Goal: Task Accomplishment & Management: Use online tool/utility

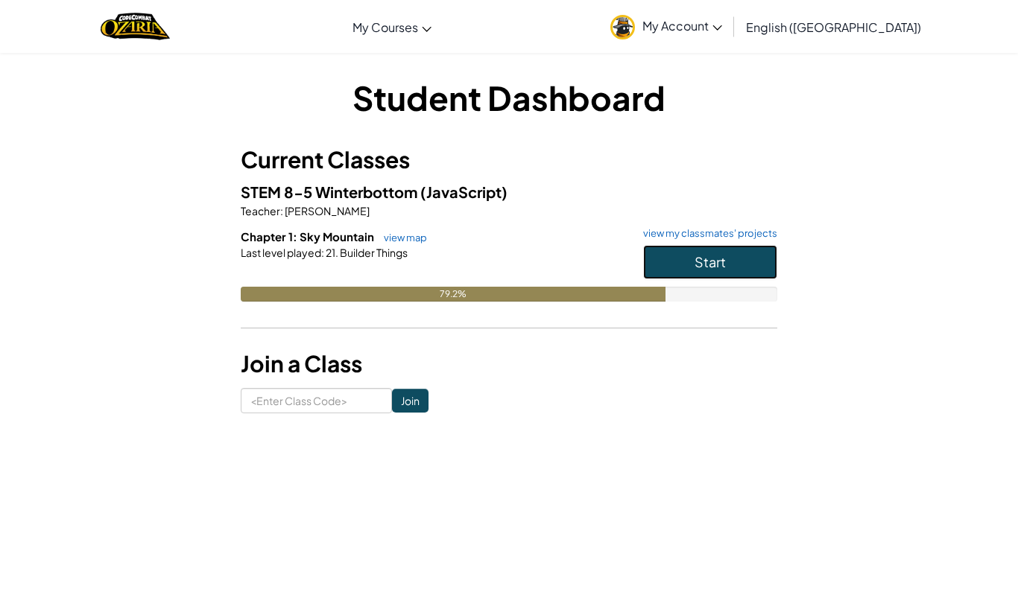
click at [766, 262] on button "Start" at bounding box center [710, 262] width 134 height 34
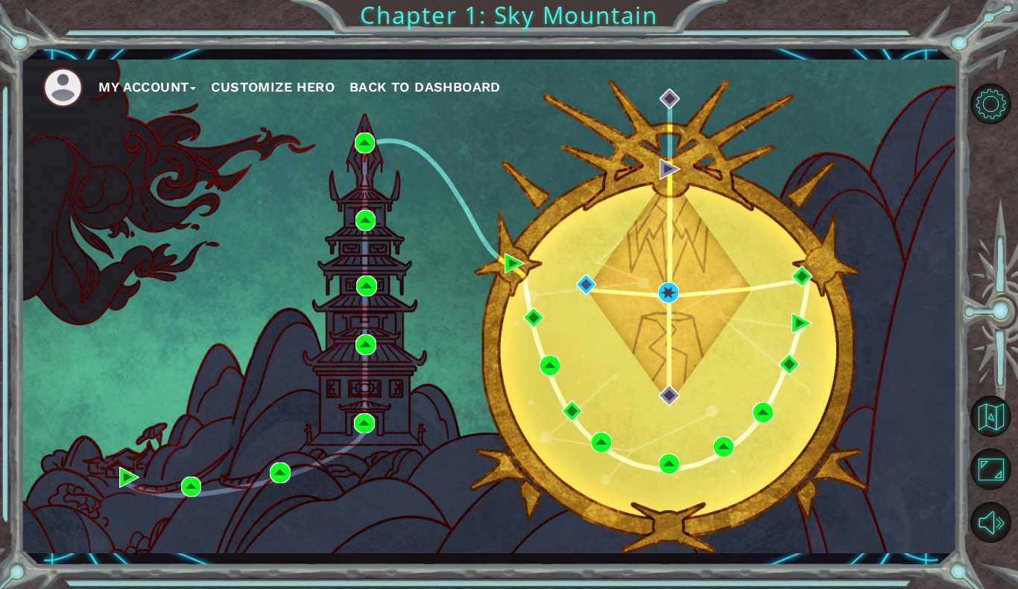
click at [668, 279] on div "My Account Customize Hero Back to Dashboard" at bounding box center [488, 307] width 937 height 494
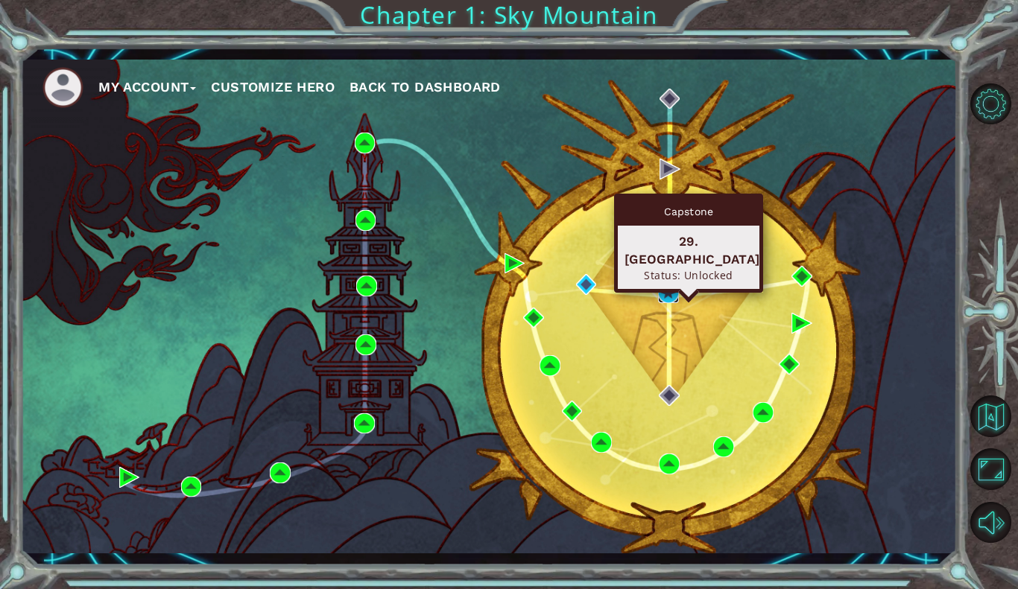
click at [673, 287] on img at bounding box center [668, 292] width 21 height 21
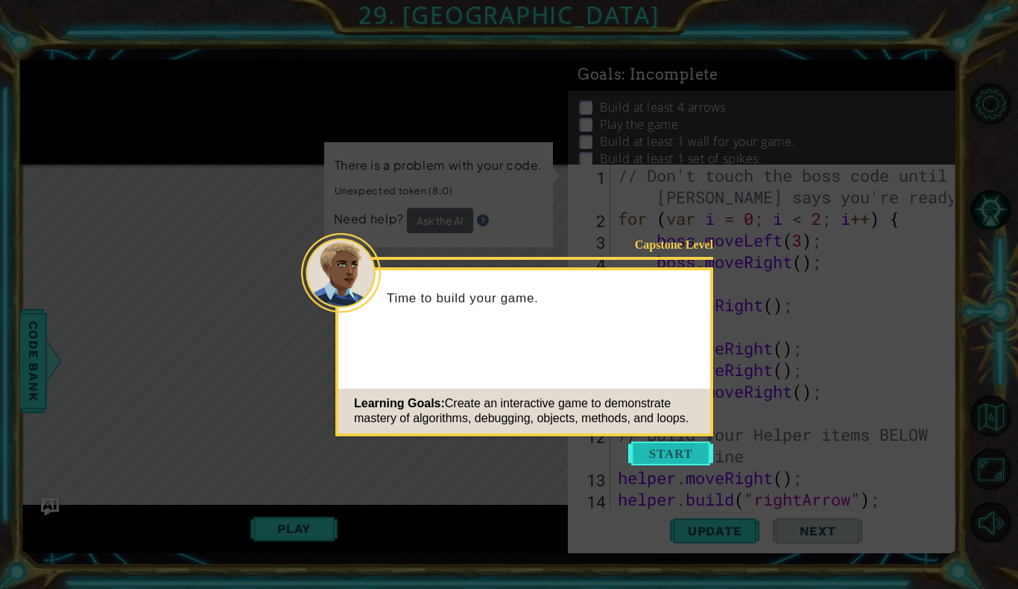
click at [688, 452] on button "Start" at bounding box center [670, 454] width 85 height 24
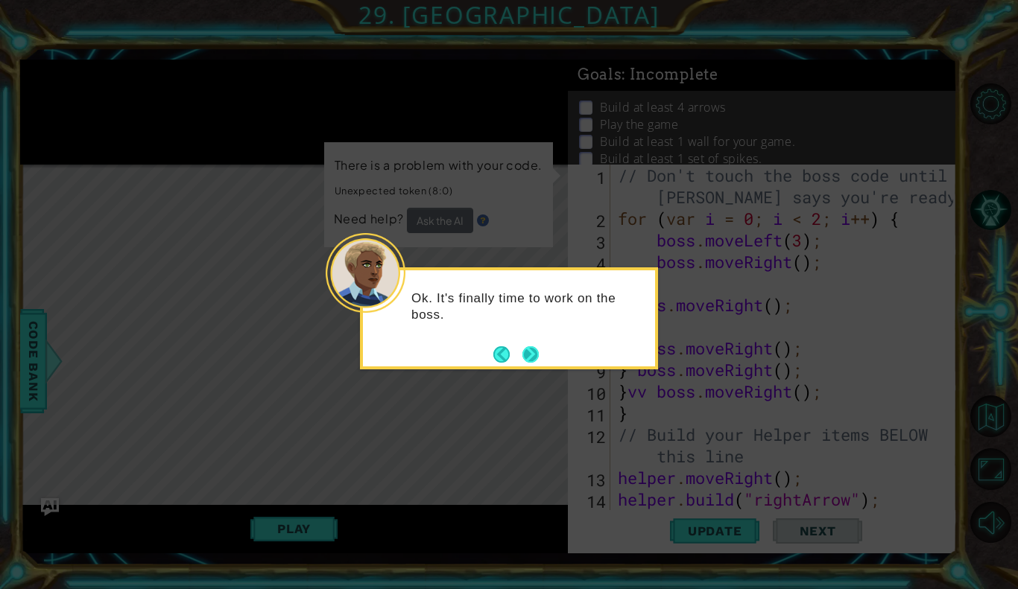
click at [539, 346] on button "Next" at bounding box center [530, 354] width 16 height 16
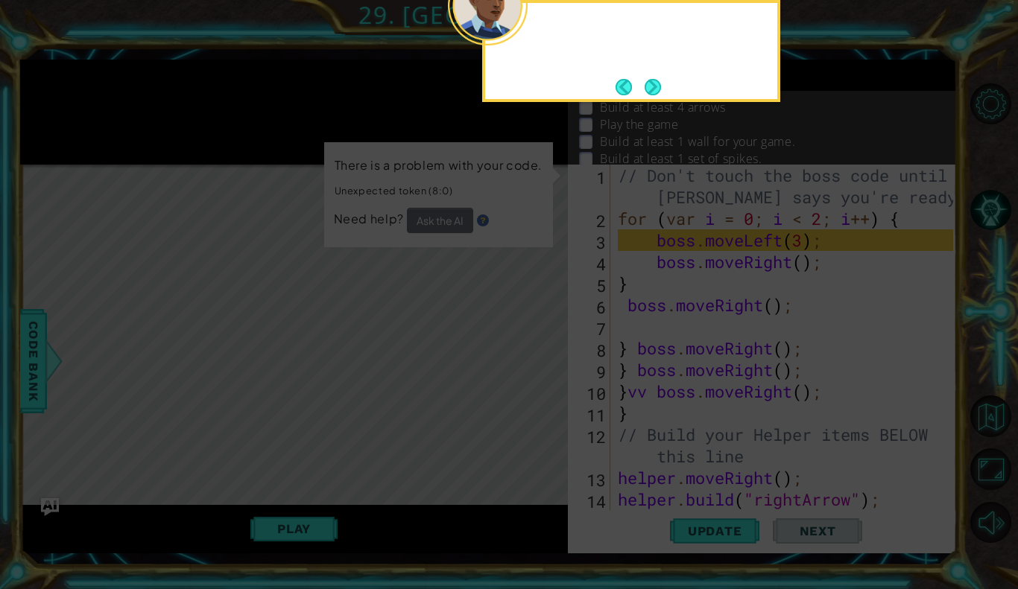
click at [539, 346] on icon at bounding box center [509, 105] width 1018 height 968
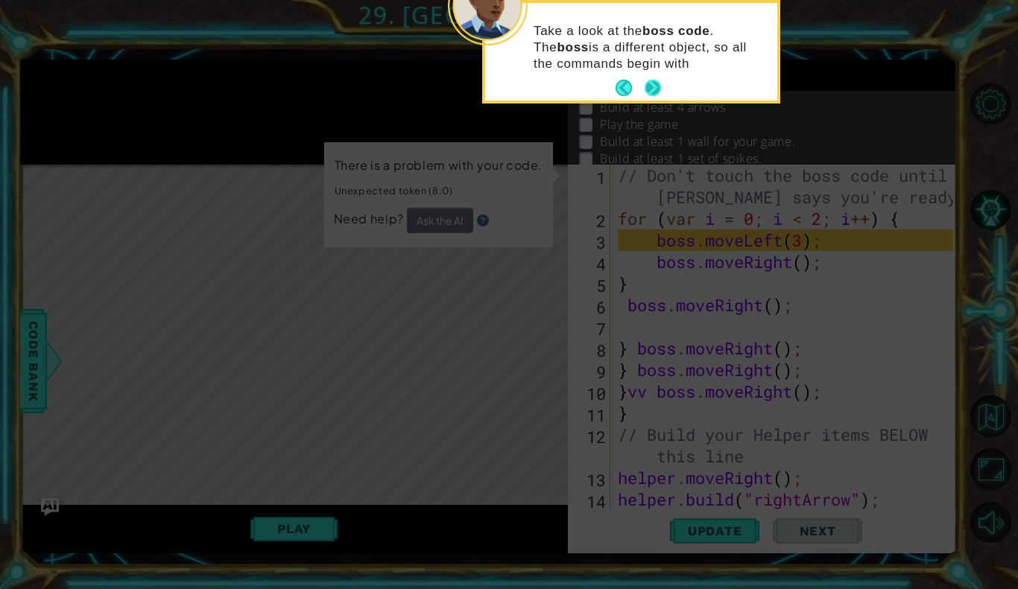
click at [654, 86] on button "Next" at bounding box center [653, 88] width 17 height 17
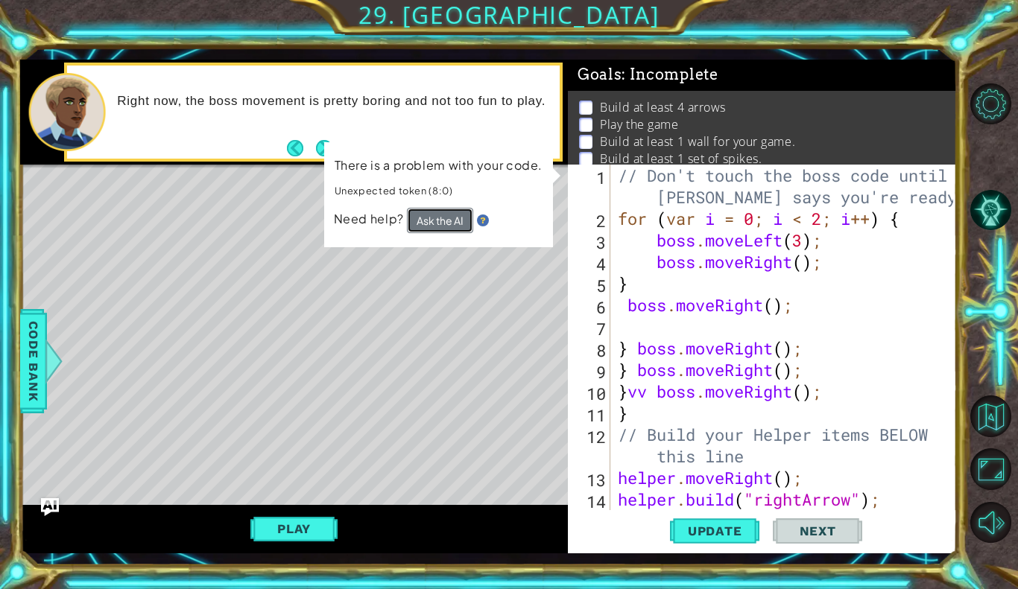
click at [437, 221] on button "Ask the AI" at bounding box center [440, 220] width 66 height 25
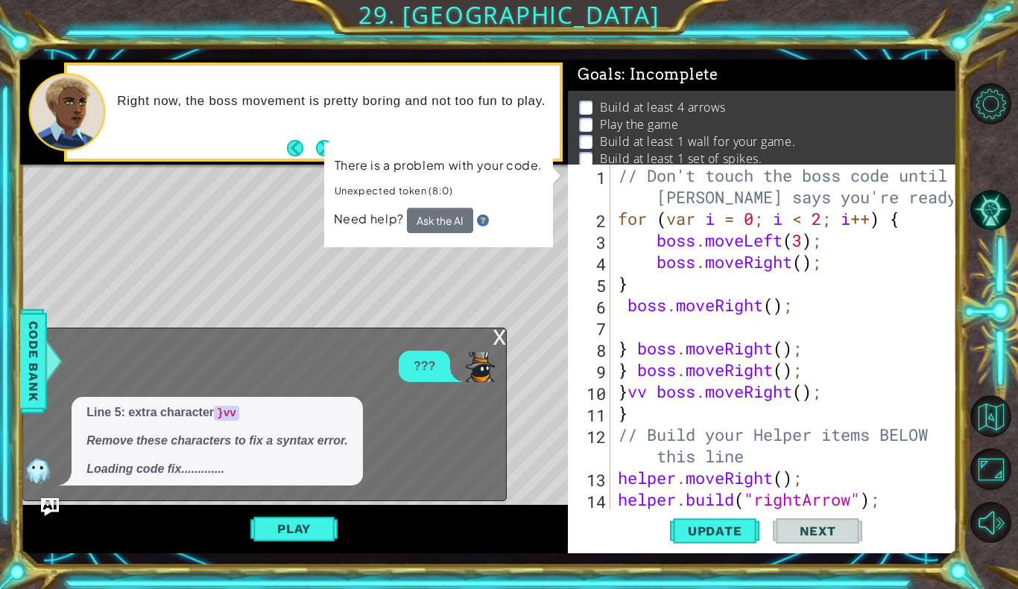
click at [497, 330] on div "x" at bounding box center [499, 336] width 13 height 15
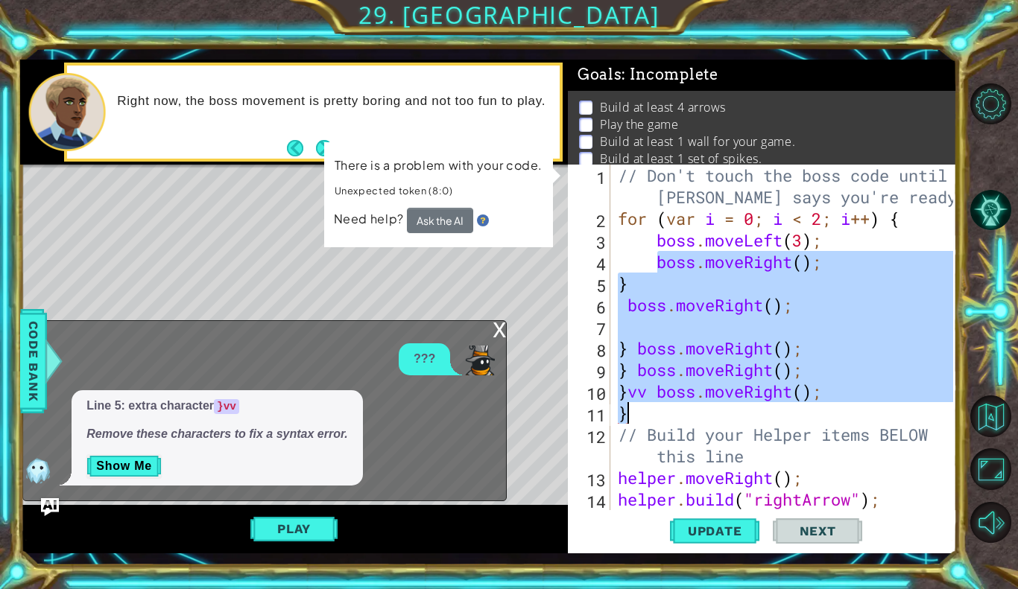
drag, startPoint x: 653, startPoint y: 272, endPoint x: 808, endPoint y: 405, distance: 203.4
click at [808, 405] on div "// Don't touch the boss code until [PERSON_NAME] says you're ready! for ( var i…" at bounding box center [788, 370] width 346 height 411
type textarea "}vv boss.moveRight(); }"
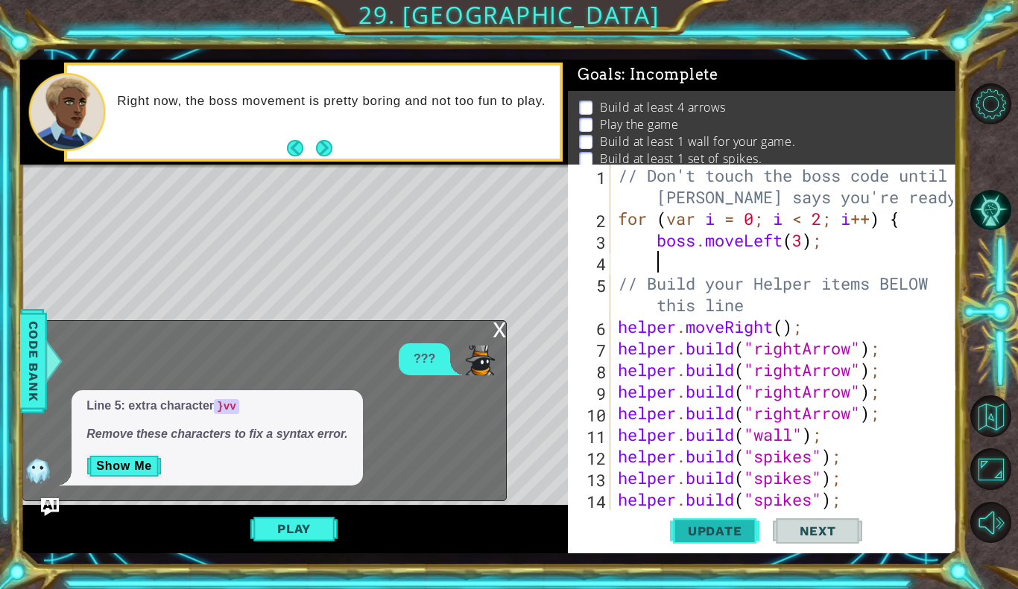
click at [694, 539] on button "Update" at bounding box center [714, 531] width 89 height 39
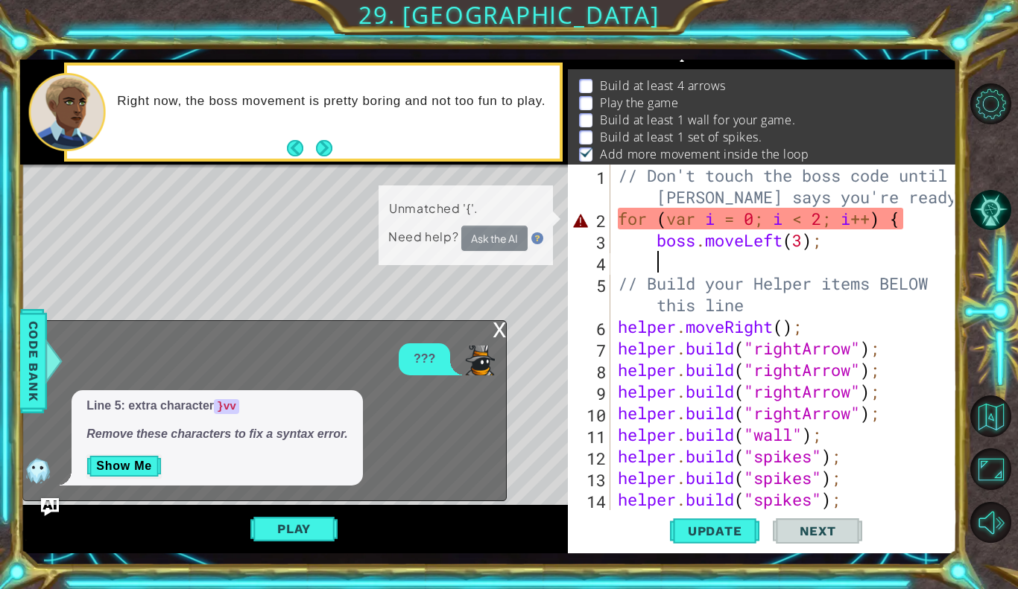
scroll to position [22, 0]
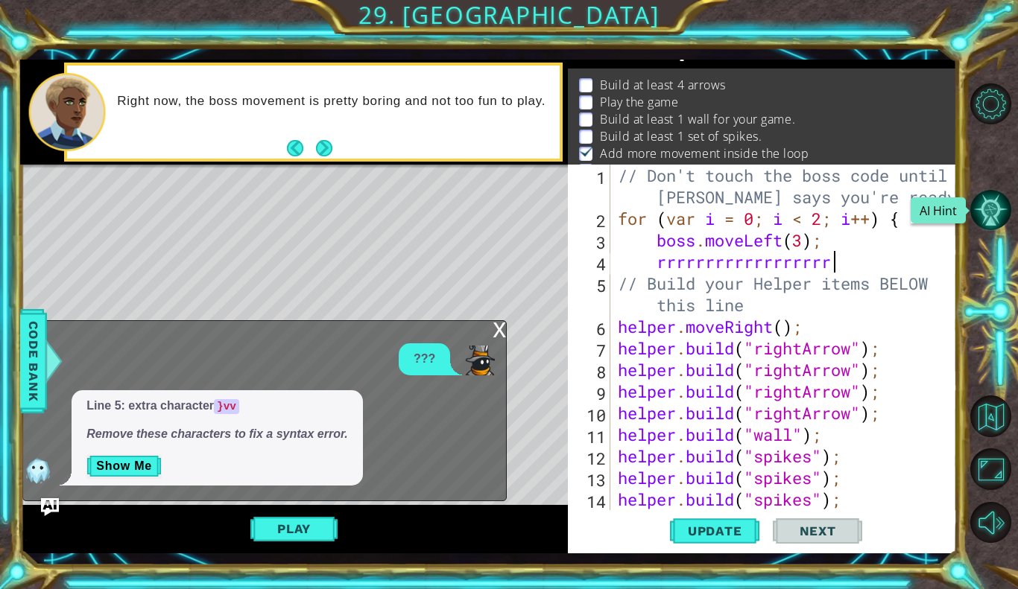
type textarea "rrrrrrrrrrrrrrrrrrrrr"
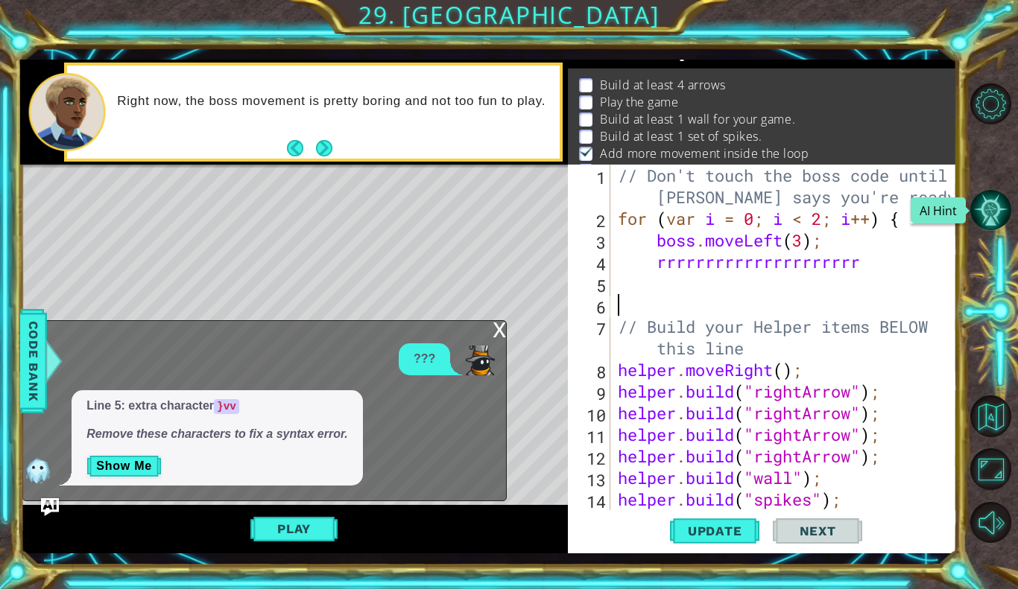
scroll to position [0, 0]
click at [991, 528] on button "Mute" at bounding box center [990, 522] width 41 height 41
click at [988, 528] on button "Unmute" at bounding box center [990, 522] width 41 height 41
click at [986, 107] on button "Level Options" at bounding box center [990, 103] width 41 height 41
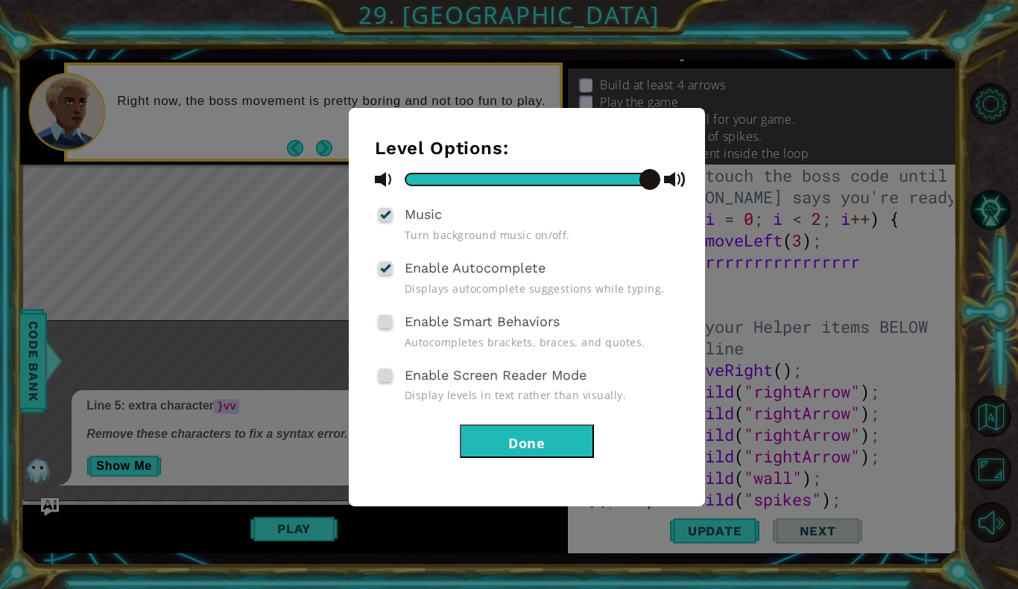
click at [495, 444] on button "Done" at bounding box center [527, 442] width 134 height 34
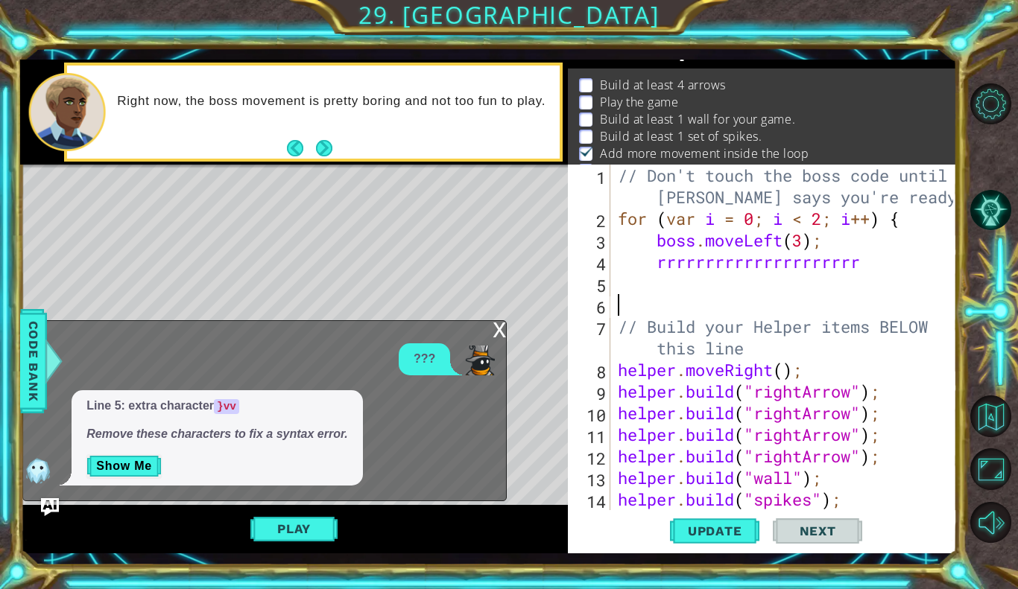
click at [488, 449] on div "Line 5: extra character }vv Remove these characters to fix a syntax error. Show…" at bounding box center [260, 437] width 475 height 95
click at [285, 539] on button "Play" at bounding box center [293, 529] width 87 height 28
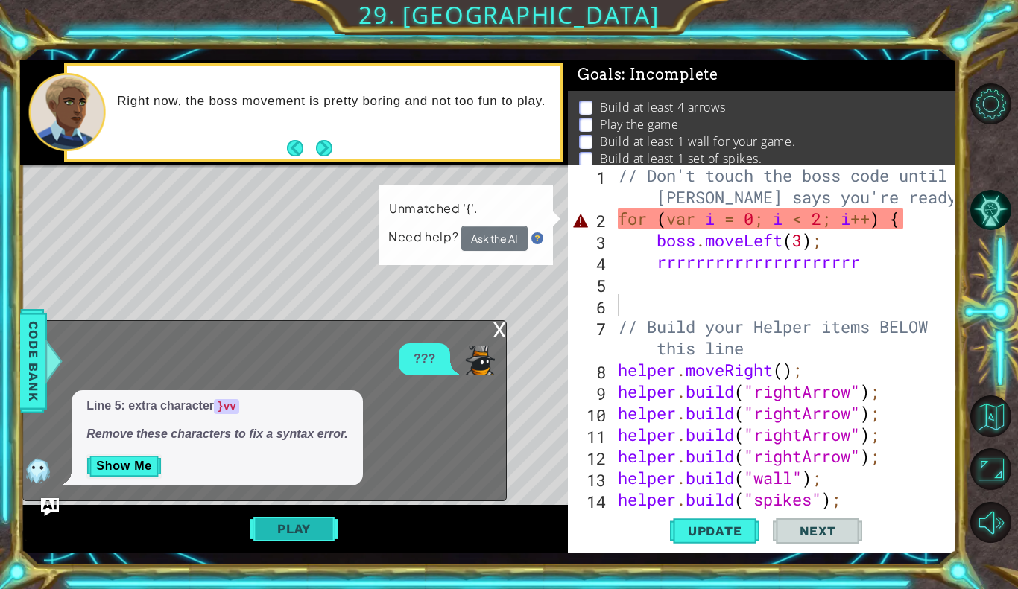
click at [302, 534] on button "Play" at bounding box center [293, 529] width 87 height 28
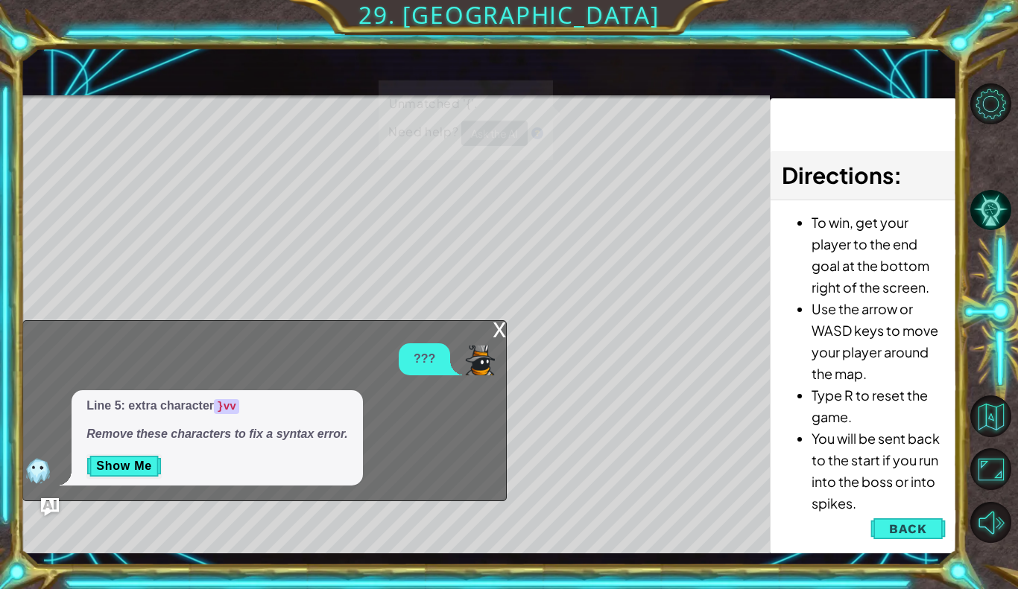
click at [308, 566] on div "1 2 3 4 5 6 7 8 9 // Don't touch the boss code until [PERSON_NAME] says you're …" at bounding box center [488, 306] width 937 height 519
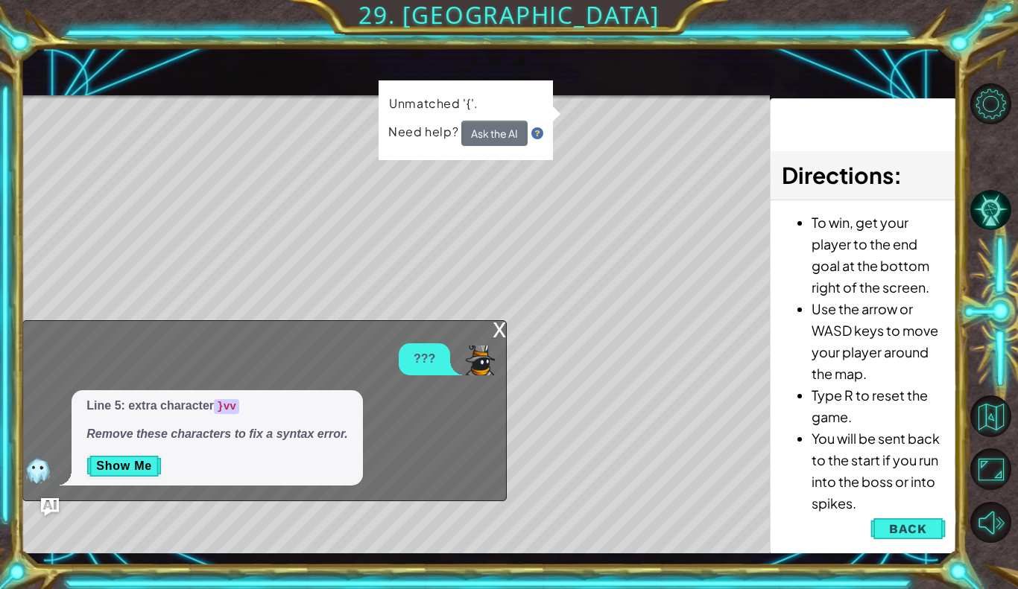
click at [498, 332] on div "x" at bounding box center [499, 328] width 13 height 15
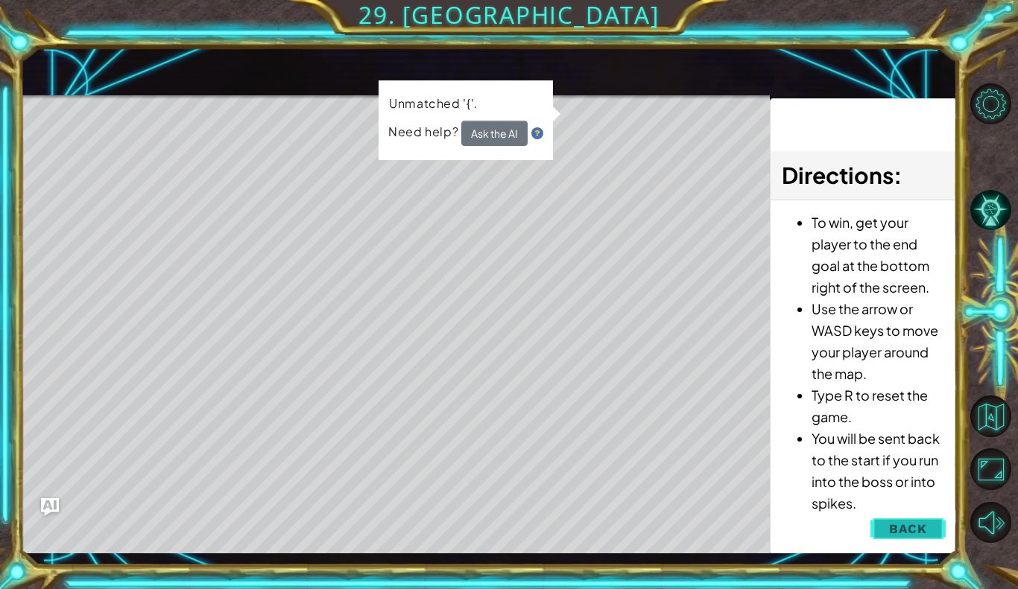
click at [926, 533] on span "Back" at bounding box center [908, 529] width 38 height 15
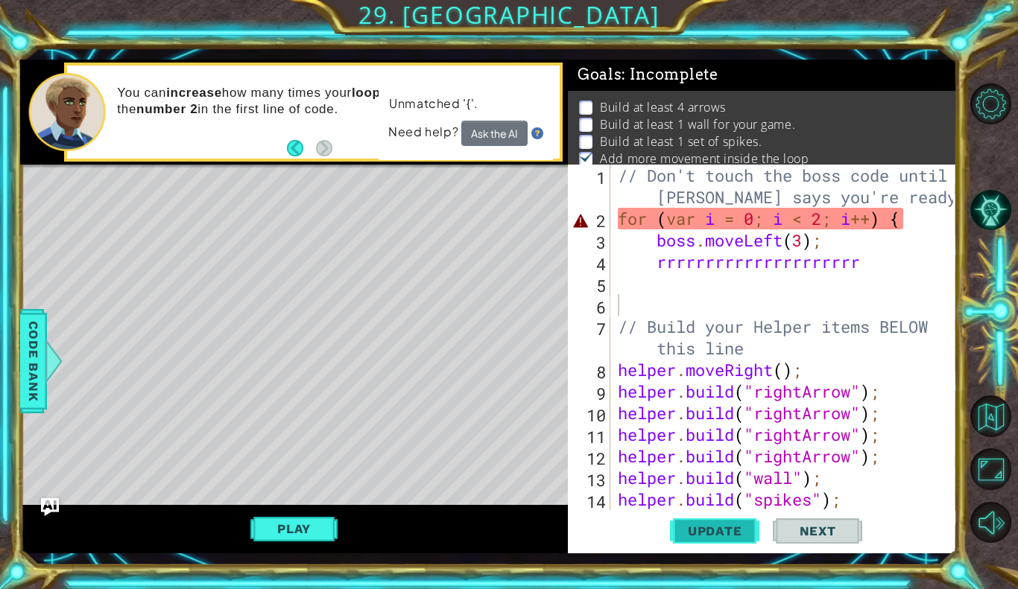
click at [736, 528] on span "Update" at bounding box center [715, 531] width 84 height 15
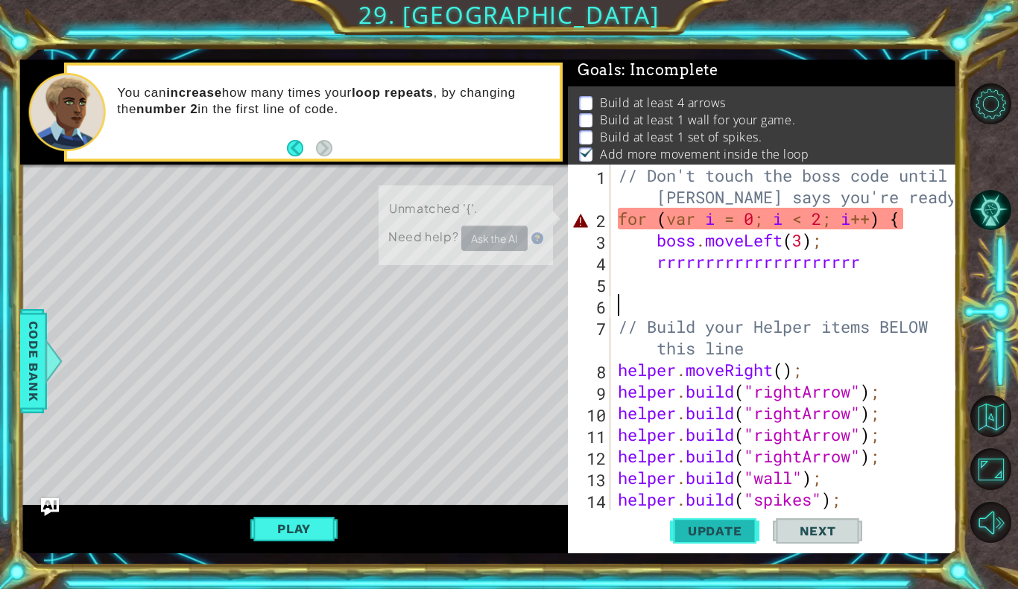
scroll to position [13, 0]
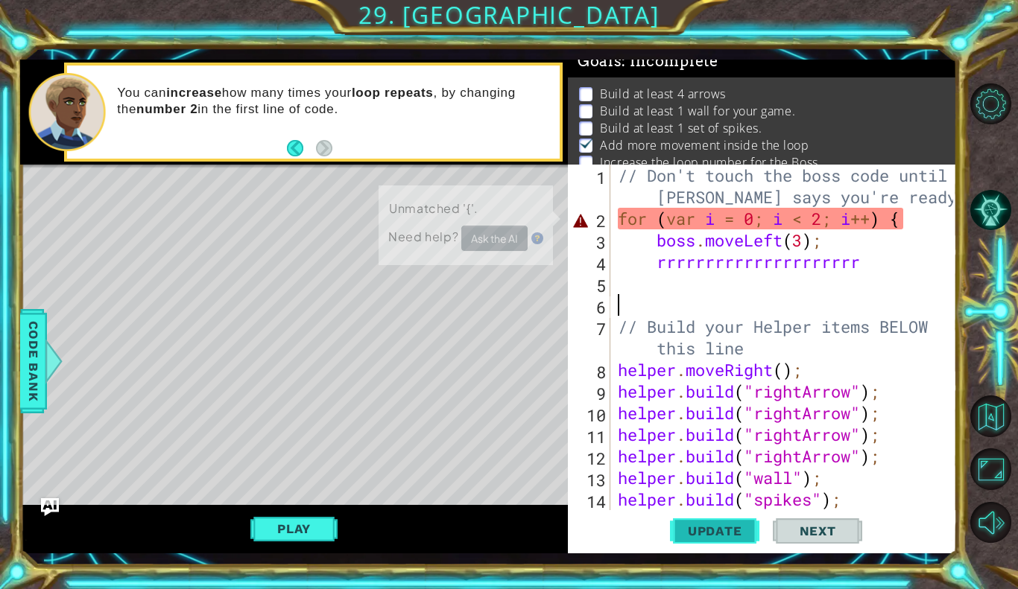
click at [737, 528] on span "Update" at bounding box center [715, 531] width 84 height 15
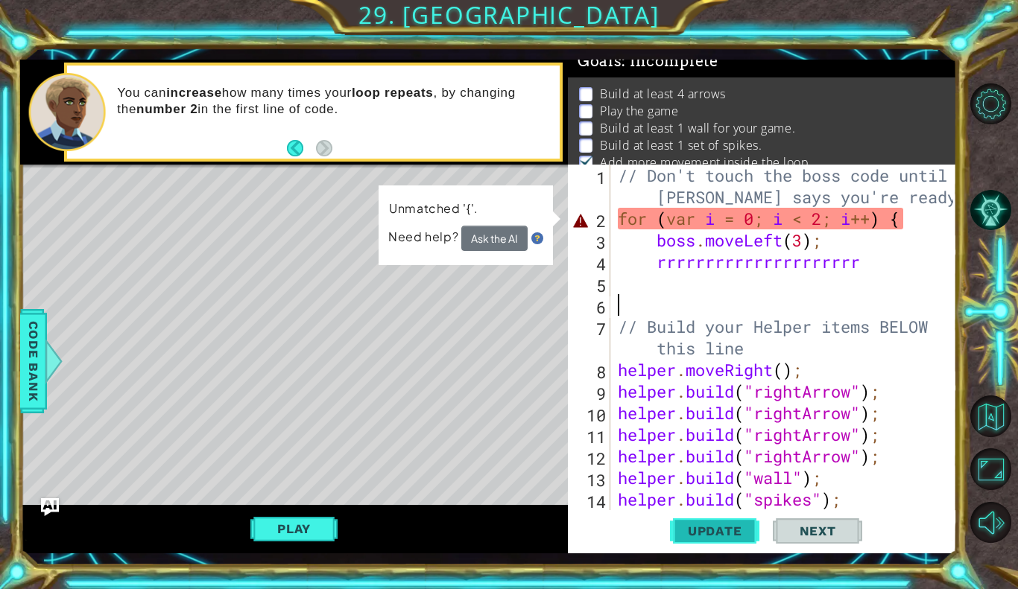
click at [737, 528] on span "Update" at bounding box center [715, 531] width 84 height 15
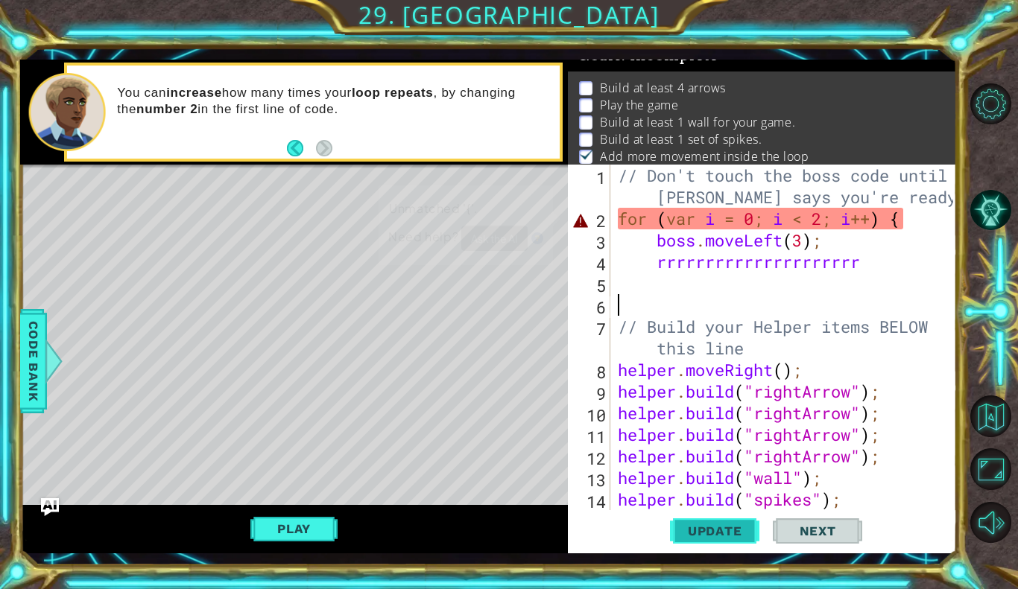
click at [737, 528] on span "Update" at bounding box center [715, 531] width 84 height 15
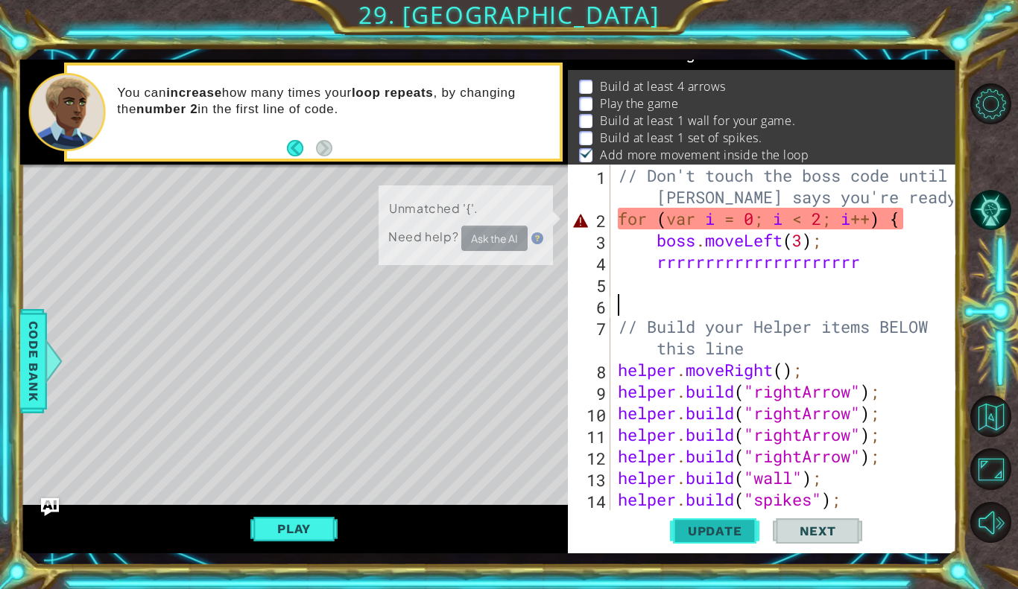
click at [737, 528] on span "Update" at bounding box center [715, 531] width 84 height 15
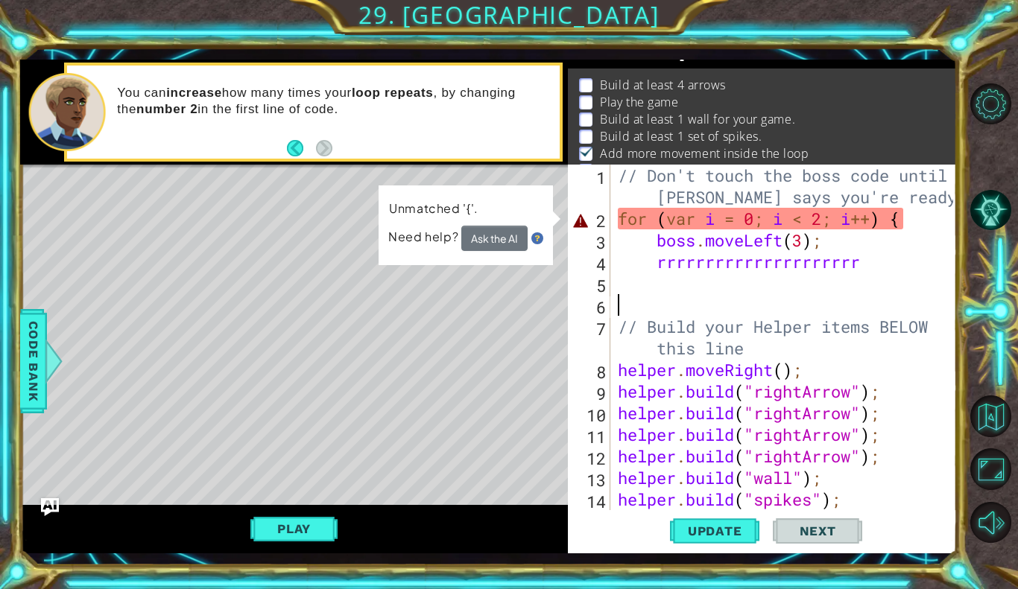
click at [801, 526] on span "Next" at bounding box center [818, 531] width 66 height 15
click at [686, 528] on span "Update" at bounding box center [715, 531] width 84 height 15
click at [485, 248] on button "Ask the AI" at bounding box center [494, 239] width 66 height 26
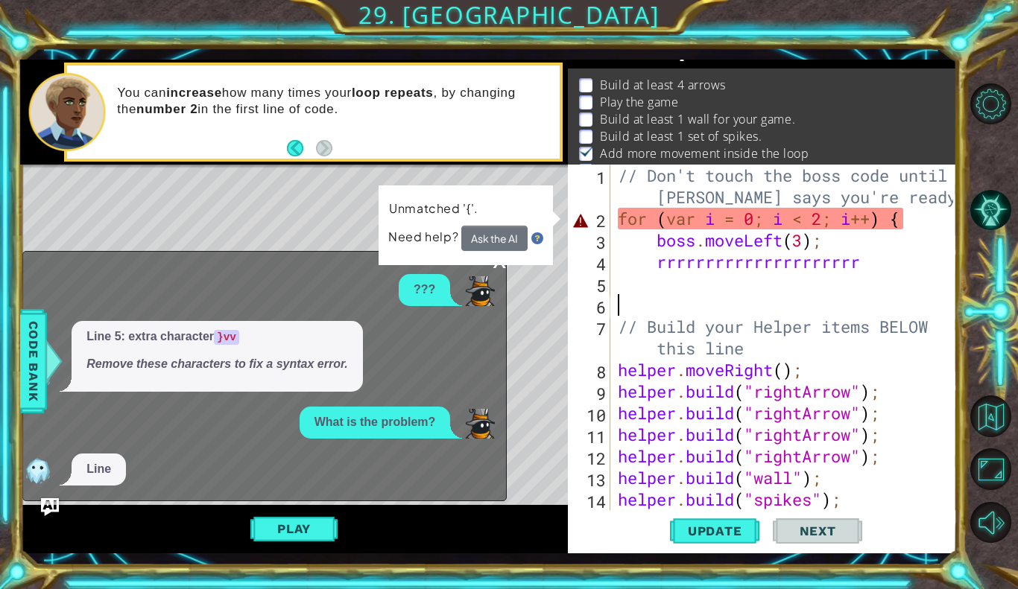
click at [911, 222] on div "// Don't touch the boss code until [PERSON_NAME] says you're ready! for ( var i…" at bounding box center [788, 370] width 346 height 411
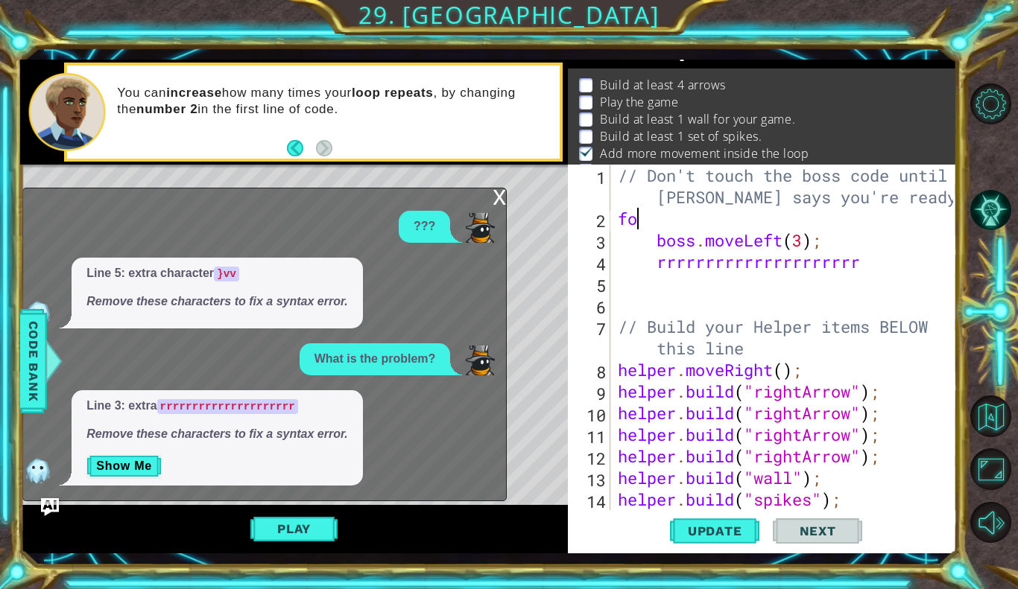
type textarea "f"
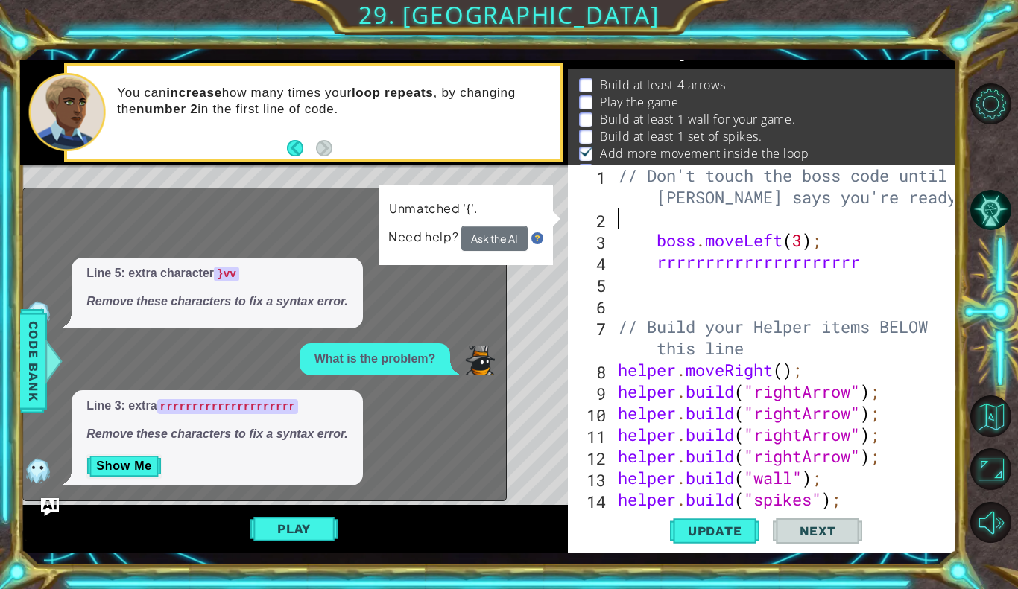
click at [849, 504] on div "// Don't touch the boss code until [PERSON_NAME] says you're ready! boss . move…" at bounding box center [788, 370] width 346 height 411
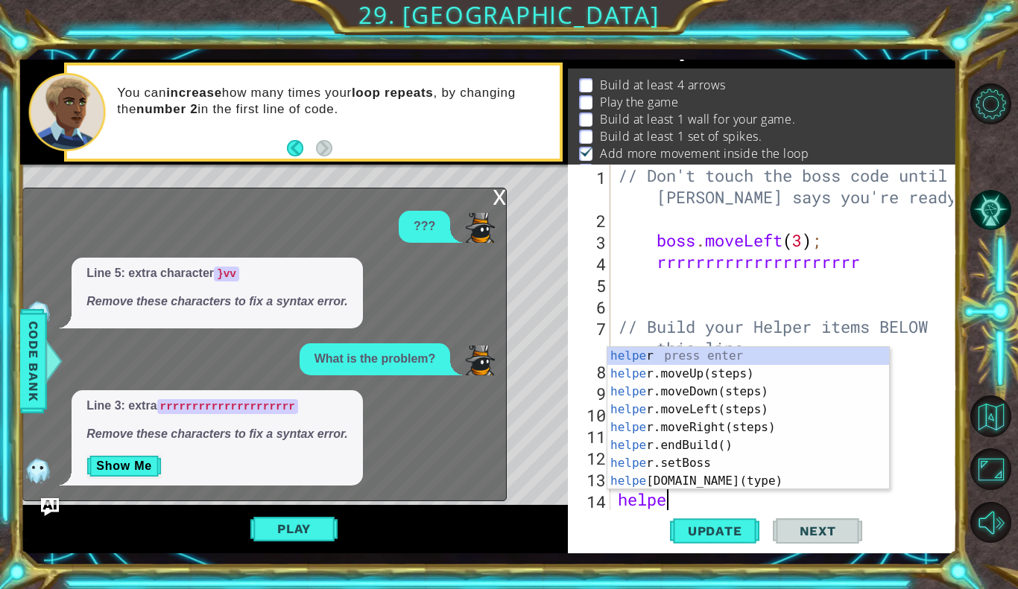
type textarea "h"
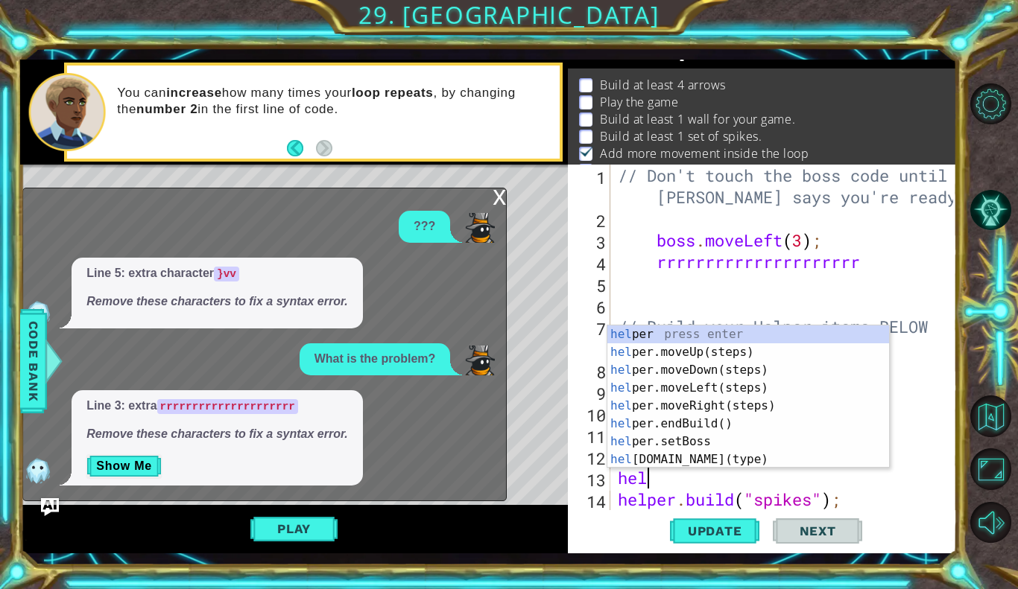
type textarea "h"
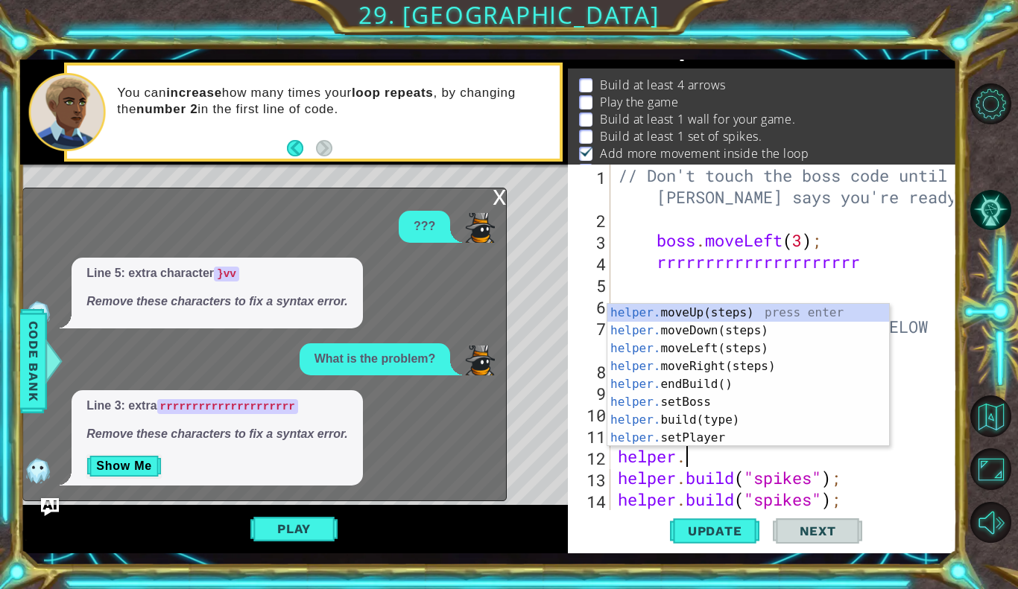
type textarea "h"
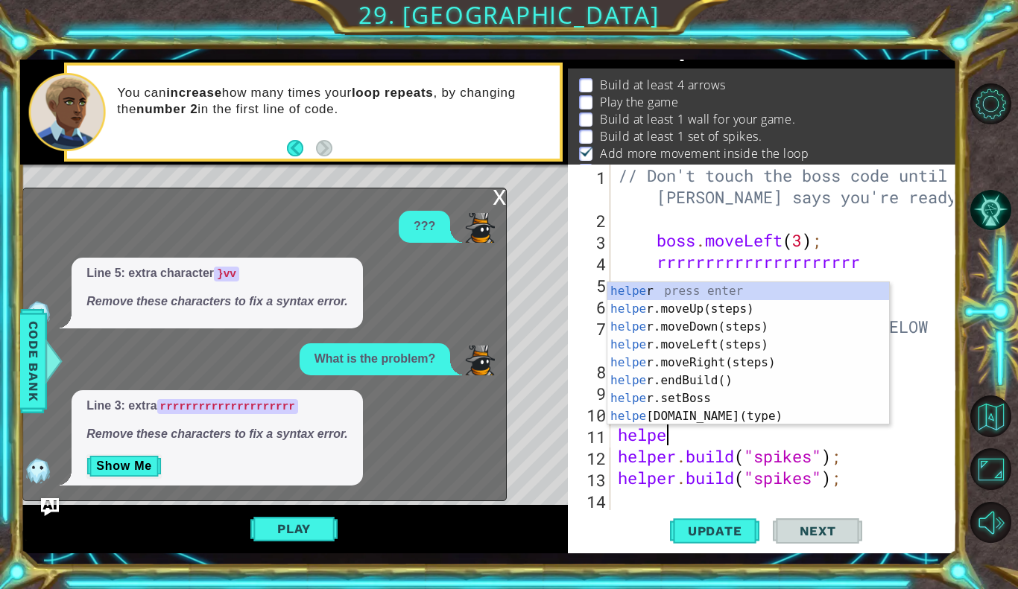
type textarea "h"
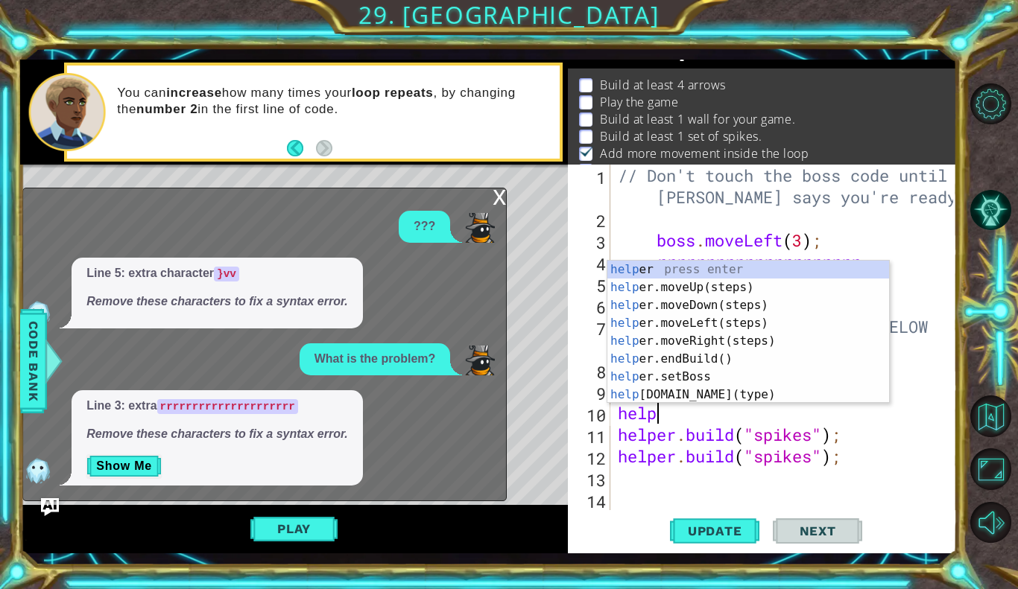
type textarea "h"
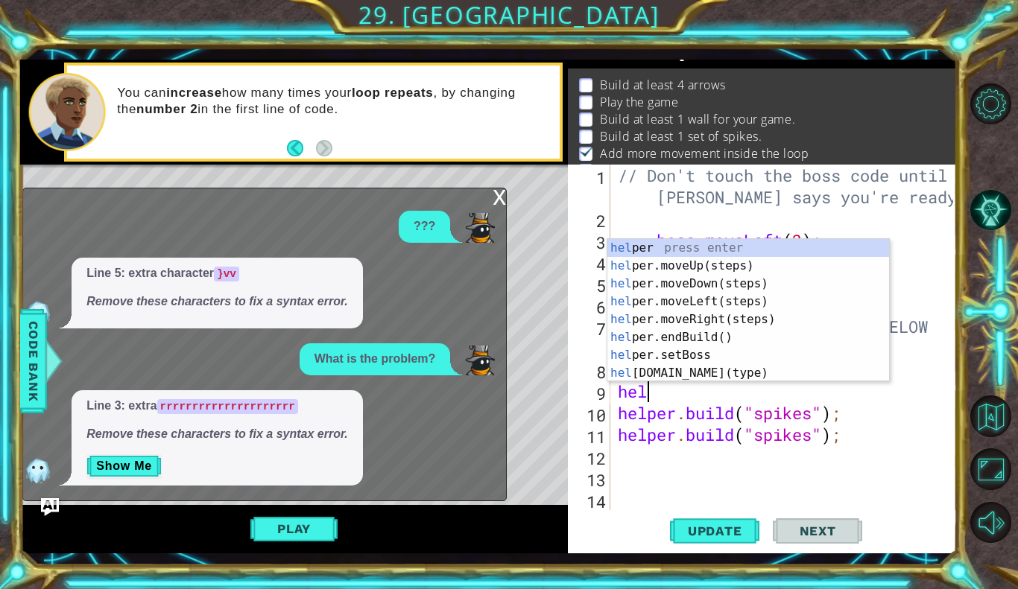
type textarea "h"
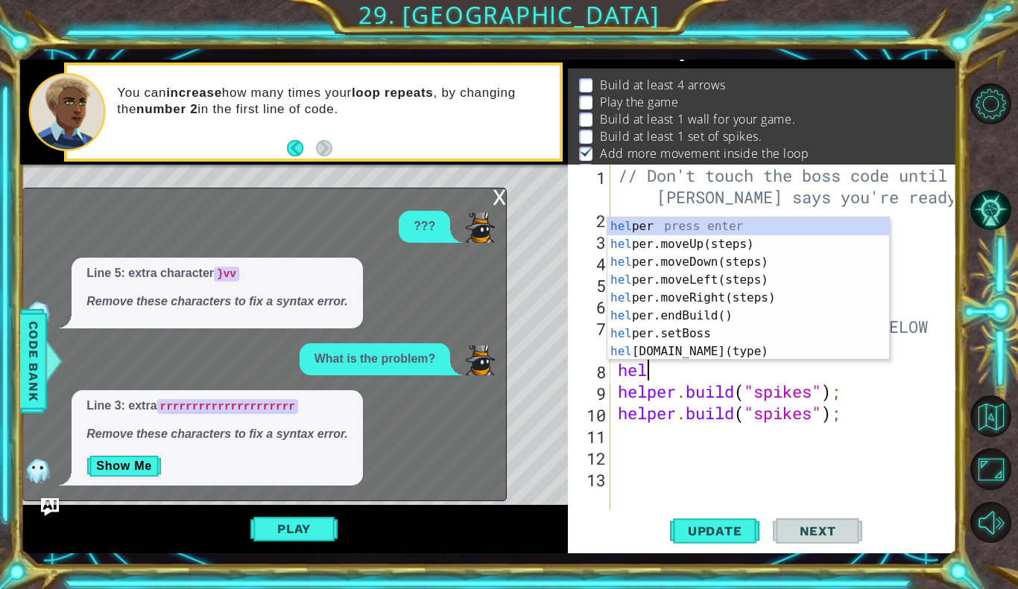
type textarea "h"
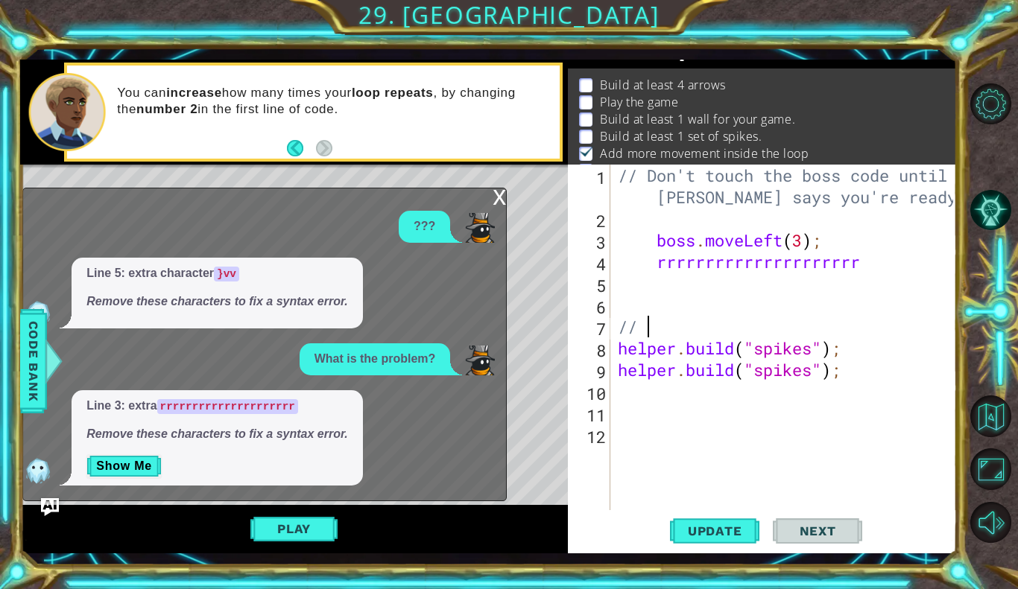
type textarea "/"
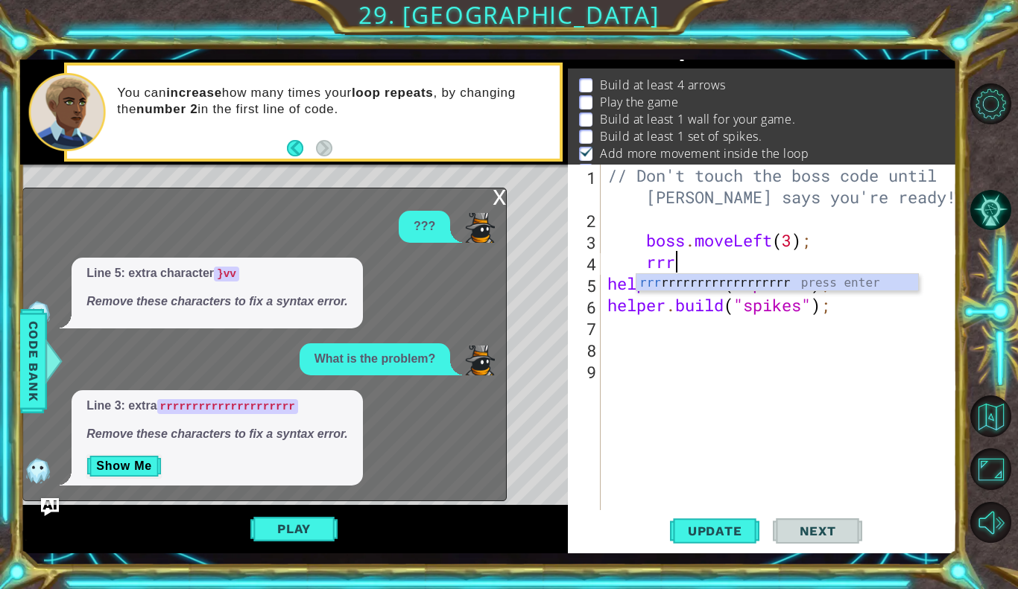
type textarea "r"
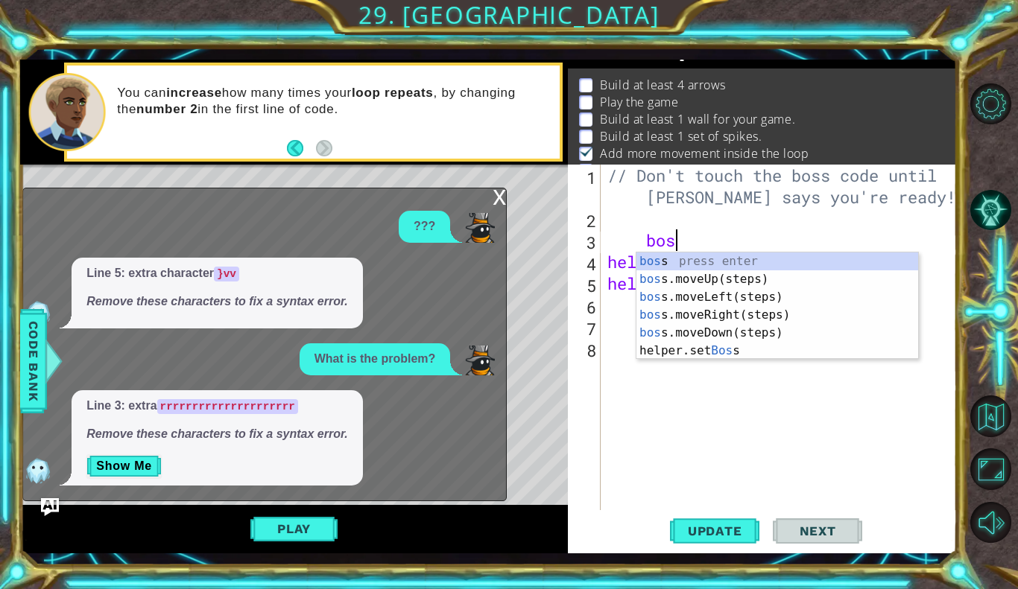
type textarea "b"
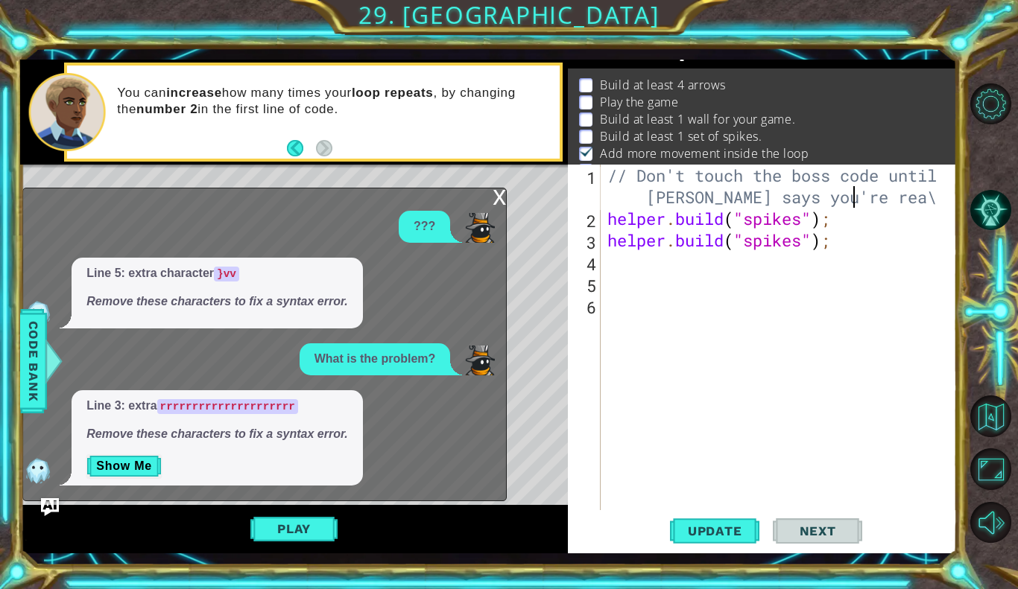
scroll to position [0, 24]
type textarea "// Don't touch the boss code until [PERSON_NAME] says you're rea"
click at [850, 251] on div "// Don't touch the boss code until [PERSON_NAME] says you're rea helper . build…" at bounding box center [782, 370] width 356 height 411
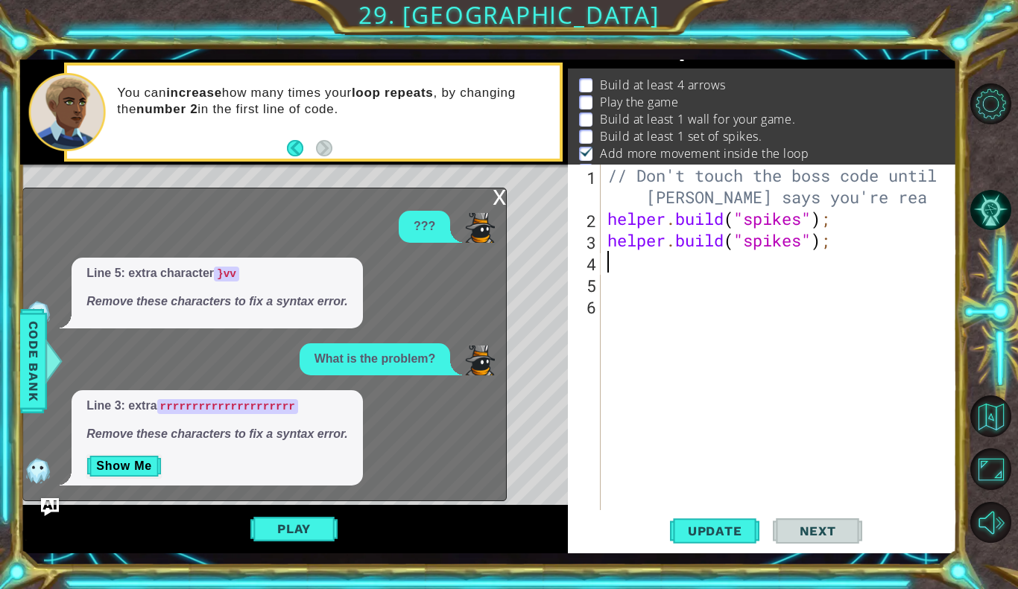
click at [841, 244] on div "// Don't touch the boss code until [PERSON_NAME] says you're rea helper . build…" at bounding box center [782, 370] width 356 height 411
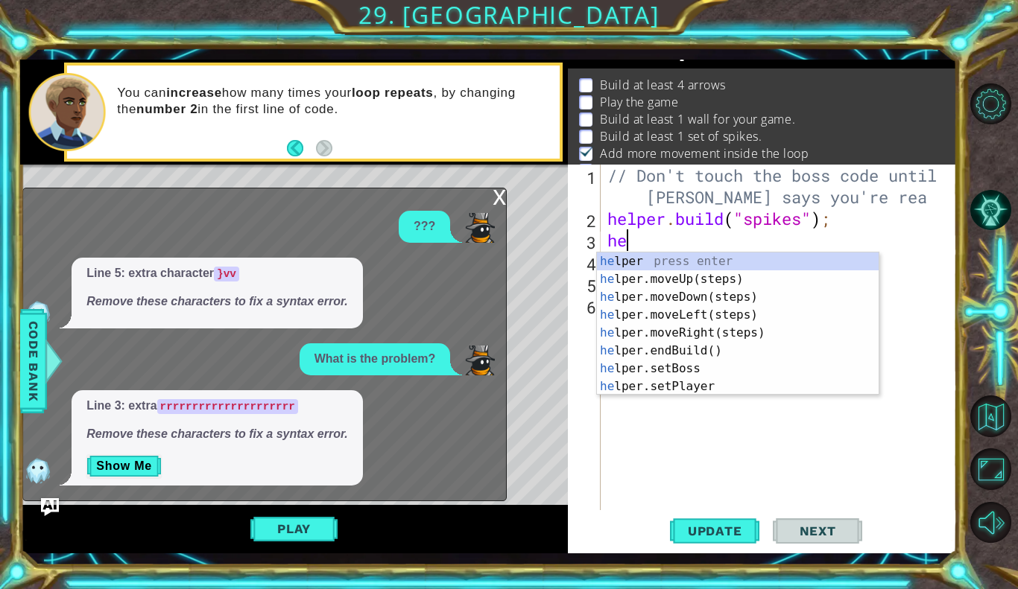
type textarea "h"
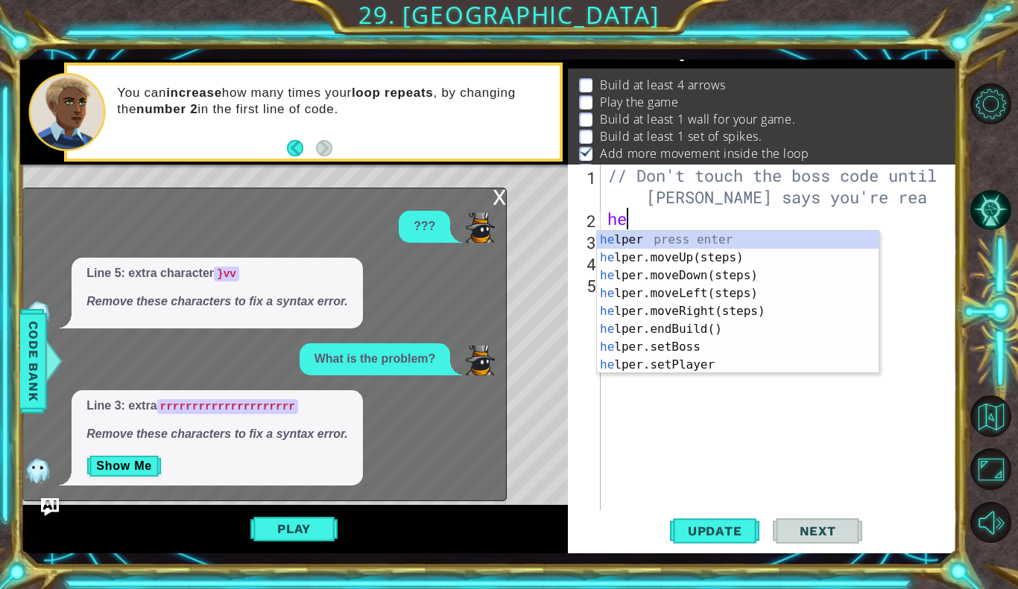
type textarea "h"
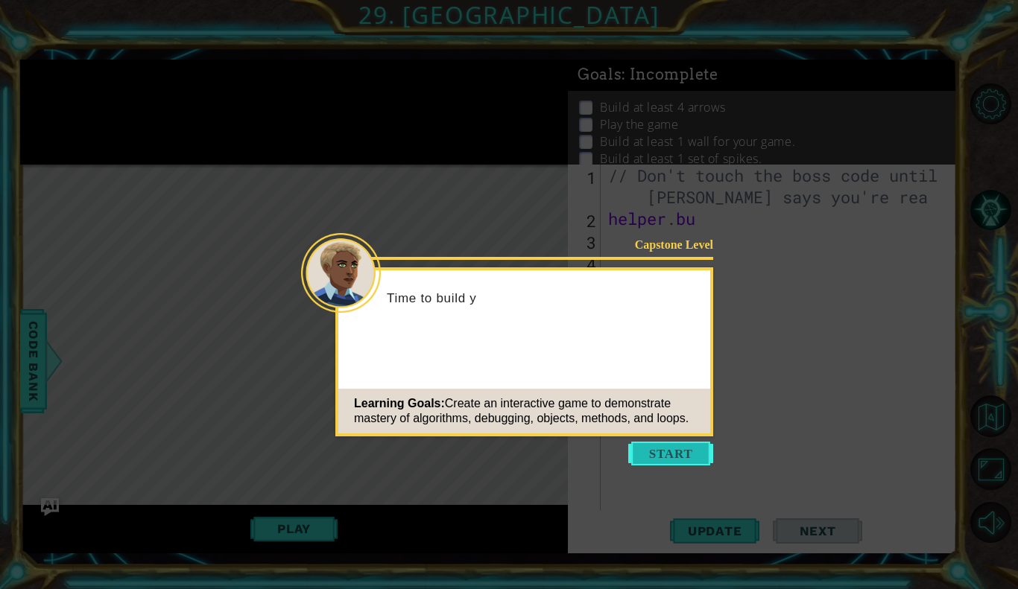
click at [650, 445] on button "Start" at bounding box center [670, 454] width 85 height 24
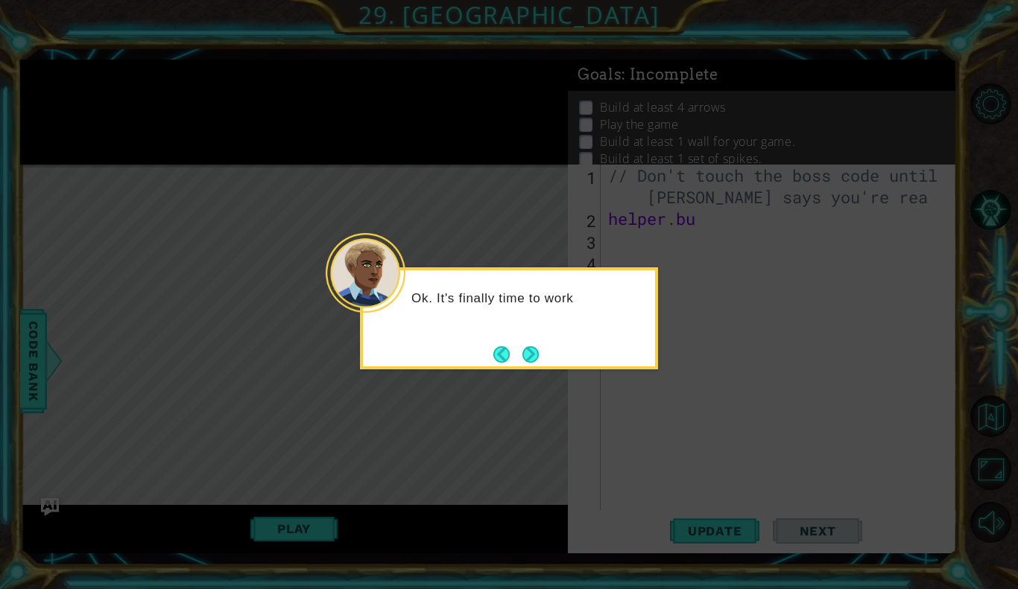
click at [532, 317] on div "Ok. It's finally time to work" at bounding box center [509, 305] width 292 height 59
click at [531, 353] on button "Next" at bounding box center [530, 354] width 16 height 16
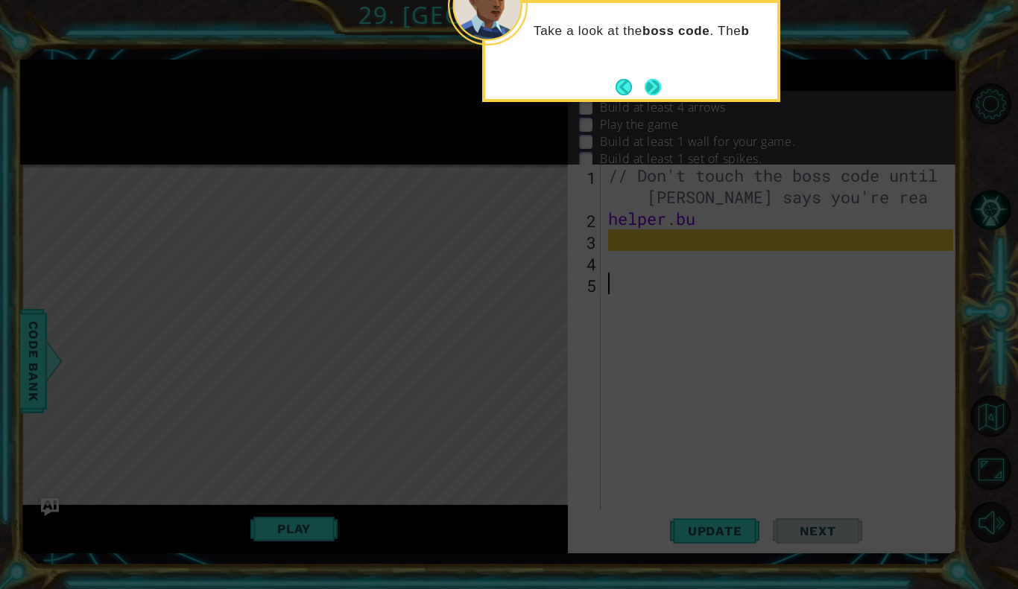
click at [650, 83] on button "Next" at bounding box center [653, 87] width 16 height 16
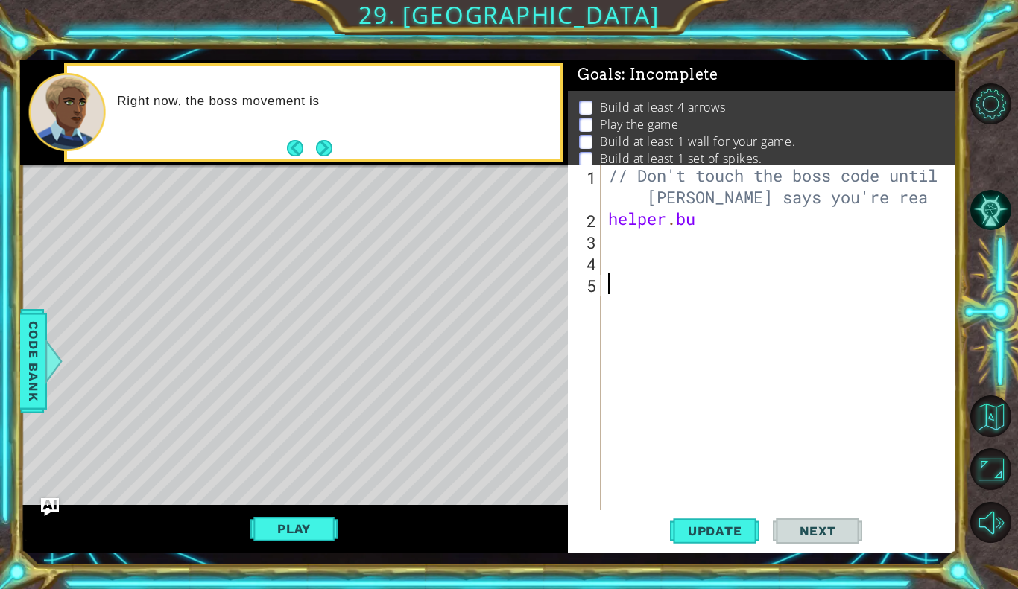
click at [620, 242] on div "// Don't touch the boss code until Vega says you're rea helper . bu" at bounding box center [782, 370] width 355 height 411
type textarea "b"
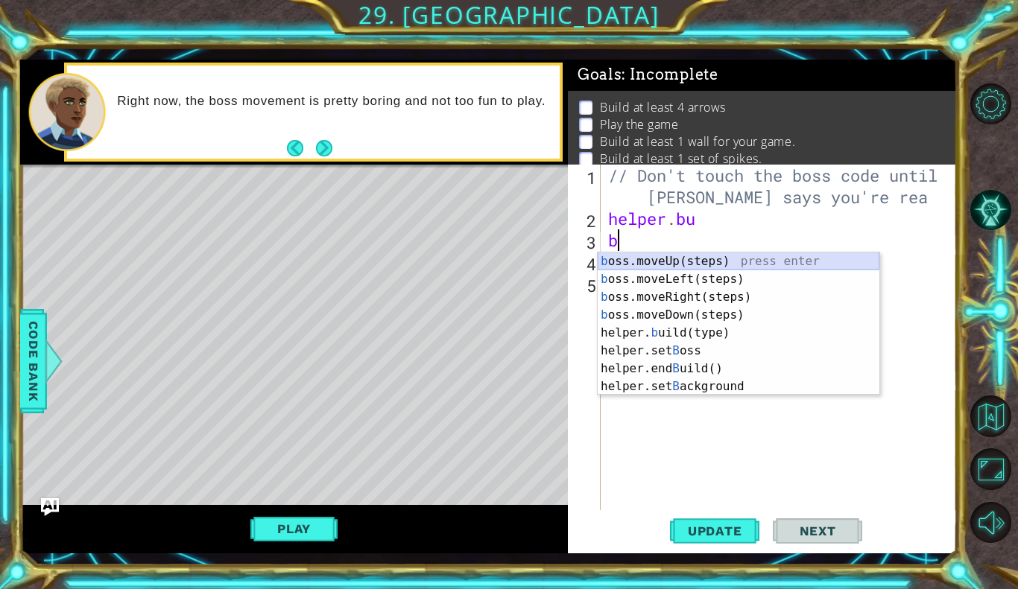
click at [703, 261] on div "b oss.moveUp(steps) press enter b oss.moveLeft(steps) press enter b oss.moveRig…" at bounding box center [739, 342] width 282 height 179
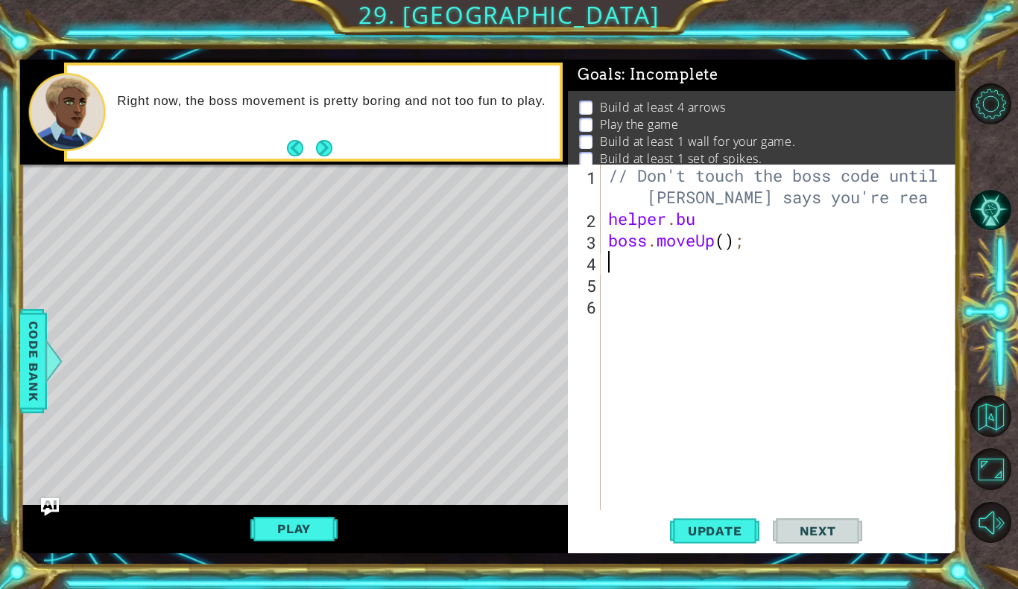
type textarea "b"
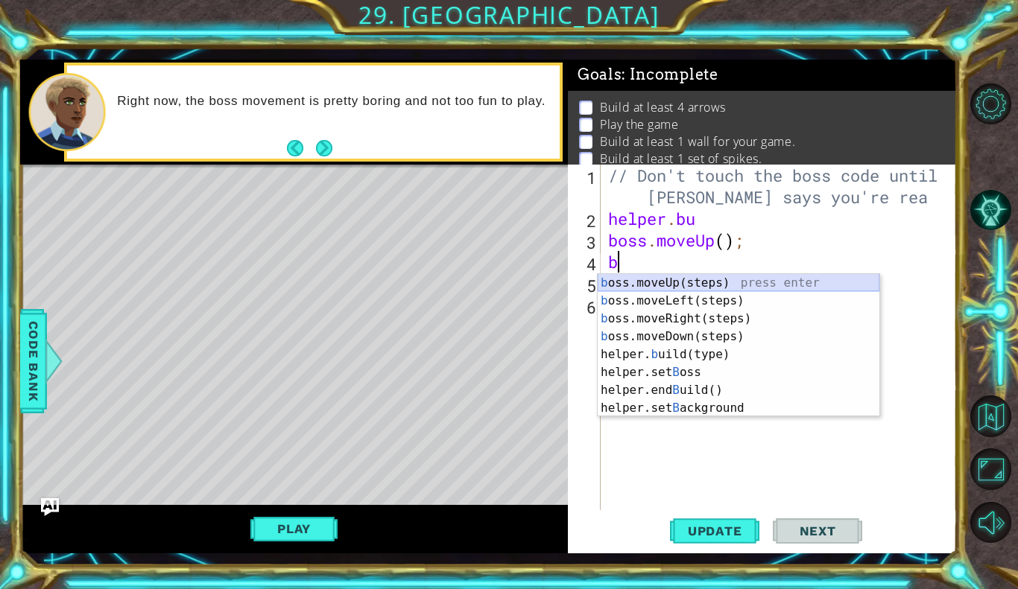
click at [688, 280] on div "b oss.moveUp(steps) press enter b oss.moveLeft(steps) press enter b oss.moveRig…" at bounding box center [739, 363] width 282 height 179
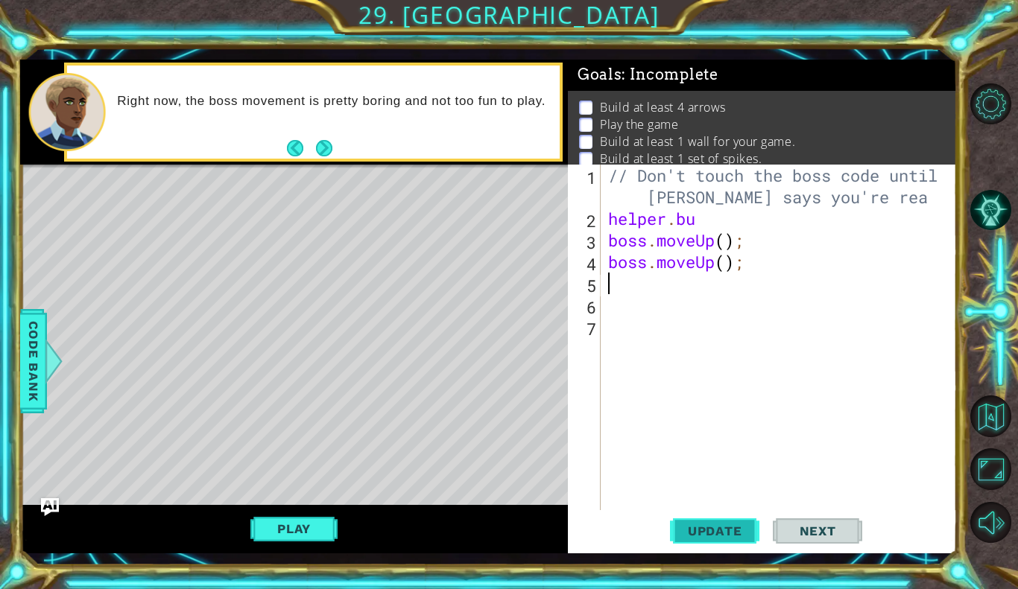
click at [741, 533] on span "Update" at bounding box center [715, 531] width 84 height 15
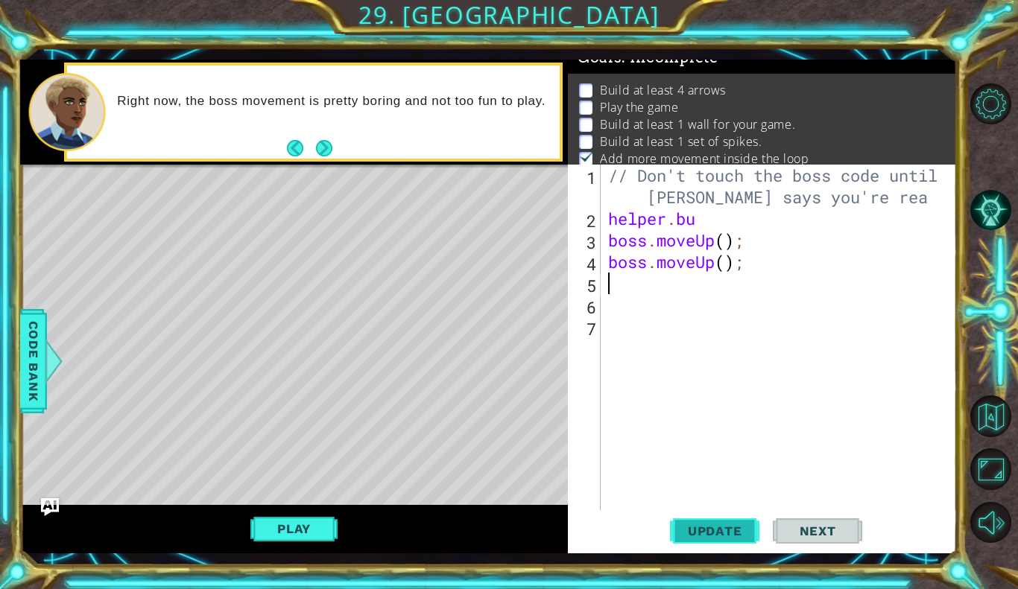
scroll to position [22, 0]
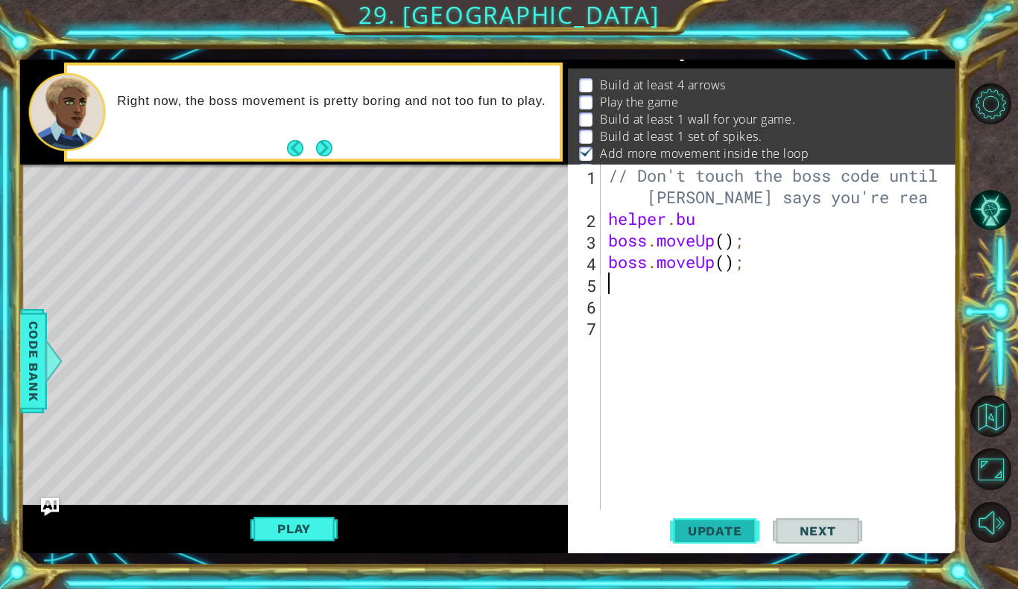
click at [741, 533] on span "Update" at bounding box center [715, 531] width 84 height 15
click at [790, 530] on span "Next" at bounding box center [818, 531] width 66 height 15
type textarea "b"
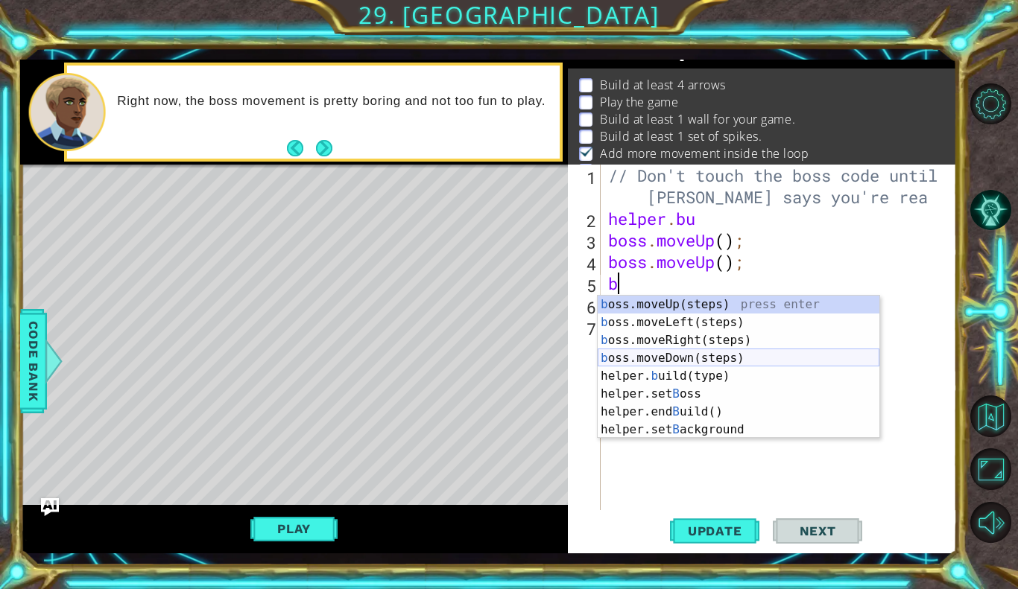
click at [728, 355] on div "b oss.moveUp(steps) press enter b oss.moveLeft(steps) press enter b oss.moveRig…" at bounding box center [739, 385] width 282 height 179
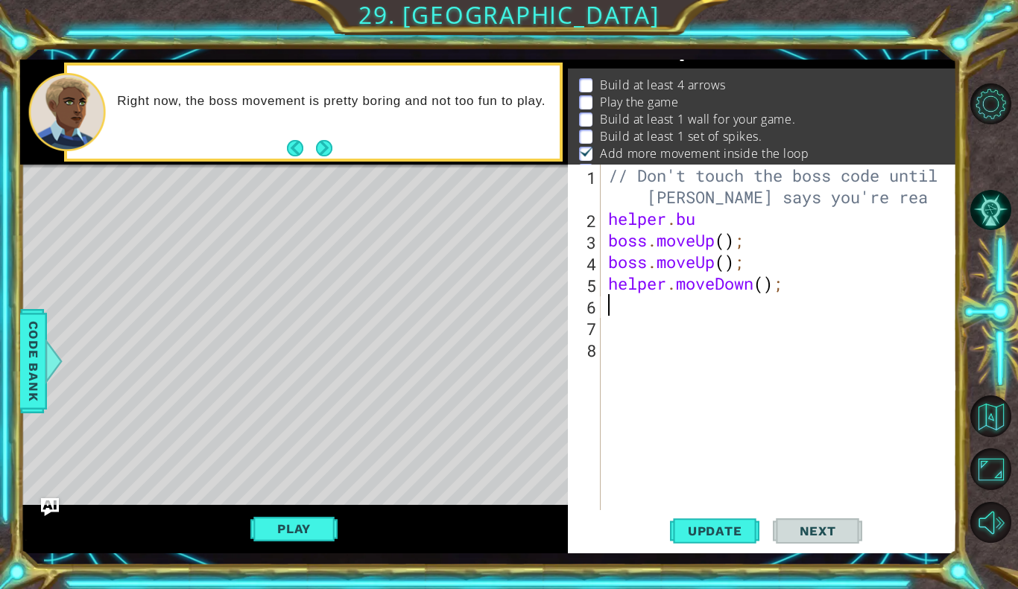
type textarea "b"
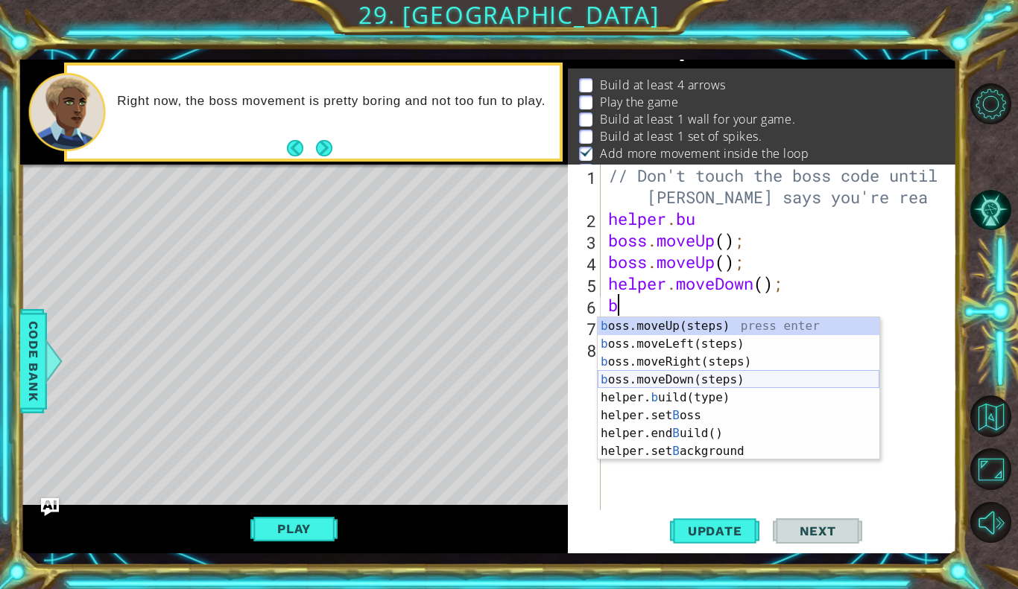
click at [677, 382] on div "b oss.moveUp(steps) press enter b oss.moveLeft(steps) press enter b oss.moveRig…" at bounding box center [739, 406] width 282 height 179
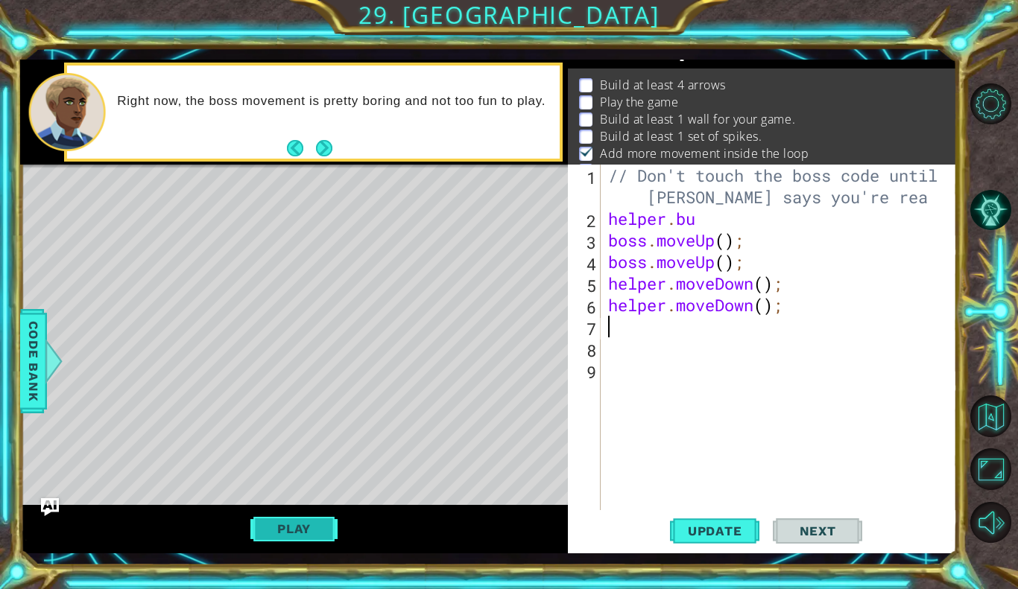
click at [313, 528] on button "Play" at bounding box center [293, 529] width 87 height 28
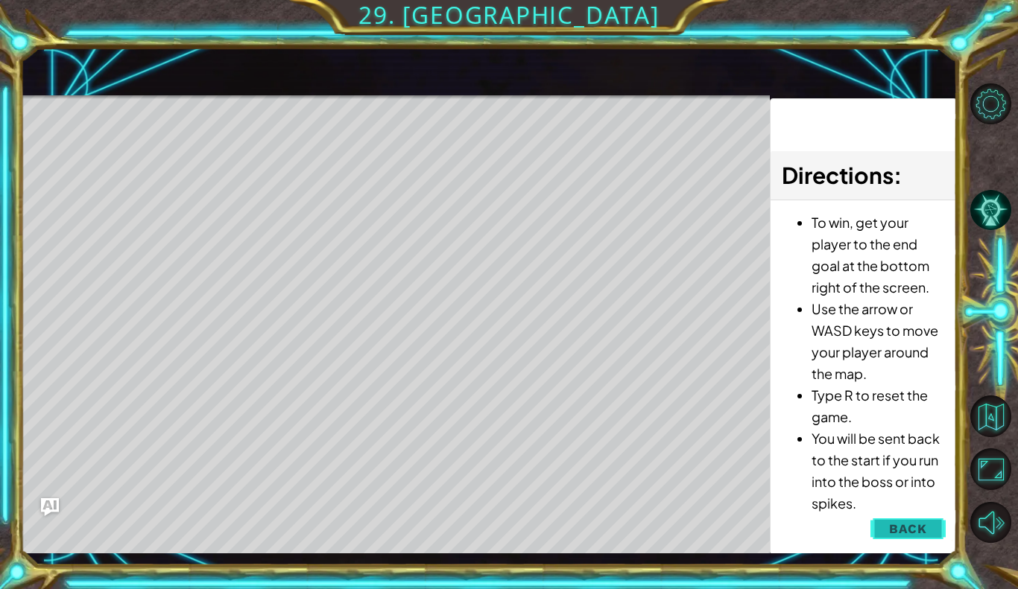
click at [905, 519] on button "Back" at bounding box center [907, 529] width 75 height 30
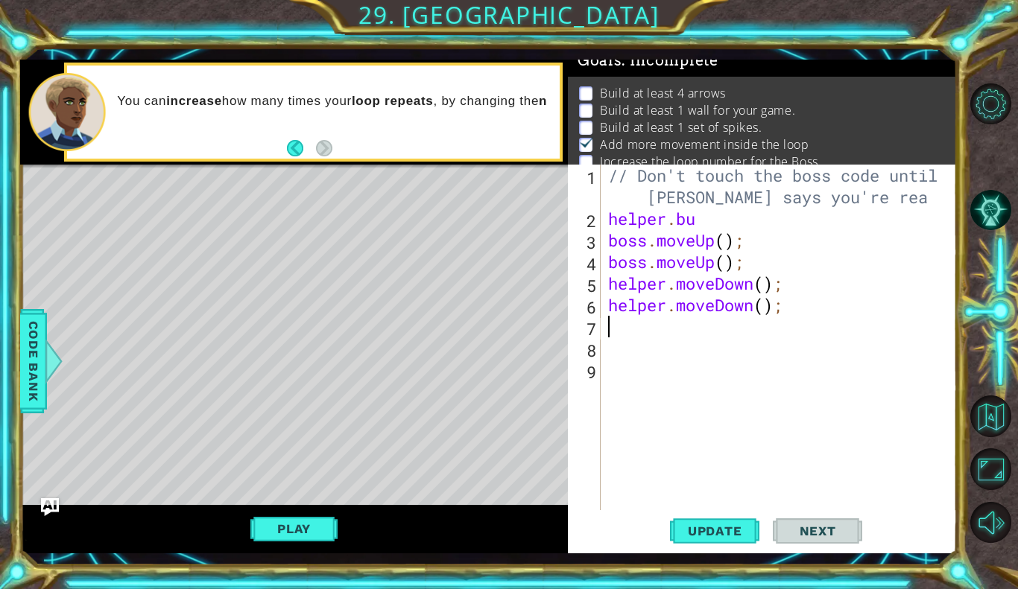
scroll to position [13, 0]
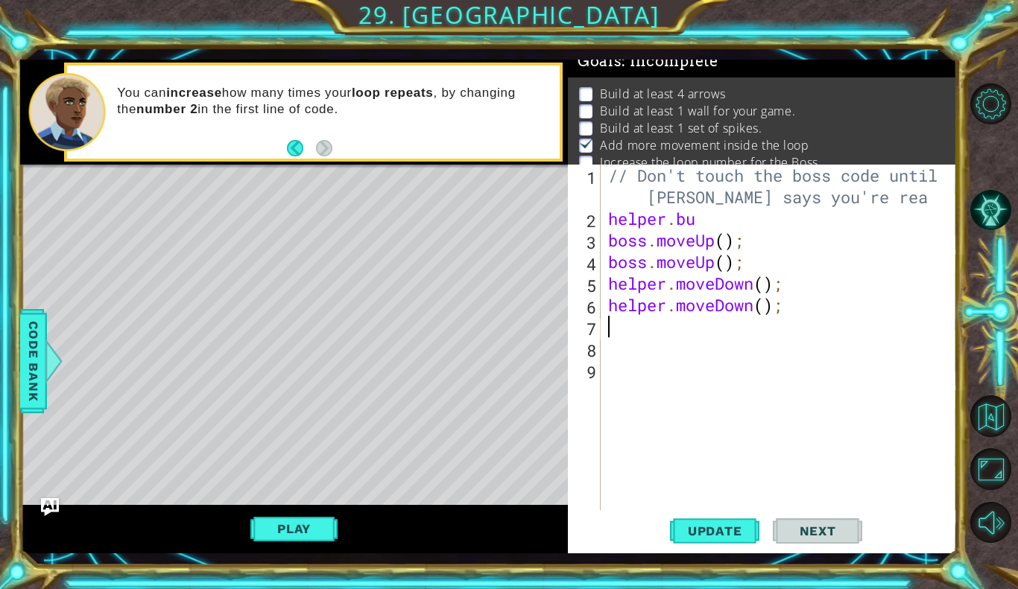
click at [795, 314] on div "// Don't touch the boss code until Vega says you're rea helper . bu boss . move…" at bounding box center [782, 370] width 355 height 411
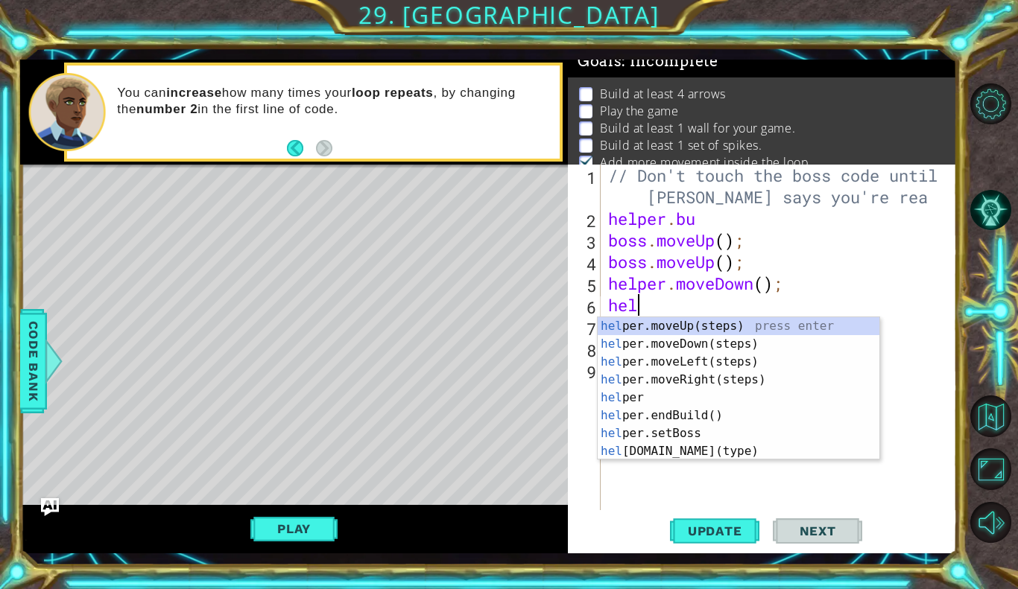
type textarea "h"
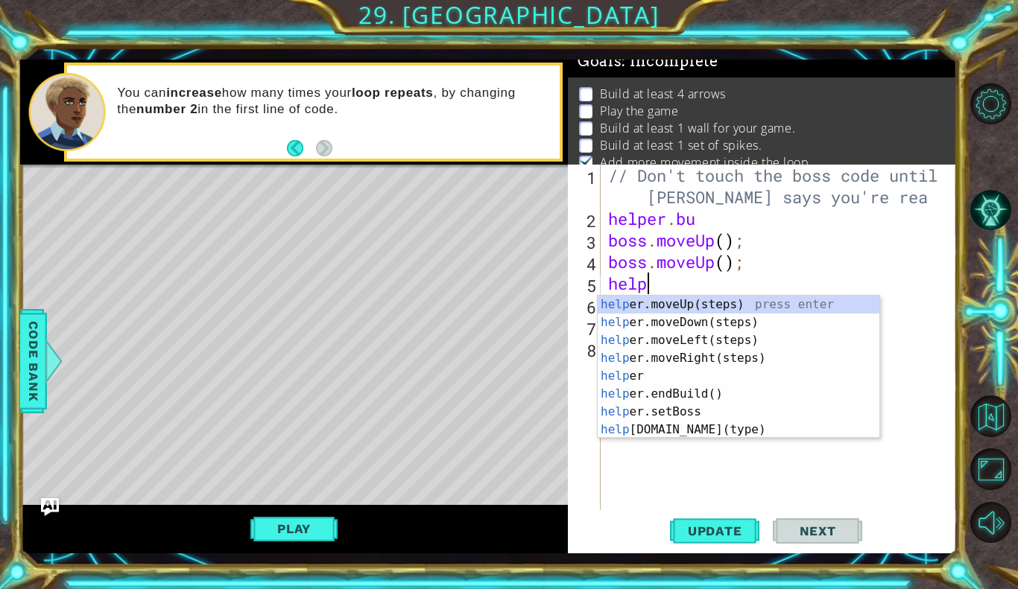
type textarea "h"
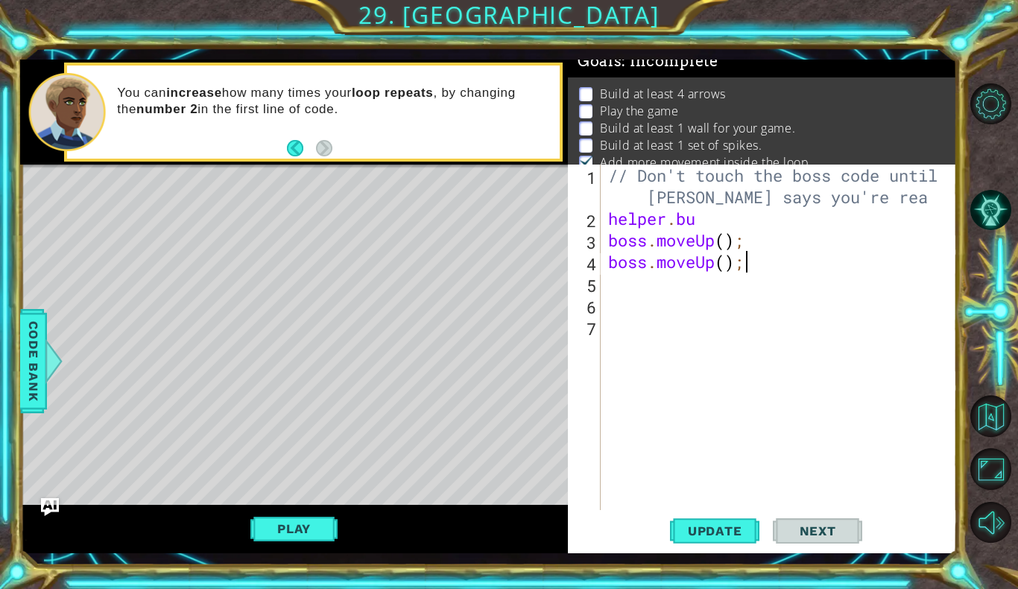
type textarea "boss.moveUp()"
click at [678, 296] on div "// Don't touch the boss code until Vega says you're rea helper . bu boss . move…" at bounding box center [782, 370] width 355 height 411
click at [642, 286] on div "// Don't touch the boss code until Vega says you're rea helper . bu boss . move…" at bounding box center [782, 370] width 355 height 411
type textarea "b"
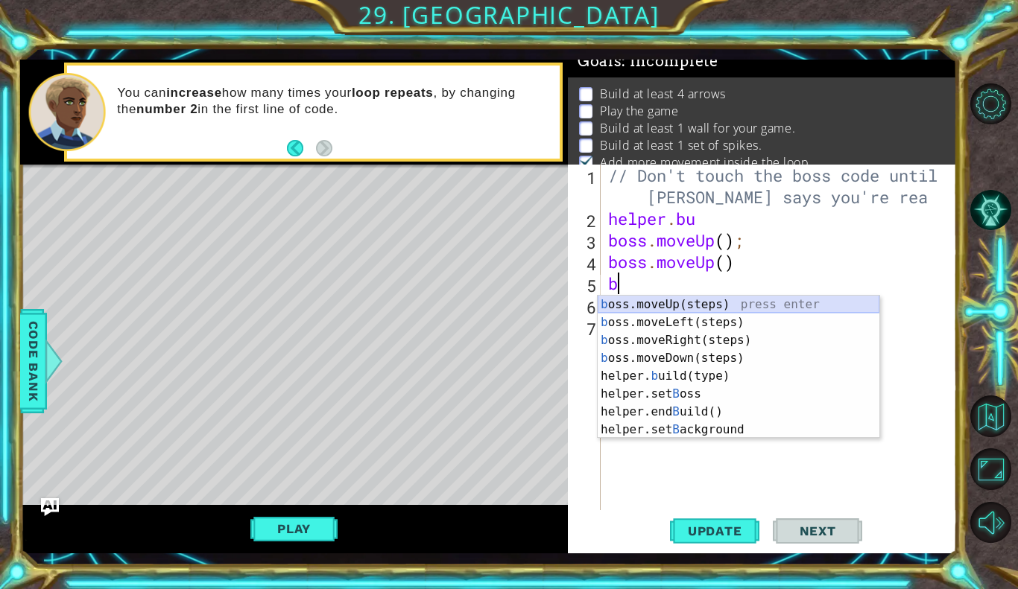
click at [645, 302] on div "b oss.moveUp(steps) press enter b oss.moveLeft(steps) press enter b oss.moveRig…" at bounding box center [739, 385] width 282 height 179
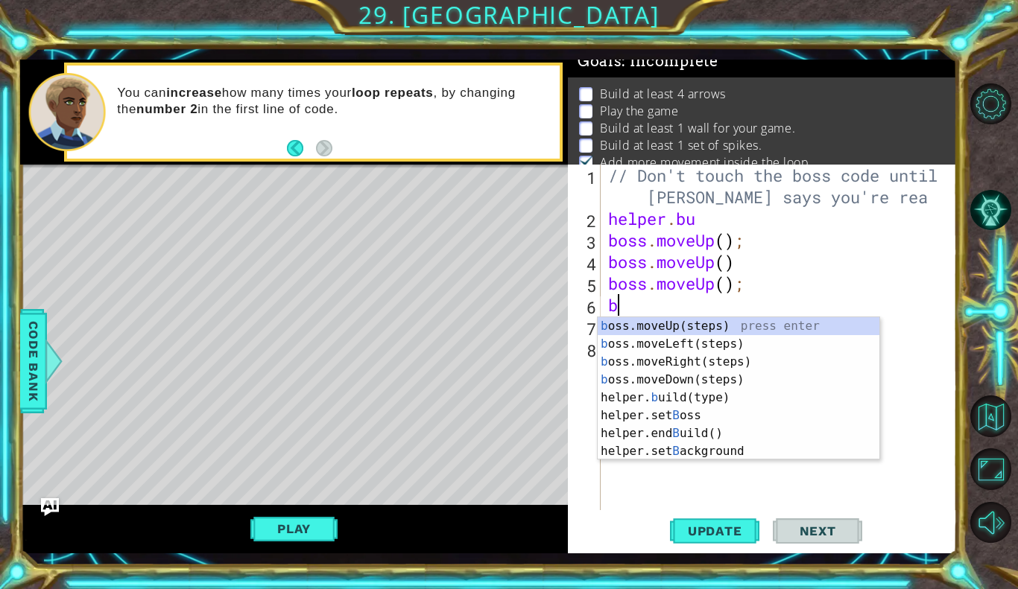
type textarea "bo"
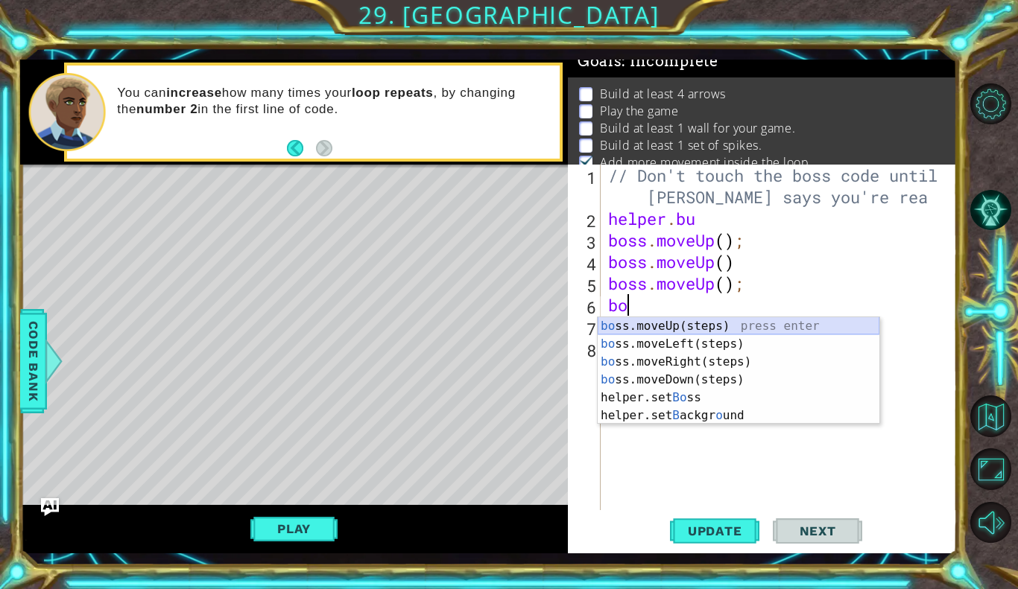
click at [656, 325] on div "bo ss.moveUp(steps) press enter bo ss.moveLeft(steps) press enter bo ss.moveRig…" at bounding box center [739, 388] width 282 height 143
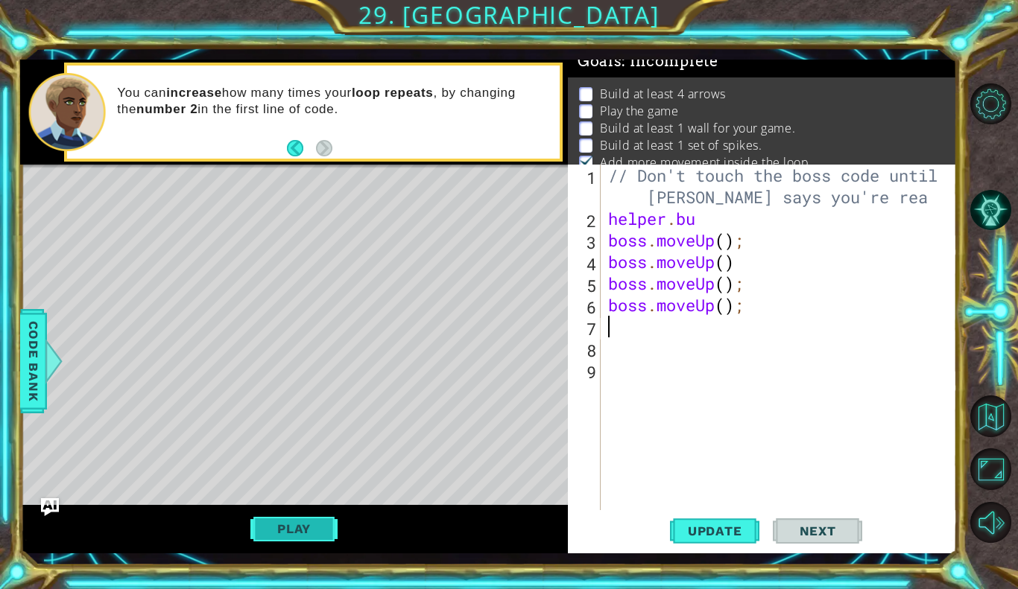
click at [315, 528] on button "Play" at bounding box center [293, 529] width 87 height 28
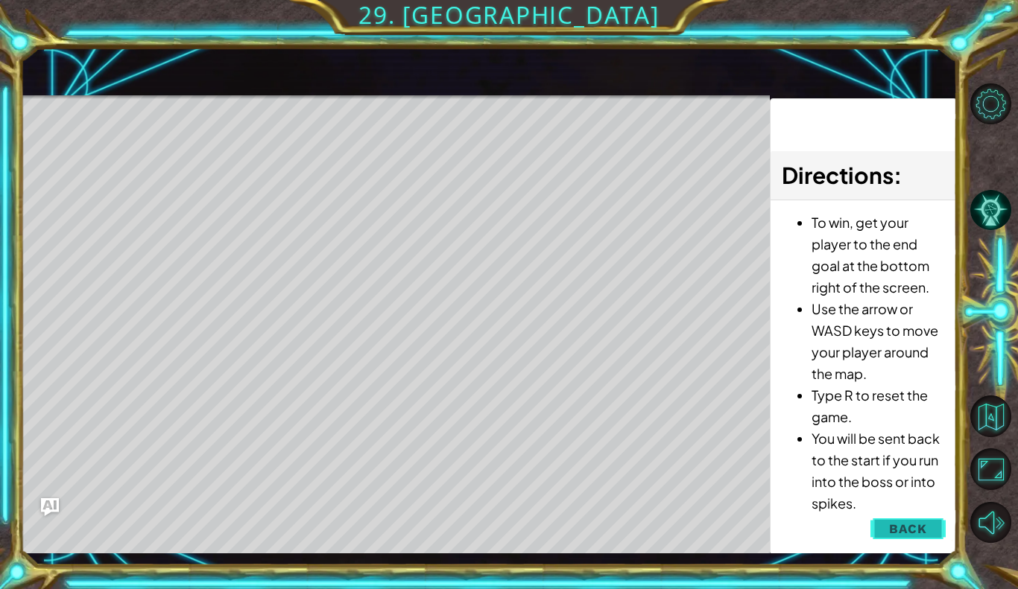
click at [914, 525] on span "Back" at bounding box center [908, 529] width 38 height 15
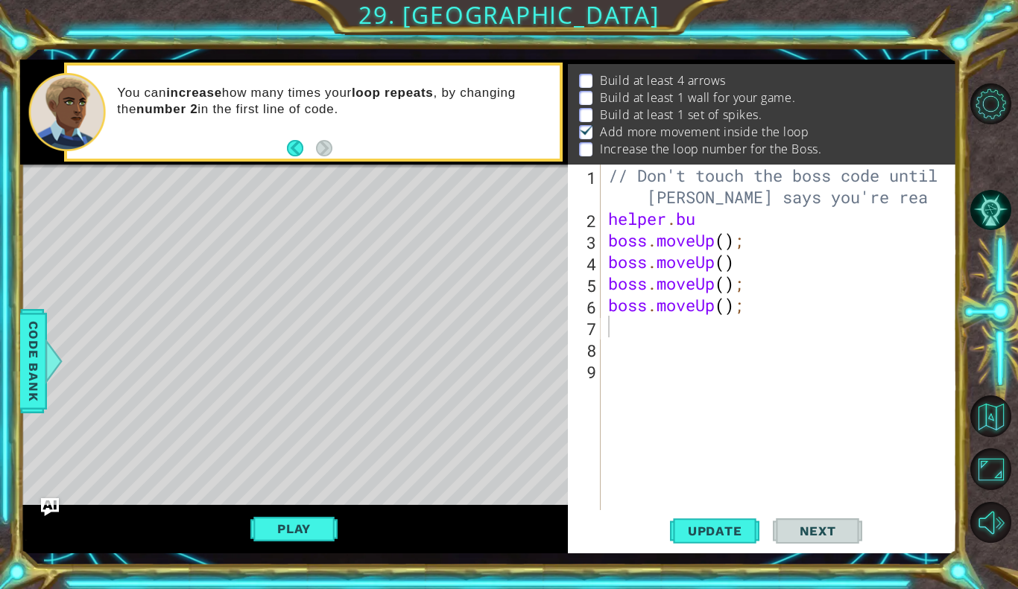
scroll to position [28, 0]
click at [647, 332] on div "// Don't touch the boss code until Vega says you're rea helper . bu boss . move…" at bounding box center [782, 370] width 355 height 411
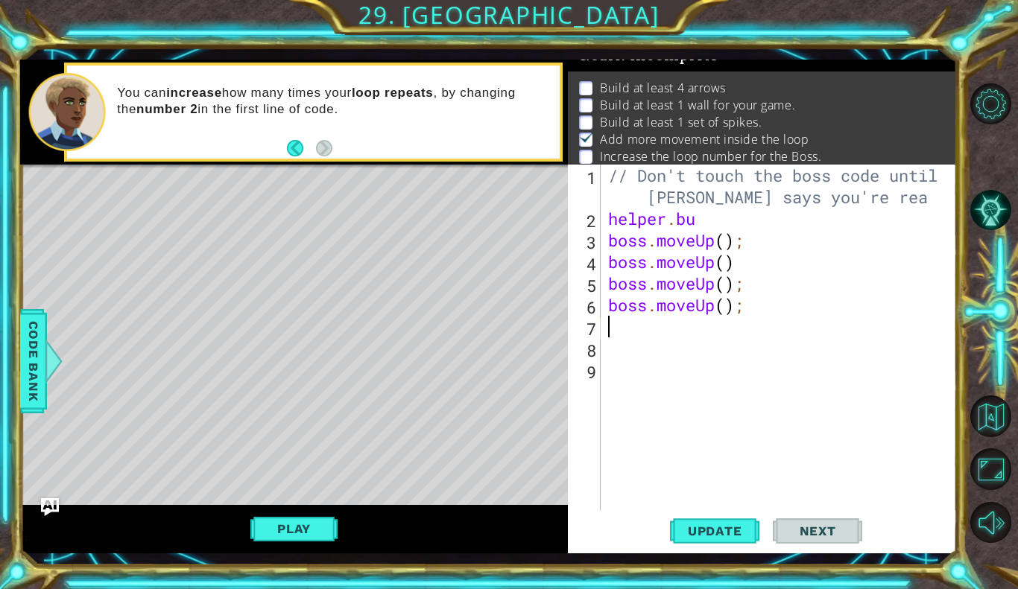
type textarea "bo"
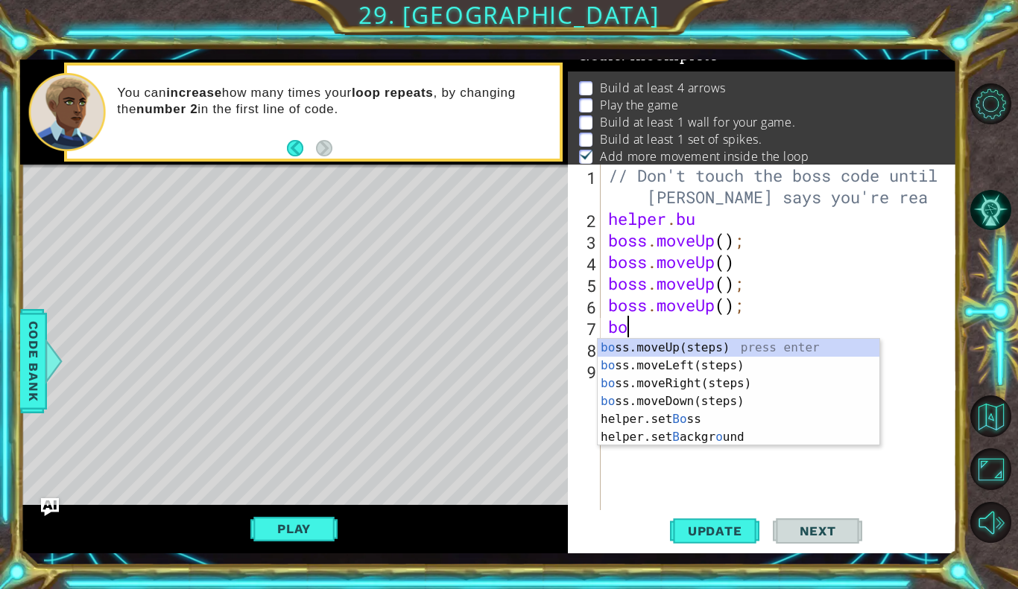
scroll to position [13, 0]
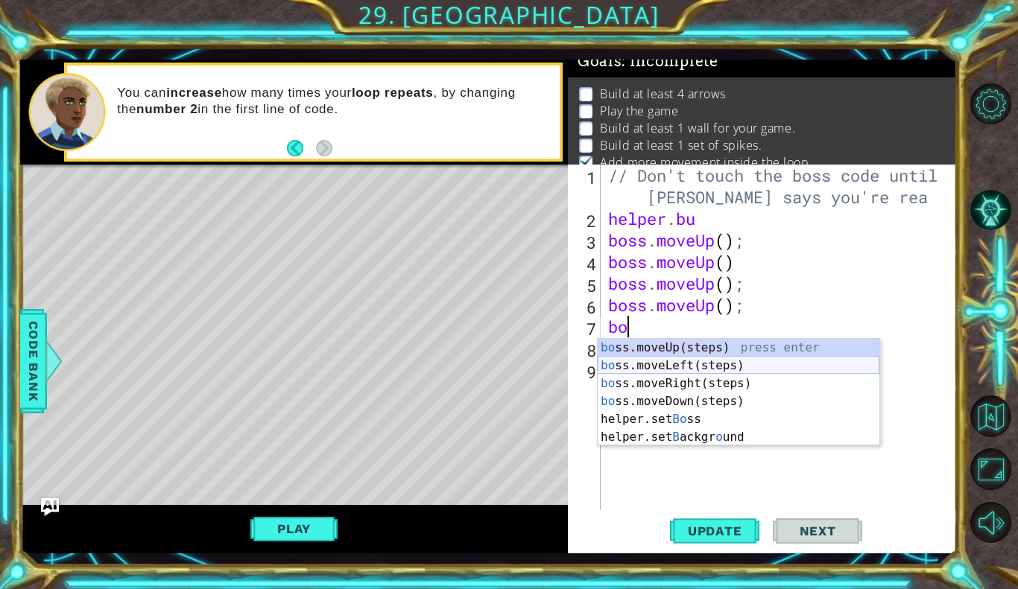
click at [661, 362] on div "bo ss.moveUp(steps) press enter bo ss.moveLeft(steps) press enter bo ss.moveRig…" at bounding box center [739, 410] width 282 height 143
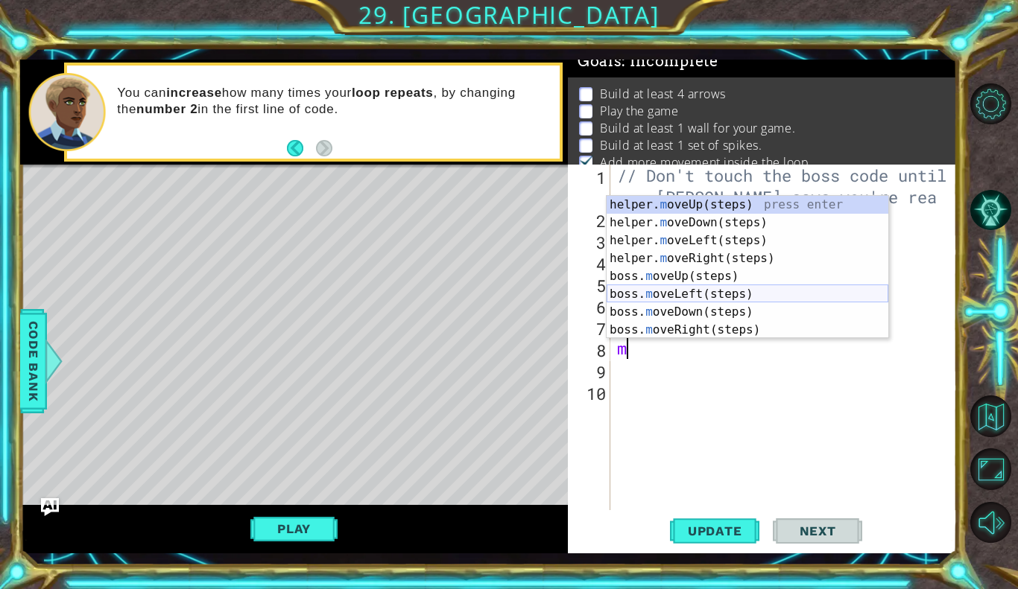
type textarea "m"
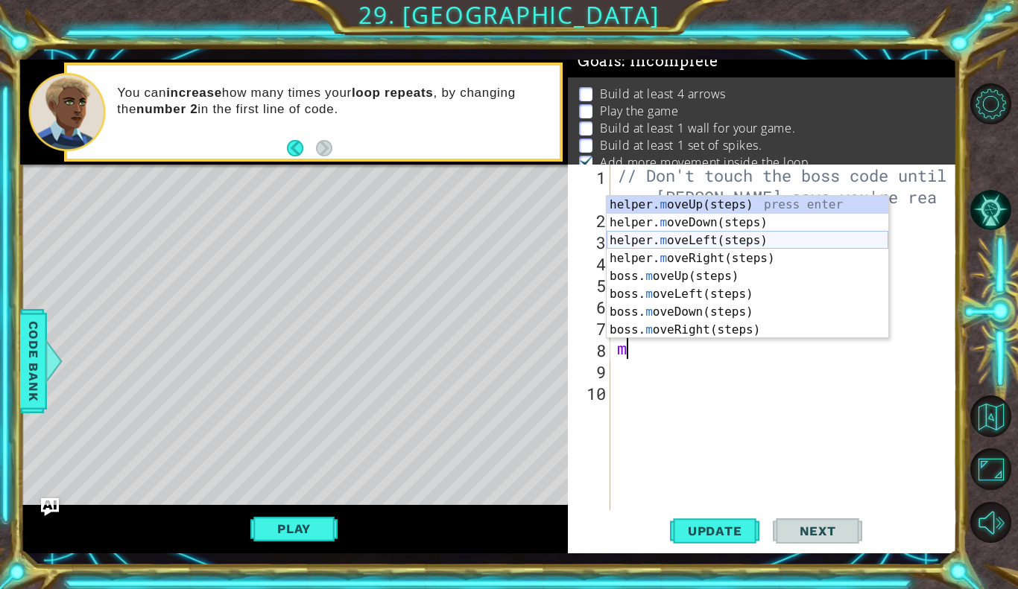
click at [703, 236] on div "helper. m oveUp(steps) press enter helper. m oveDown(steps) press enter helper.…" at bounding box center [748, 285] width 282 height 179
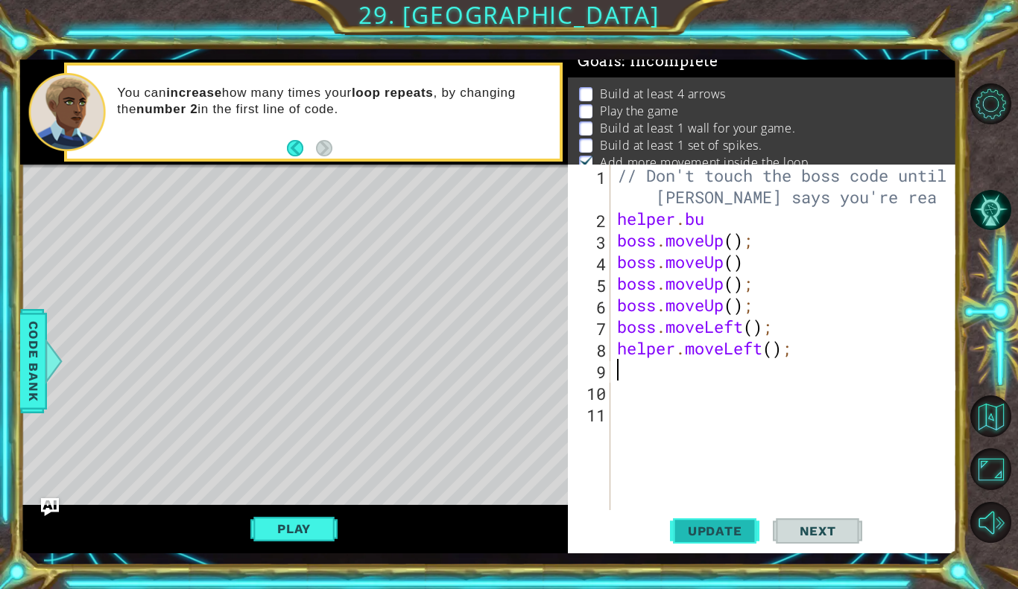
click at [727, 529] on span "Update" at bounding box center [715, 531] width 84 height 15
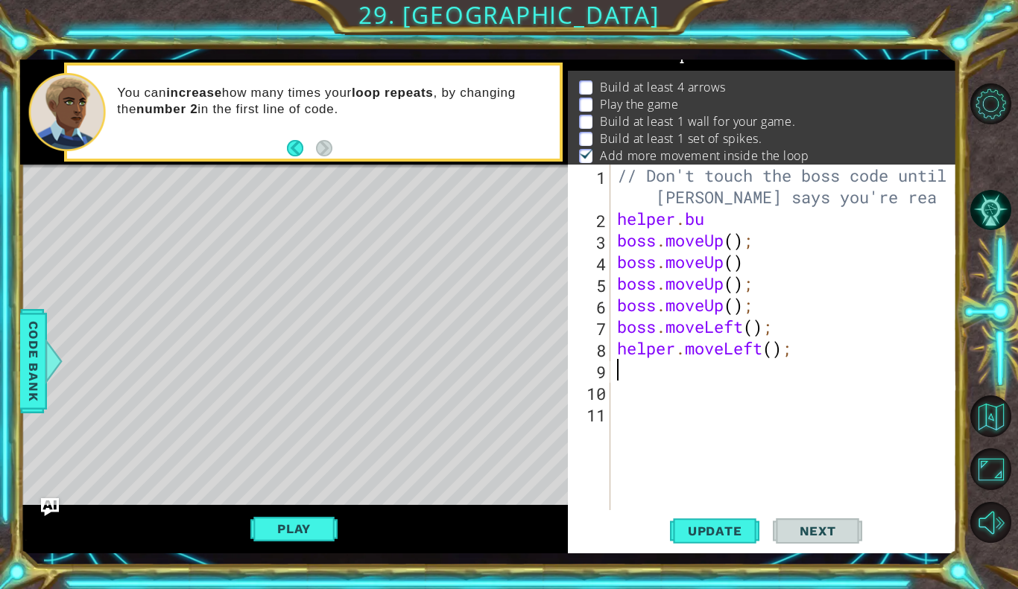
scroll to position [22, 0]
click at [311, 529] on button "Play" at bounding box center [293, 529] width 87 height 28
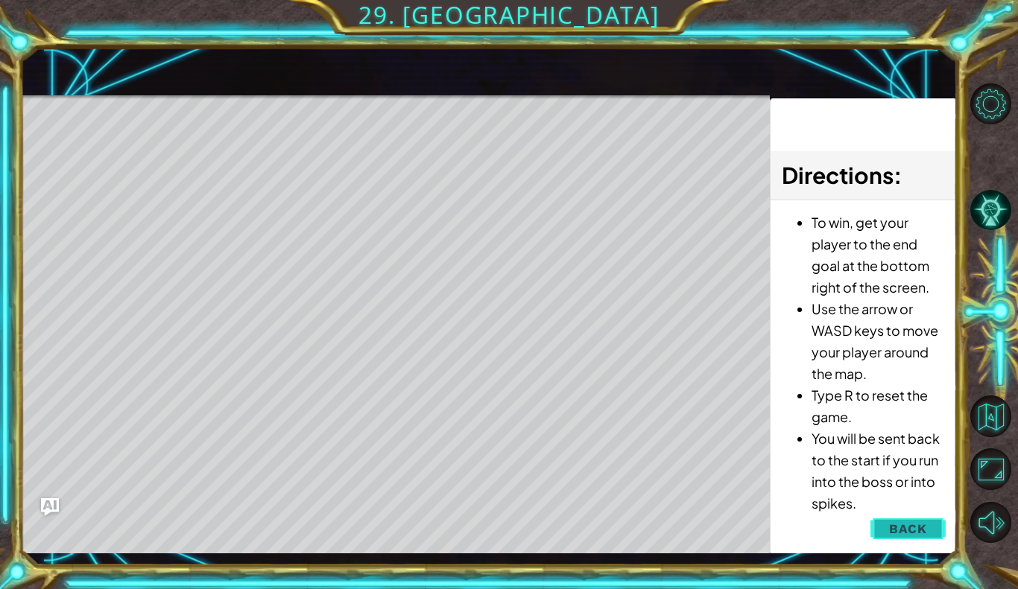
click at [908, 528] on span "Back" at bounding box center [908, 529] width 38 height 15
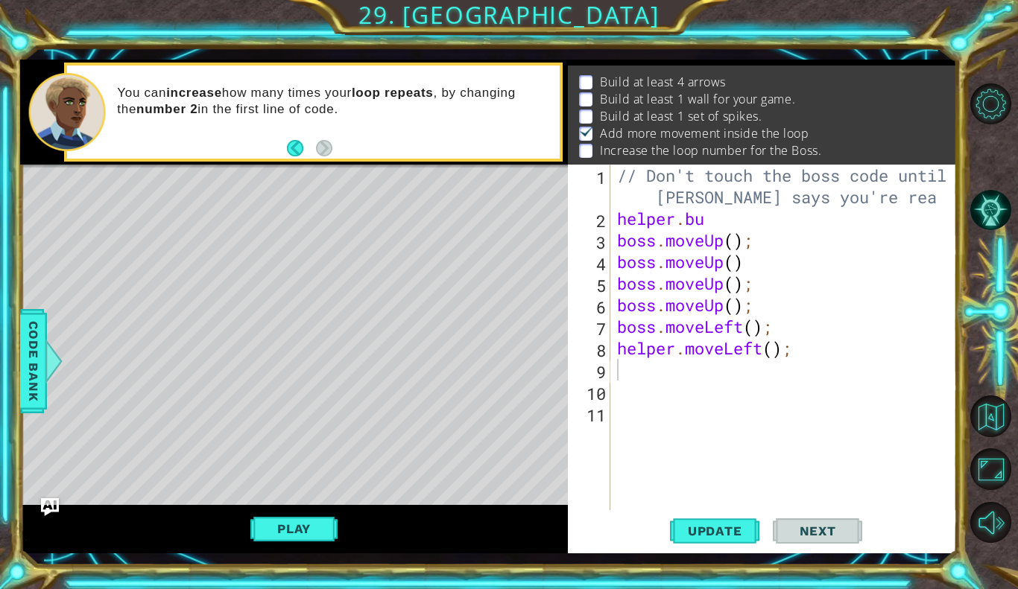
scroll to position [28, 0]
click at [637, 364] on div "// Don't touch the boss code until Vega says you're rea helper . bu boss . move…" at bounding box center [787, 370] width 346 height 411
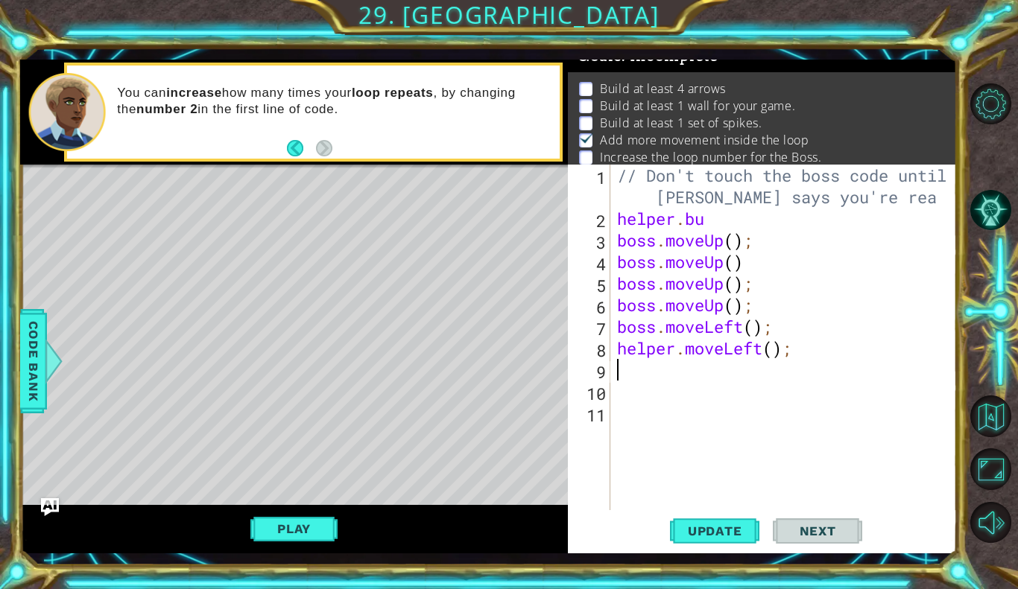
scroll to position [13, 0]
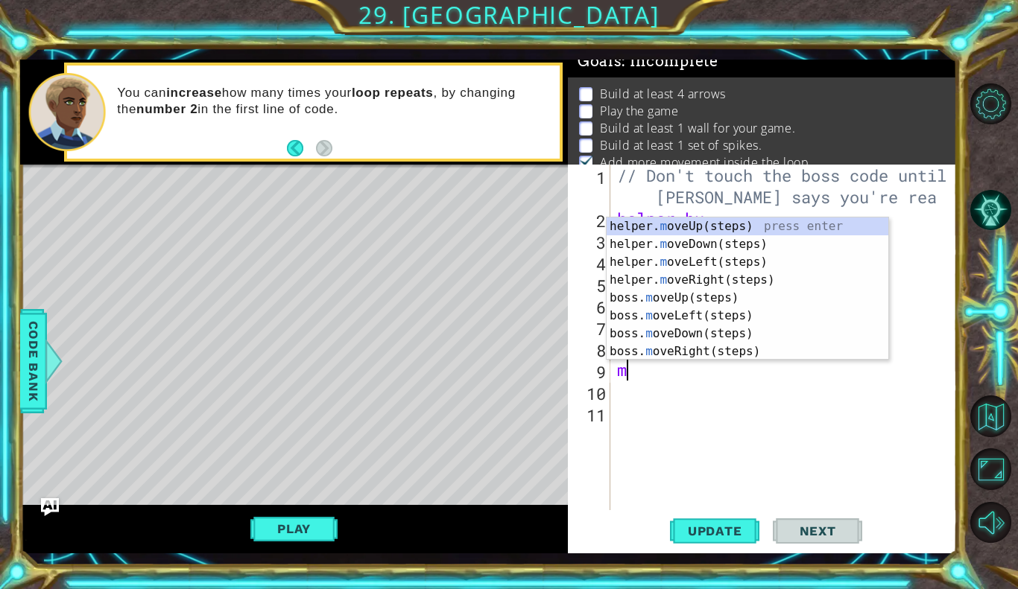
type textarea "mo"
click at [685, 244] on div "helper. mo veUp(steps) press enter helper. mo veDown(steps) press enter helper.…" at bounding box center [748, 307] width 282 height 179
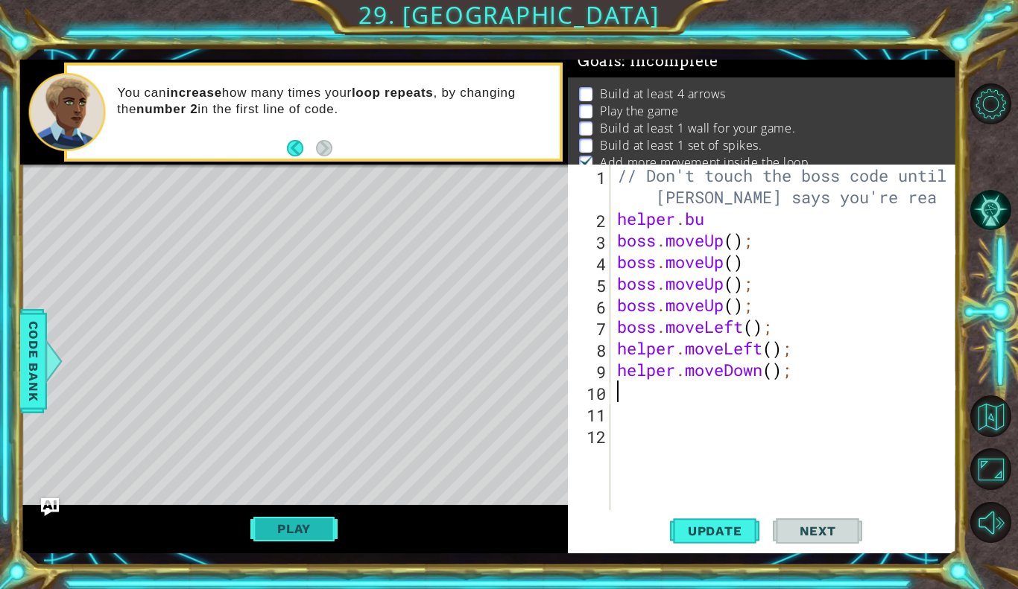
click at [282, 516] on button "Play" at bounding box center [293, 529] width 87 height 28
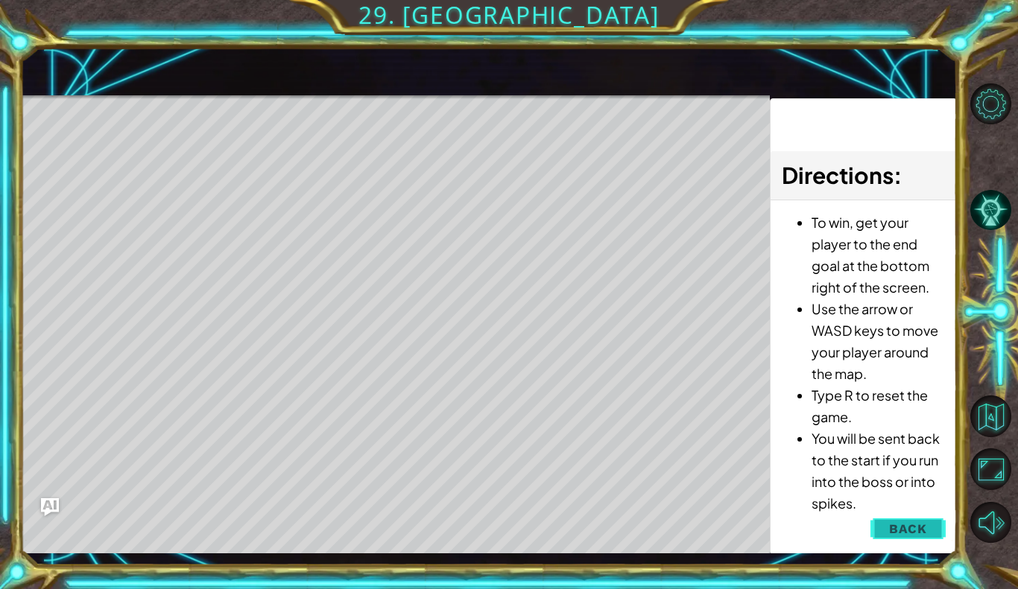
click at [926, 526] on span "Back" at bounding box center [908, 529] width 38 height 15
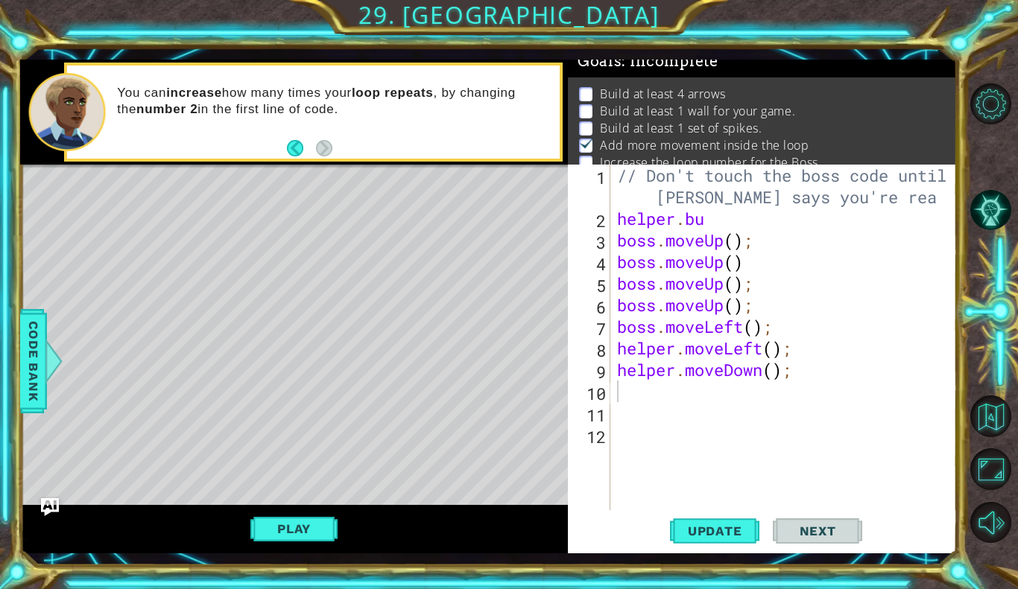
click at [650, 403] on div "// Don't touch the boss code until Vega says you're rea helper . bu boss . move…" at bounding box center [787, 370] width 346 height 411
click at [636, 390] on div "// Don't touch the boss code until Vega says you're rea helper . bu boss . move…" at bounding box center [788, 370] width 346 height 411
type textarea "x"
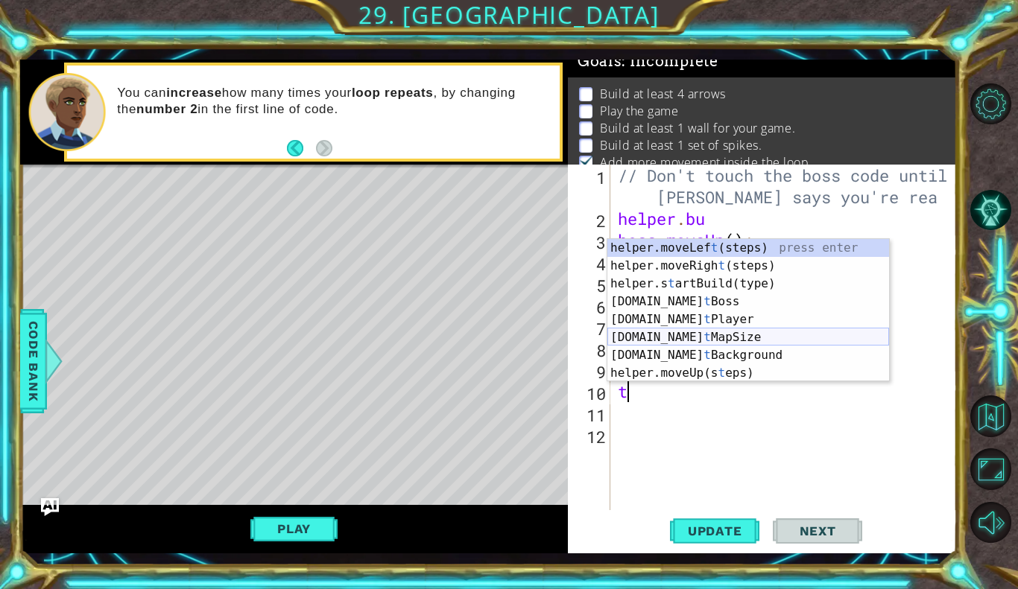
click at [706, 322] on div "helper.moveLef t (steps) press enter helper.moveRigh t (steps) press enter help…" at bounding box center [748, 328] width 282 height 179
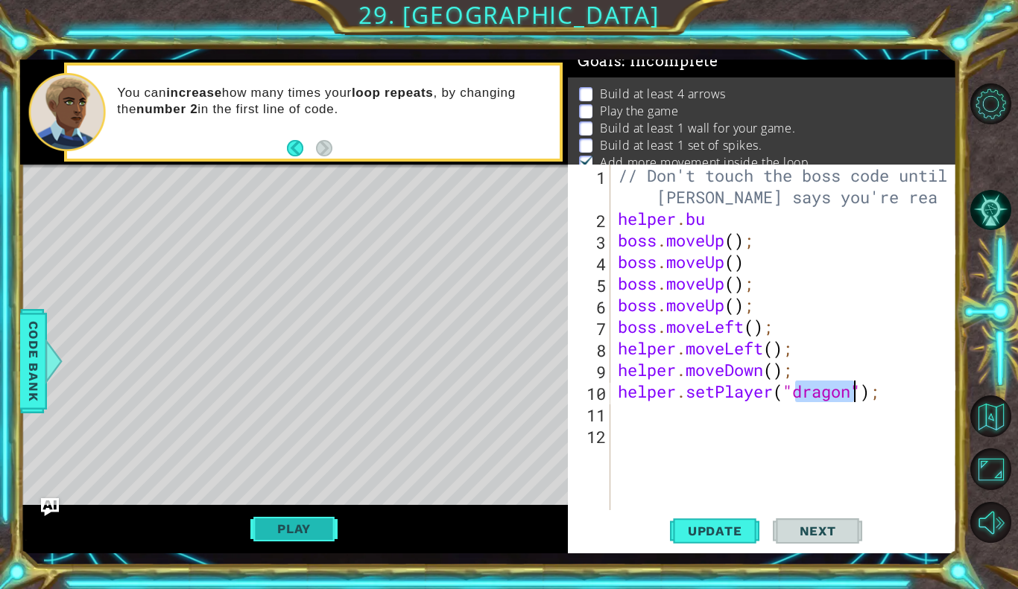
type textarea "helper.setPlayer("dragon");"
click at [282, 537] on button "Play" at bounding box center [293, 529] width 87 height 28
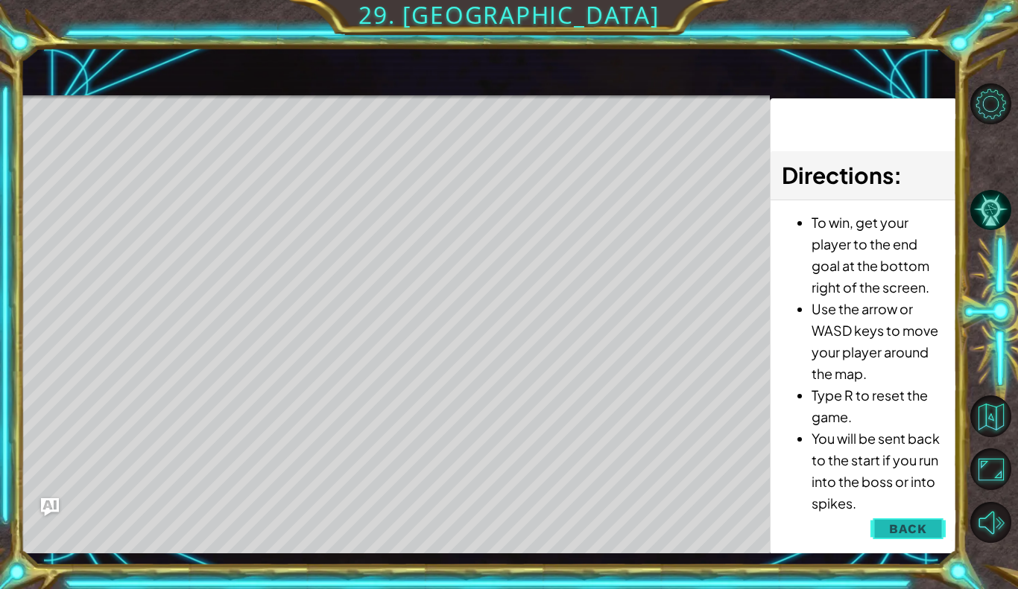
click at [900, 524] on span "Back" at bounding box center [908, 529] width 38 height 15
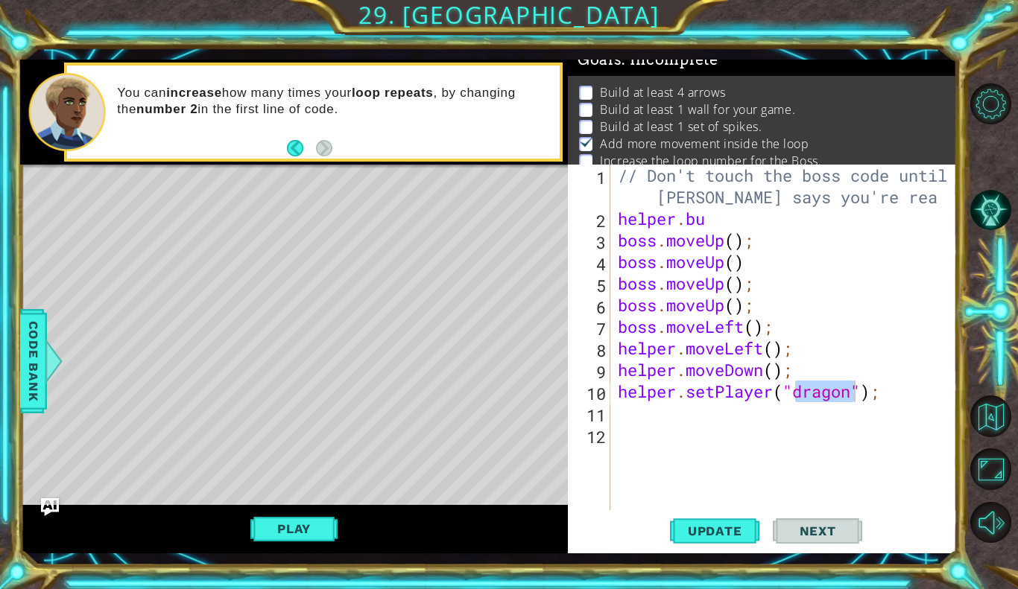
scroll to position [13, 0]
click at [706, 417] on div "// Don't touch the boss code until Vega says you're rea helper . bu boss . move…" at bounding box center [788, 370] width 346 height 411
type textarea "h"
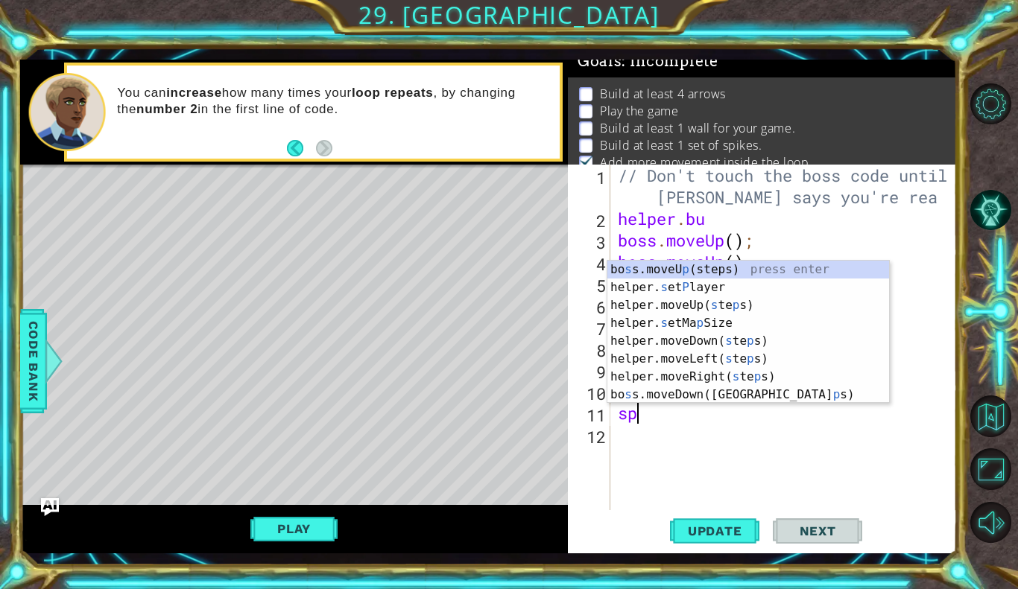
scroll to position [0, 0]
type textarea "s"
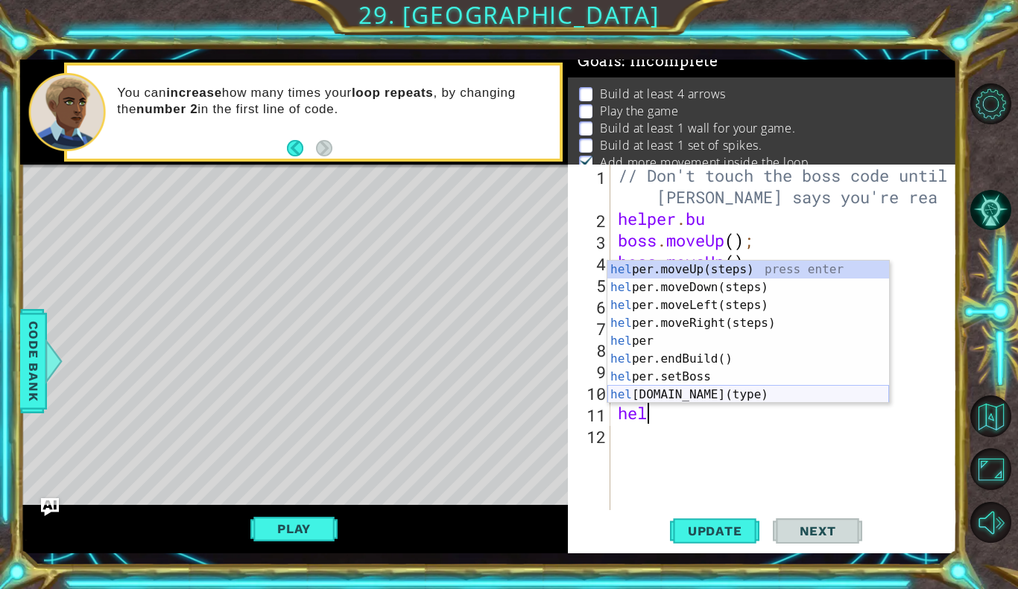
click at [725, 396] on div "hel per.moveUp(steps) press enter hel per.moveDown(steps) press enter hel per.m…" at bounding box center [748, 350] width 282 height 179
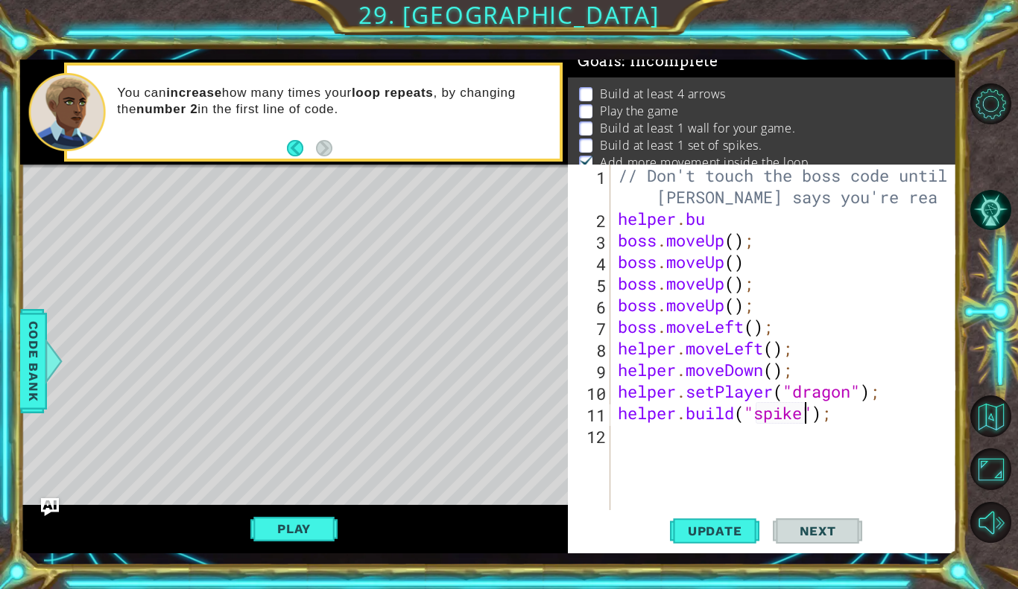
scroll to position [0, 8]
click at [691, 524] on span "Update" at bounding box center [715, 531] width 84 height 15
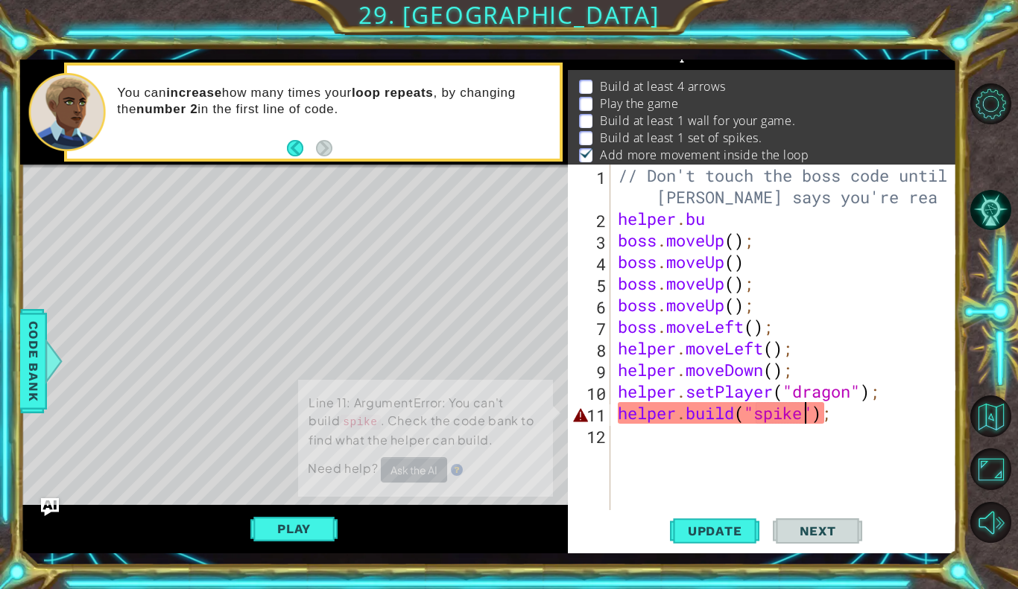
scroll to position [22, 0]
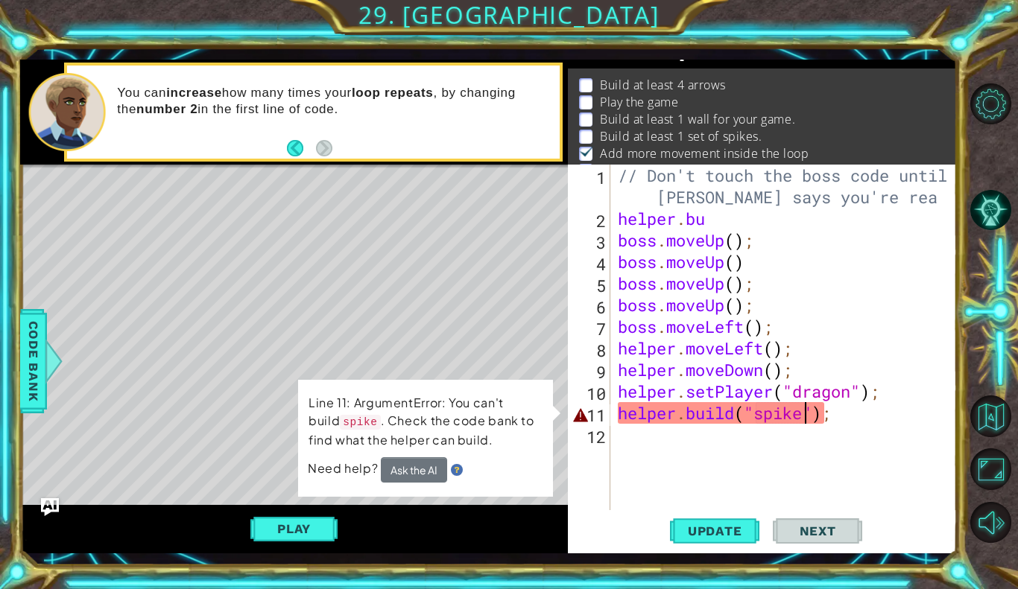
click at [806, 419] on div "// Don't touch the boss code until Vega says you're rea helper . bu boss . move…" at bounding box center [788, 370] width 346 height 411
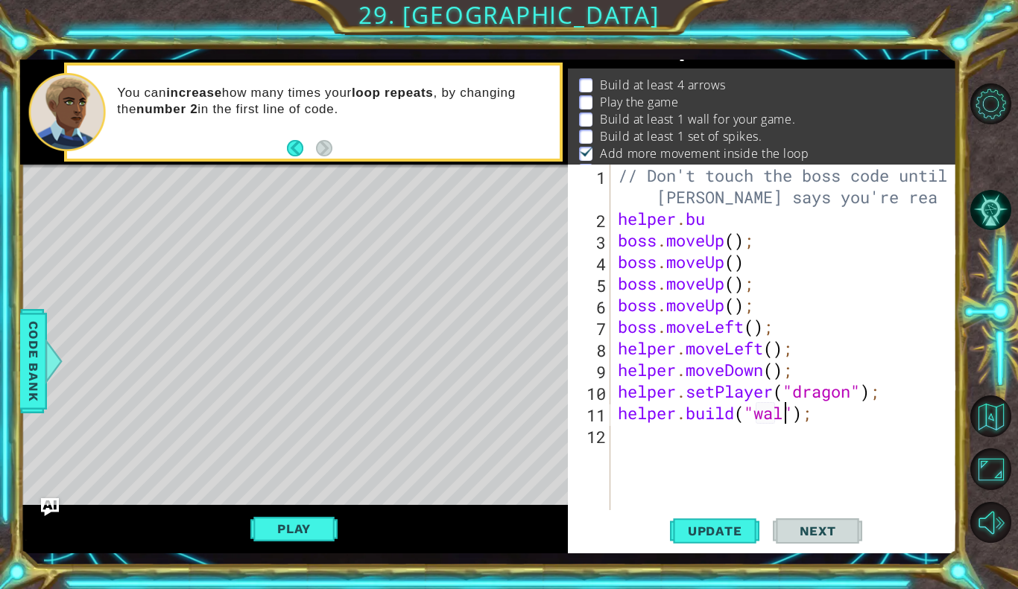
scroll to position [0, 7]
type textarea "[DOMAIN_NAME]("wall");"
click at [717, 548] on button "Update" at bounding box center [714, 531] width 89 height 39
click at [716, 537] on span "Update" at bounding box center [715, 531] width 84 height 15
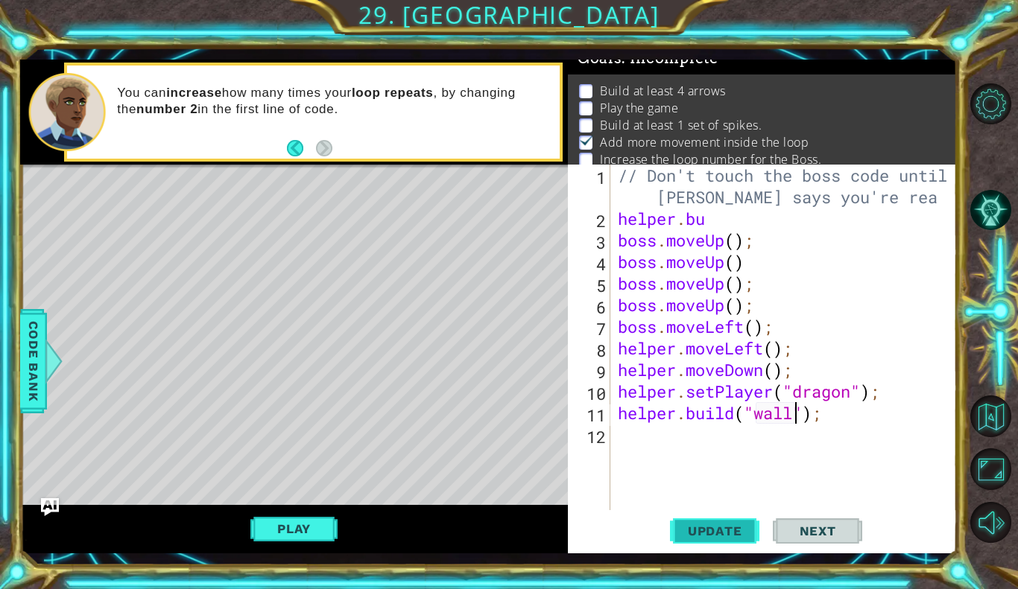
scroll to position [13, 0]
click at [645, 435] on div "// Don't touch the boss code until Vega says you're rea helper . bu boss . move…" at bounding box center [788, 370] width 346 height 411
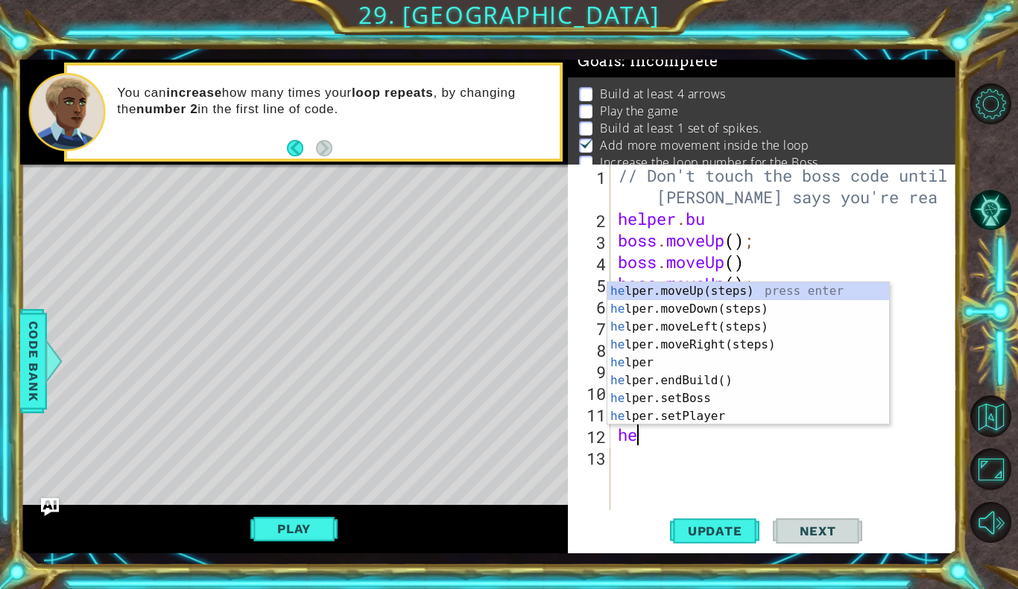
scroll to position [0, 1]
click at [726, 411] on div "help er.moveUp(steps) press enter help er.moveDown(steps) press enter help er.m…" at bounding box center [748, 371] width 282 height 179
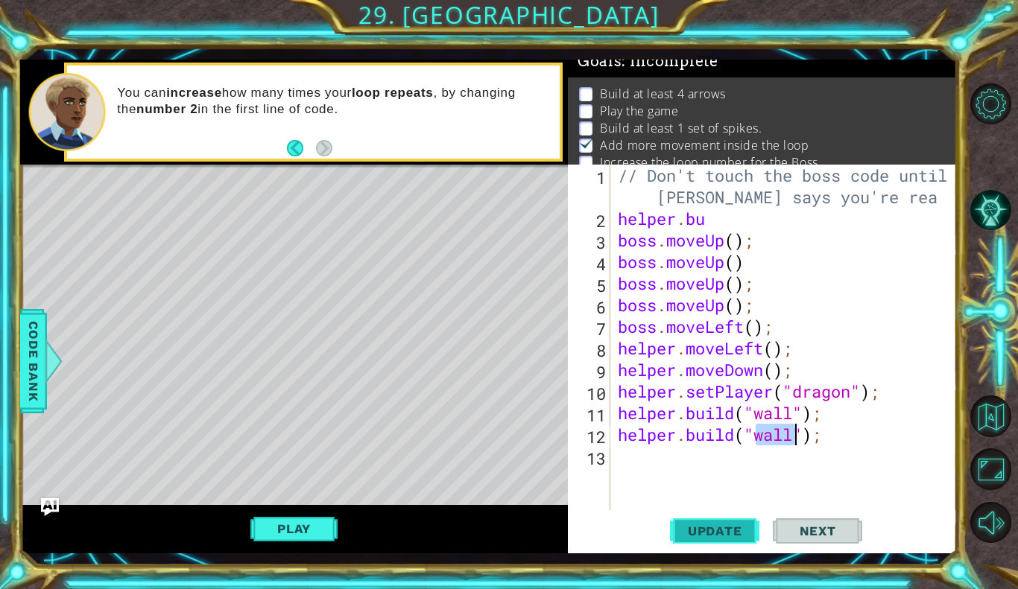
click at [709, 536] on span "Update" at bounding box center [715, 531] width 84 height 15
click at [725, 517] on button "Update" at bounding box center [714, 531] width 89 height 39
click at [747, 526] on span "Update" at bounding box center [715, 531] width 84 height 15
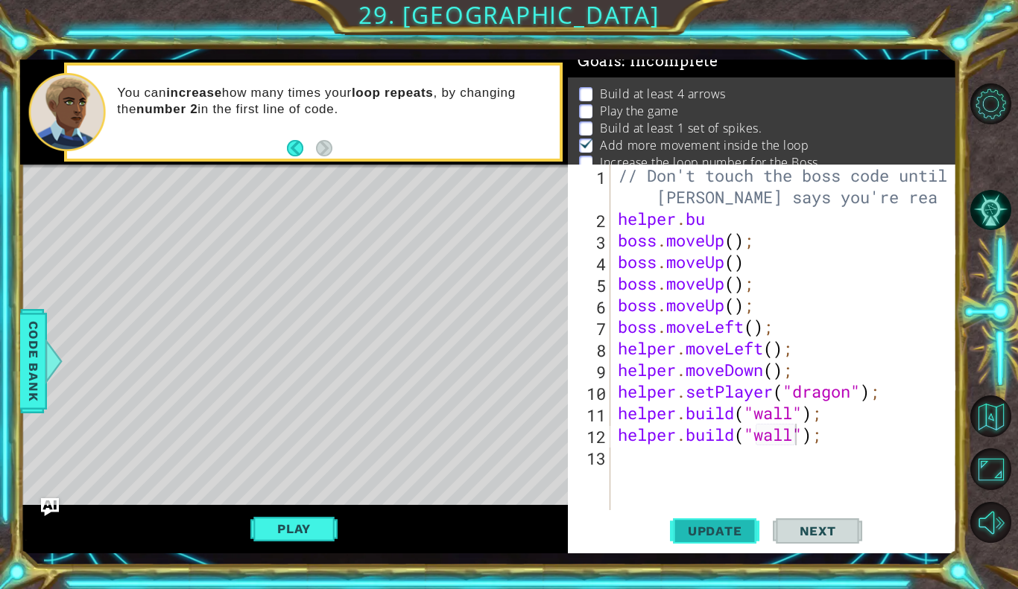
click at [747, 526] on span "Update" at bounding box center [715, 531] width 84 height 15
click at [744, 528] on span "Update" at bounding box center [715, 531] width 84 height 15
click at [312, 532] on button "Play" at bounding box center [293, 529] width 87 height 28
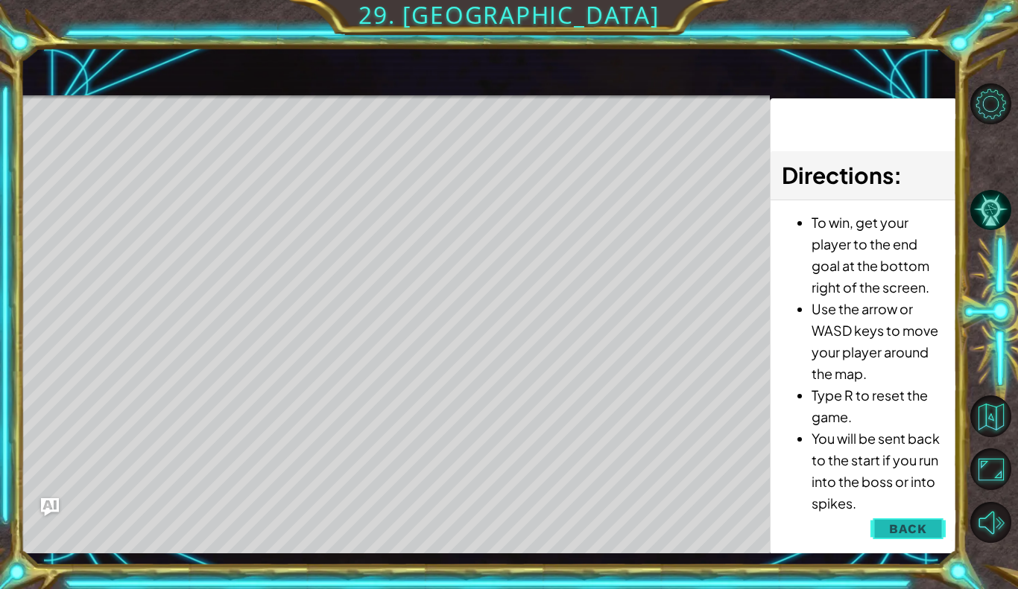
click at [906, 533] on span "Back" at bounding box center [908, 529] width 38 height 15
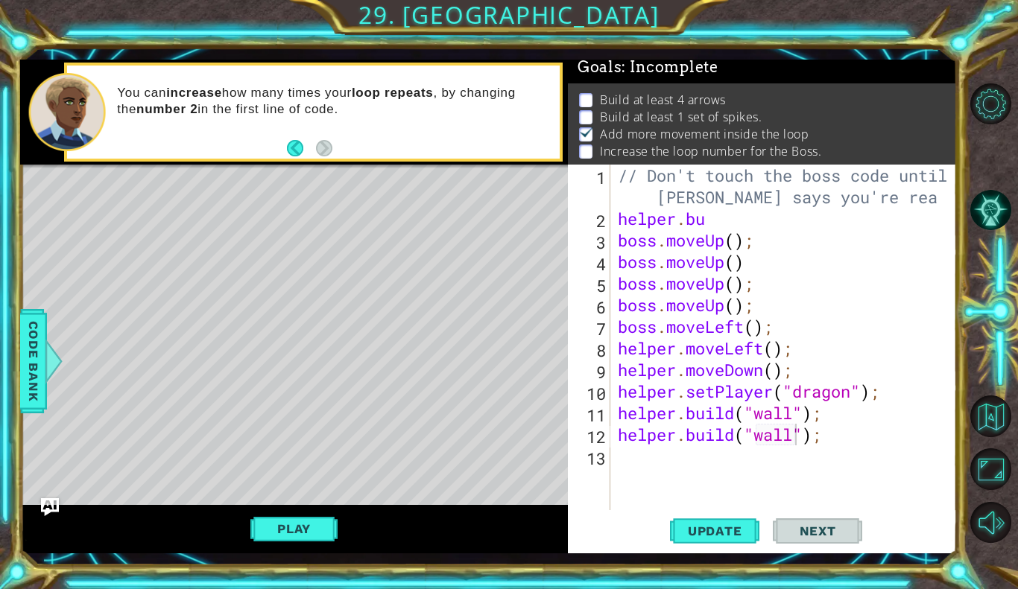
scroll to position [5, 0]
click at [799, 443] on div "// Don't touch the boss code until Vega says you're rea helper . bu boss . move…" at bounding box center [788, 370] width 346 height 411
click at [835, 437] on div "// Don't touch the boss code until Vega says you're rea helper . bu boss . move…" at bounding box center [788, 370] width 346 height 411
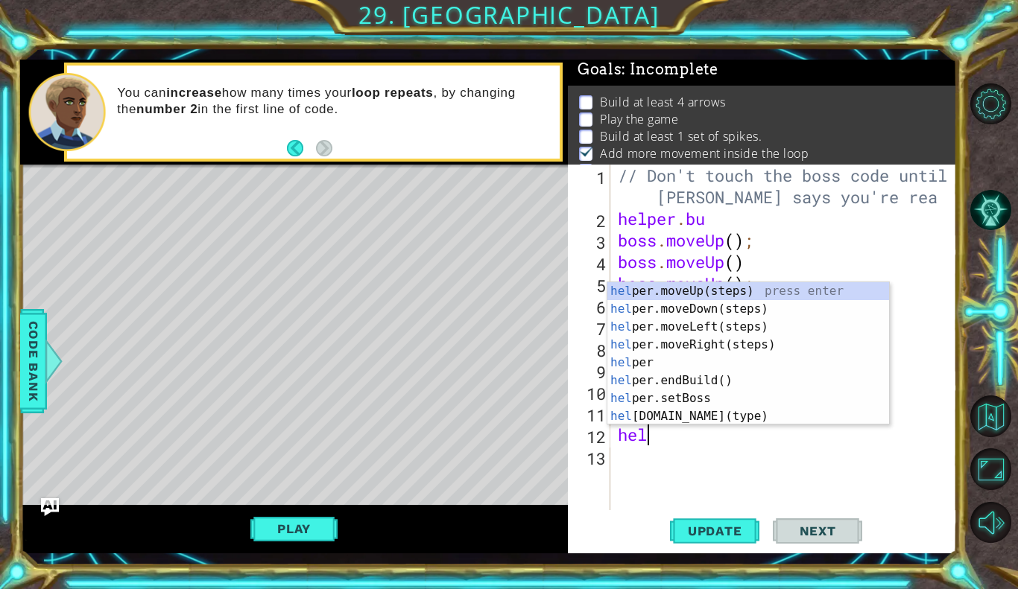
scroll to position [0, 0]
type textarea "h"
click at [756, 414] on div "help er.moveUp(steps) press enter help er.moveDown(steps) press enter help er.m…" at bounding box center [748, 371] width 282 height 179
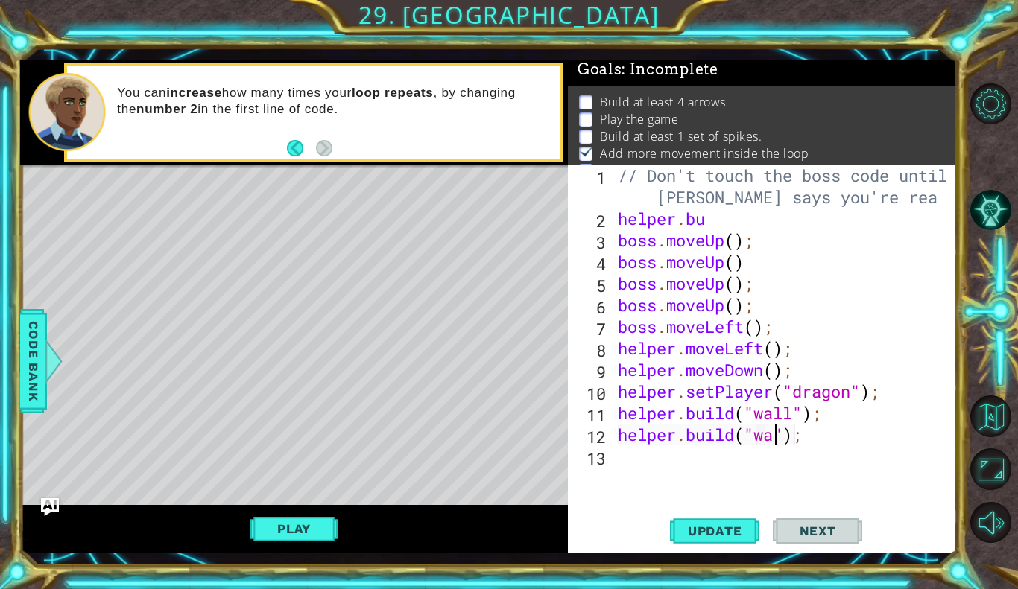
scroll to position [0, 7]
type textarea "[DOMAIN_NAME]("wall");"
click at [723, 528] on span "Update" at bounding box center [715, 531] width 84 height 15
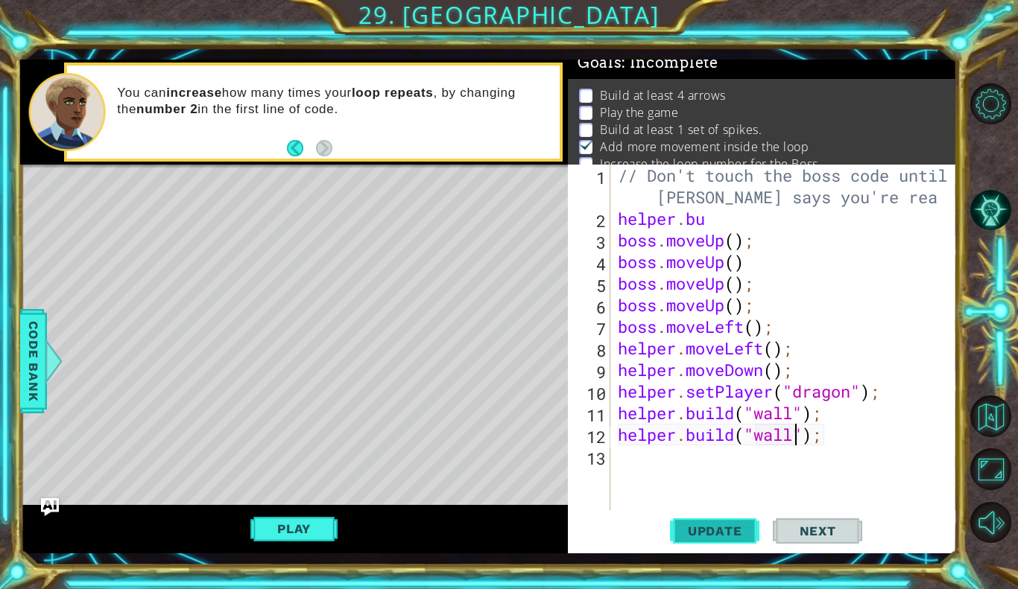
click at [723, 528] on span "Update" at bounding box center [715, 531] width 84 height 15
click at [272, 528] on button "Play" at bounding box center [293, 529] width 87 height 28
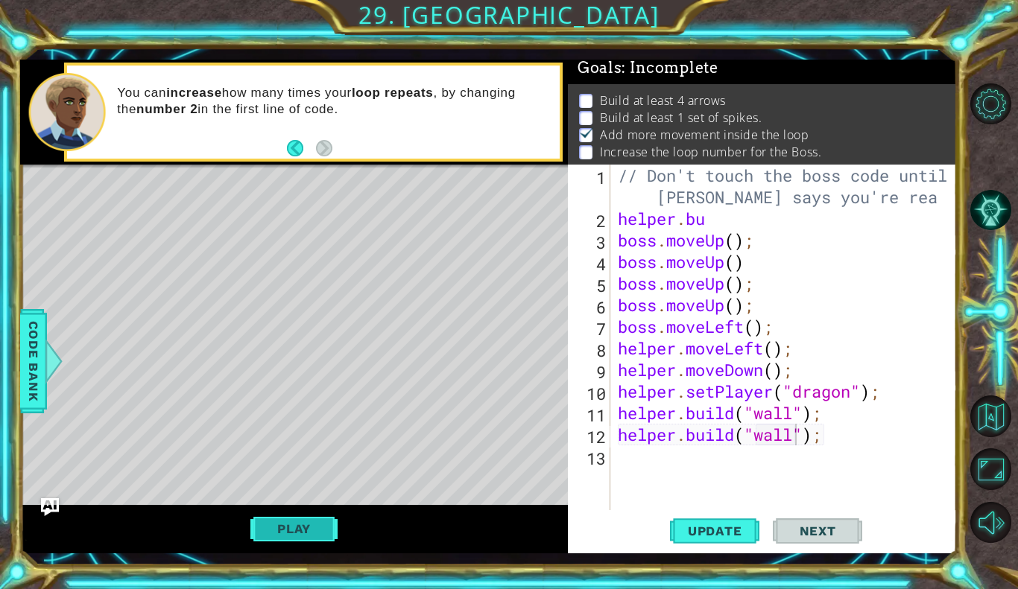
scroll to position [5, 0]
click at [299, 140] on button "Back" at bounding box center [301, 148] width 29 height 16
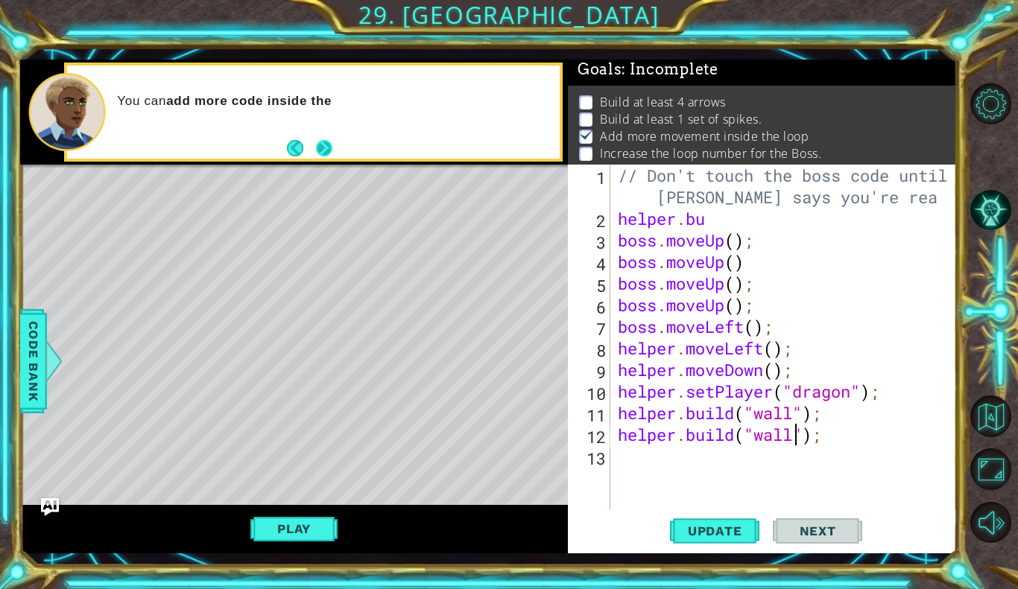
click at [315, 140] on button "Next" at bounding box center [323, 148] width 16 height 16
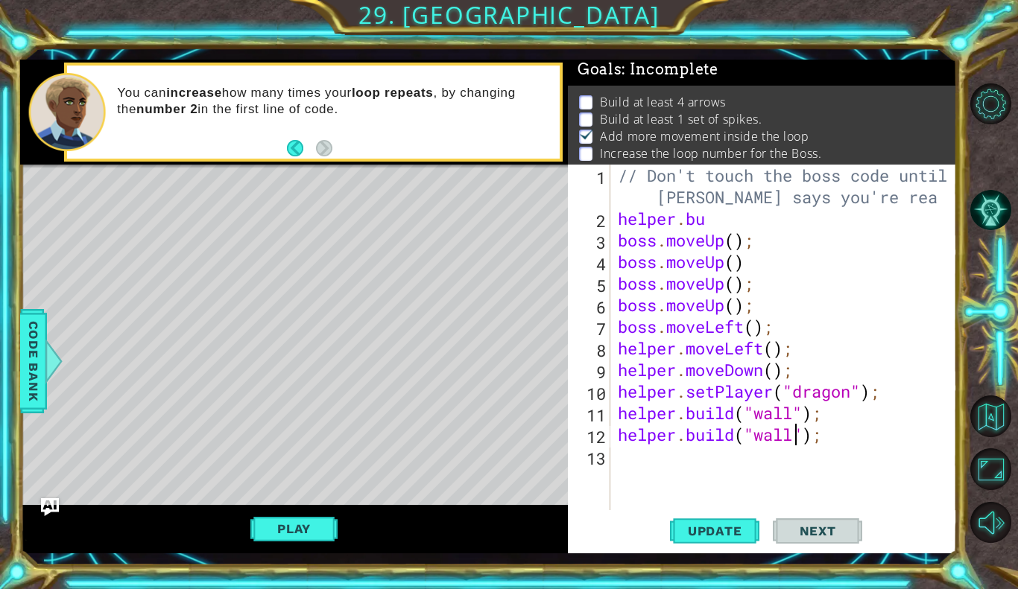
click at [315, 135] on div "You can increase how many times your loop repeats , by changing the number 2 in…" at bounding box center [333, 111] width 452 height 69
click at [280, 539] on button "Play" at bounding box center [293, 529] width 87 height 28
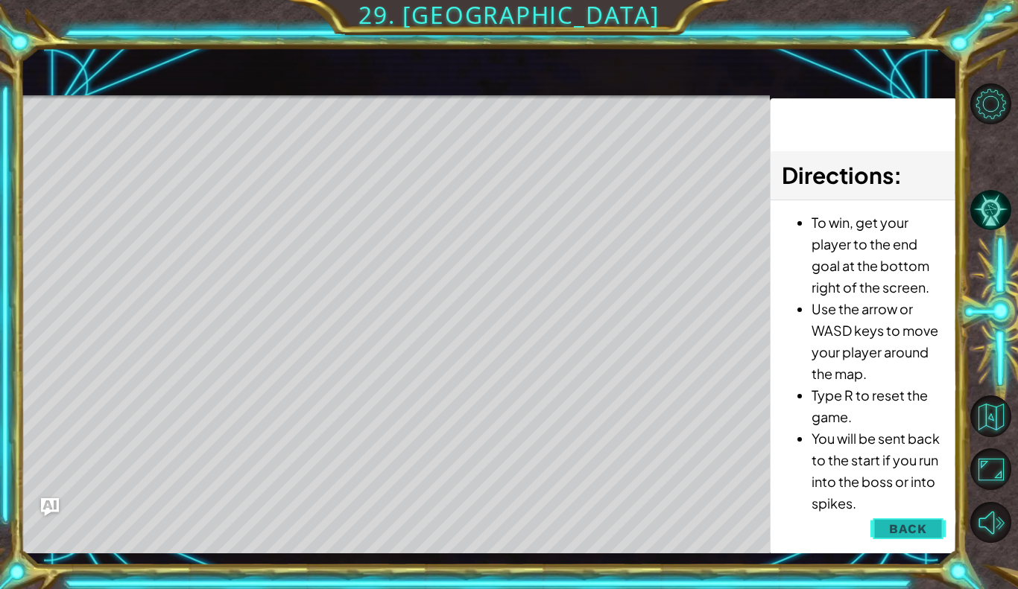
click at [930, 526] on button "Back" at bounding box center [907, 529] width 75 height 30
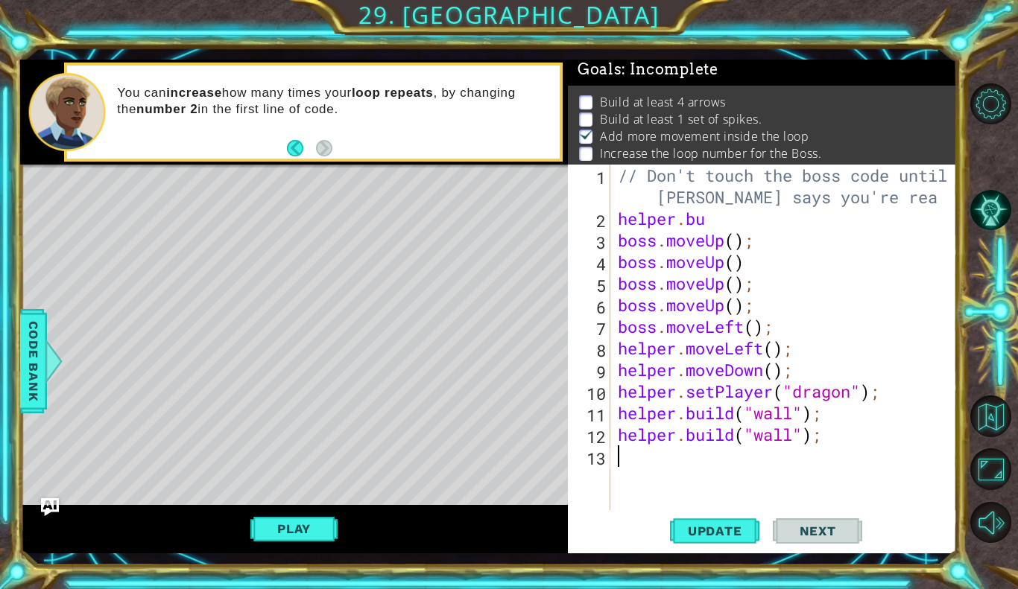
scroll to position [0, 0]
click at [677, 463] on div "// Don't touch the boss code until Vega says you're rea helper . bu boss . move…" at bounding box center [788, 370] width 346 height 411
click at [704, 433] on div "// Don't touch the boss code until Vega says you're rea helper . bu boss . move…" at bounding box center [788, 370] width 346 height 411
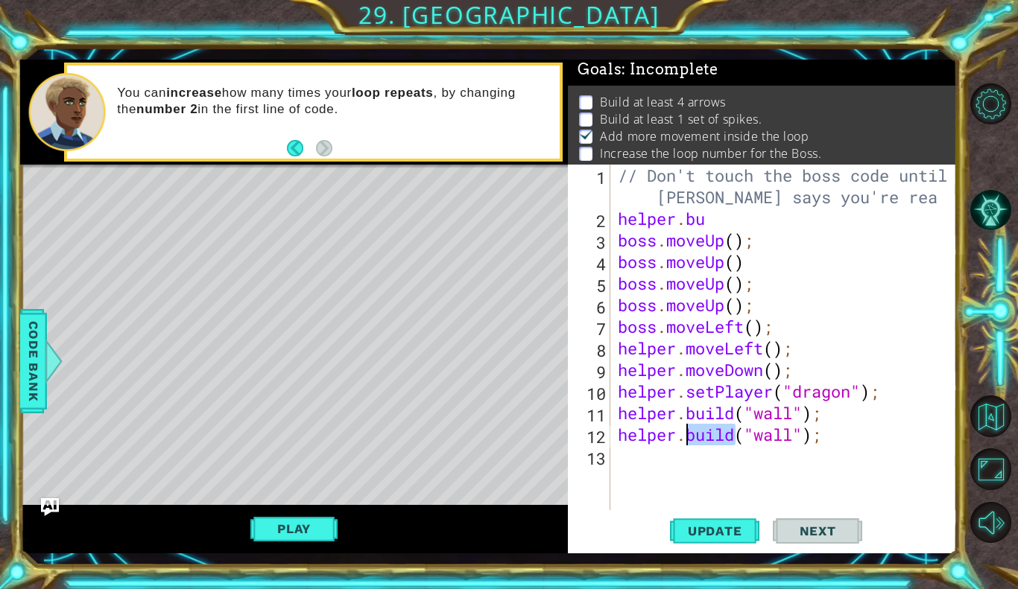
type textarea "[DOMAIN_NAME]("wall");"
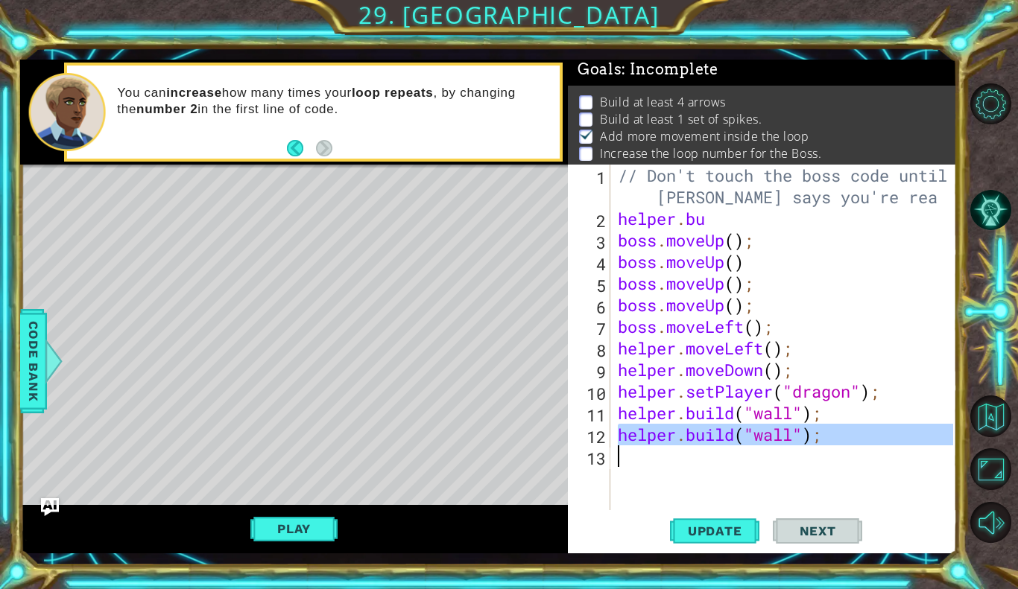
paste textarea "Code Area"
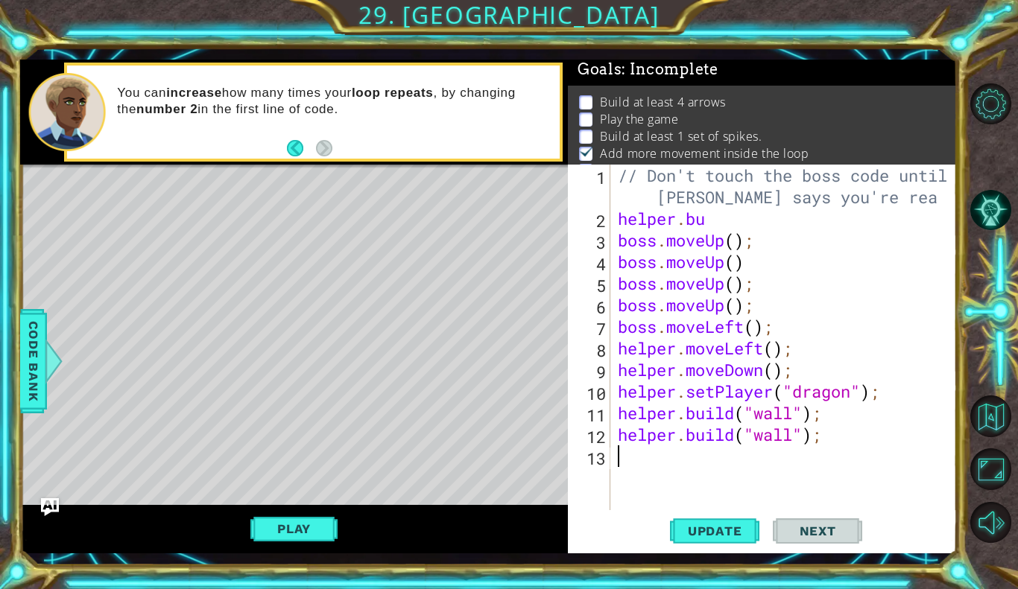
paste textarea "[DOMAIN_NAME]("wall");"
click at [797, 460] on div "// Don't touch the boss code until Vega says you're rea helper . bu boss . move…" at bounding box center [788, 370] width 346 height 411
type textarea "[DOMAIN_NAME]("spikes");"
click at [671, 487] on div "// Don't touch the boss code until Vega says you're rea helper . bu boss . move…" at bounding box center [788, 370] width 346 height 411
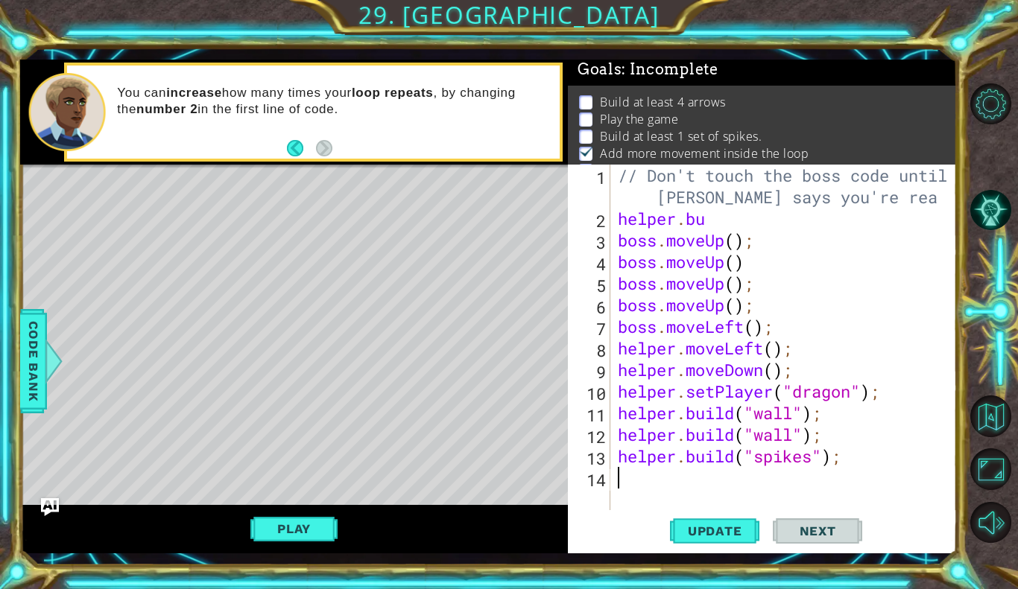
scroll to position [0, 0]
click at [267, 527] on button "Play" at bounding box center [293, 529] width 87 height 28
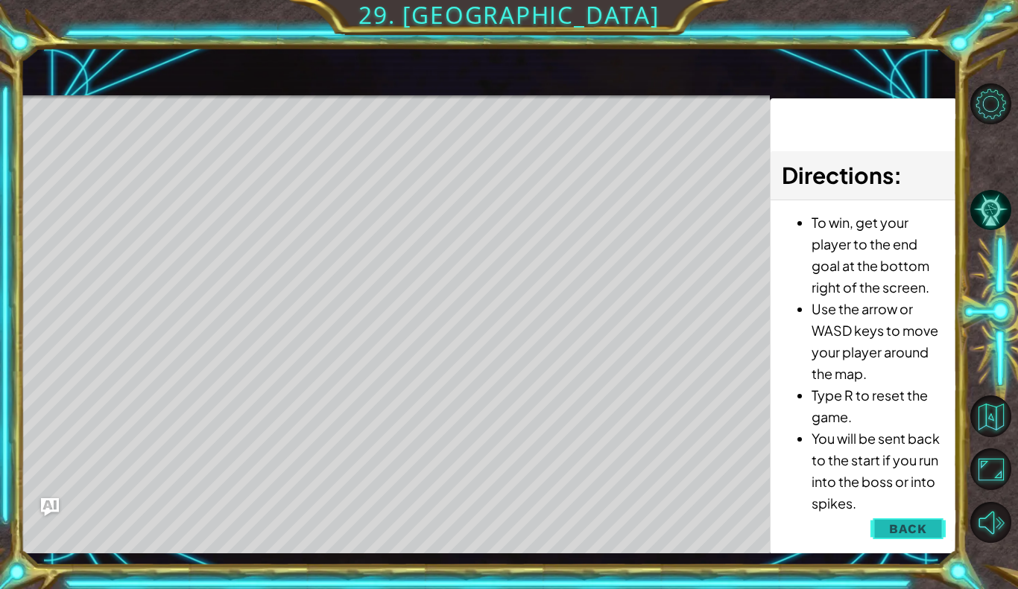
click at [913, 533] on span "Back" at bounding box center [908, 529] width 38 height 15
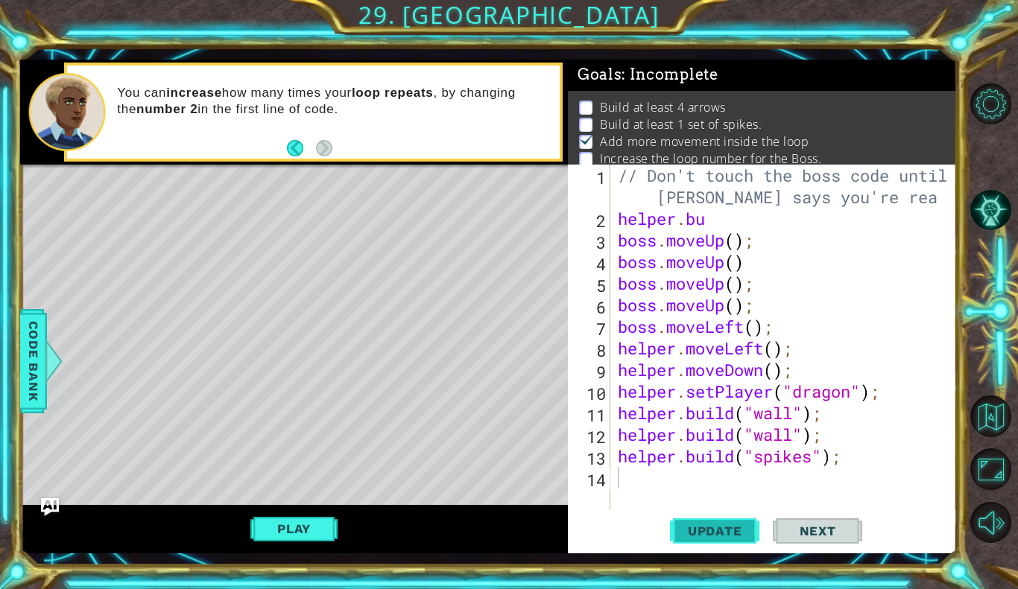
click at [706, 537] on span "Update" at bounding box center [715, 531] width 84 height 15
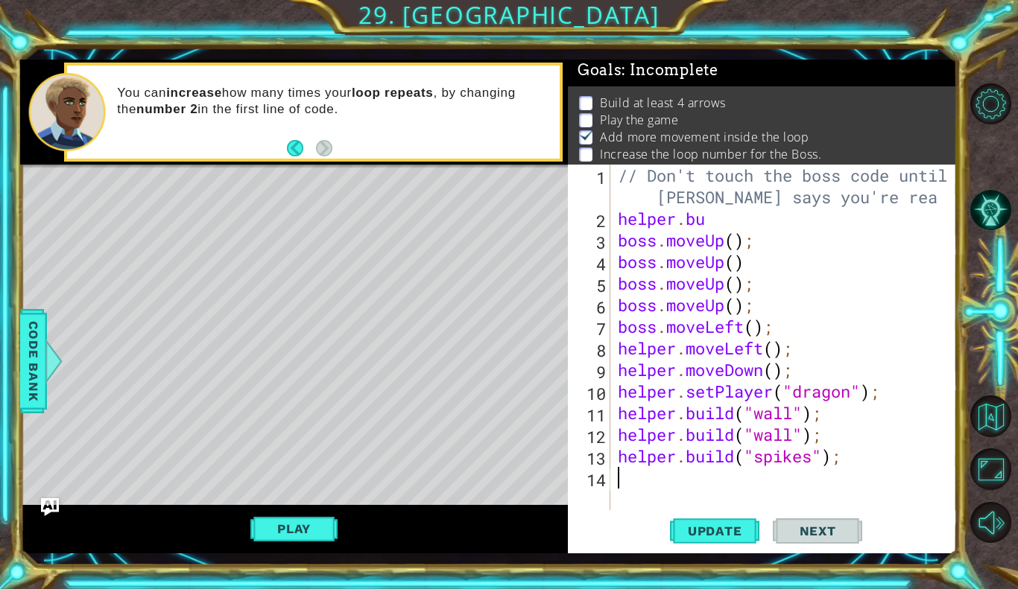
scroll to position [5, 0]
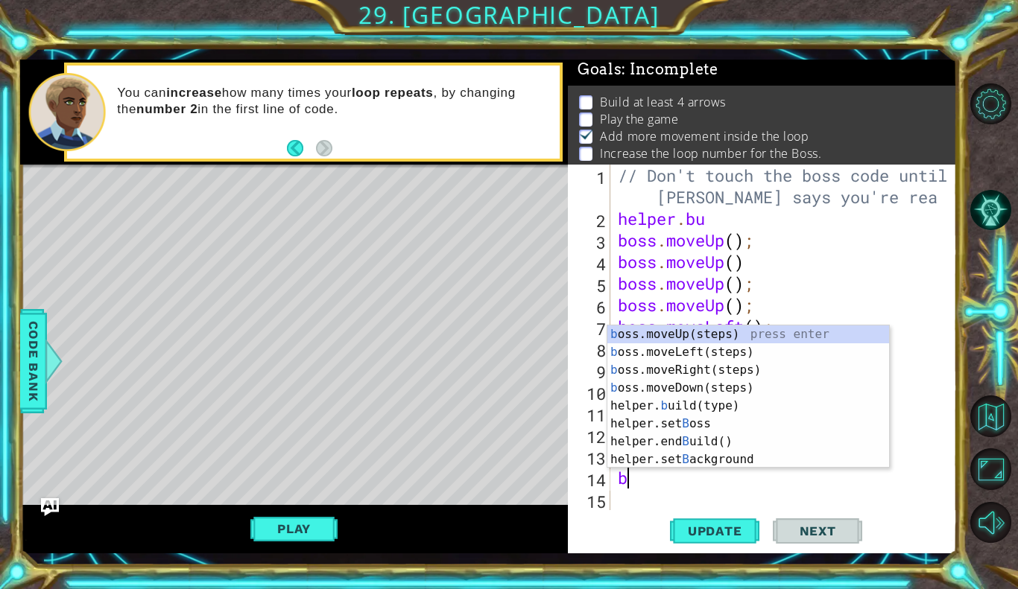
type textarea "bu"
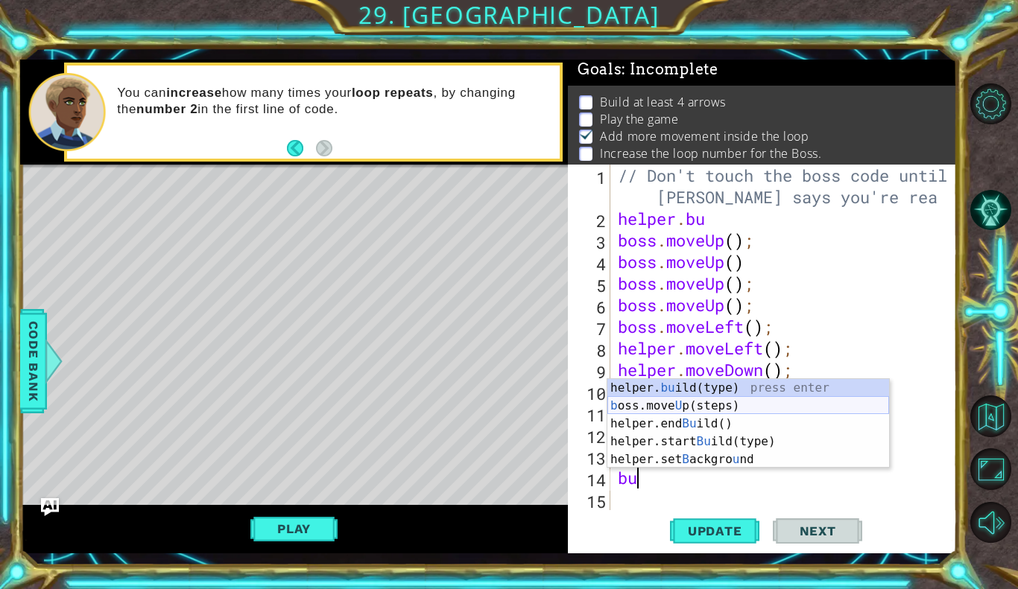
click at [712, 402] on div "helper. bu ild(type) press enter b oss.move U p(steps) press enter helper.end B…" at bounding box center [748, 441] width 282 height 125
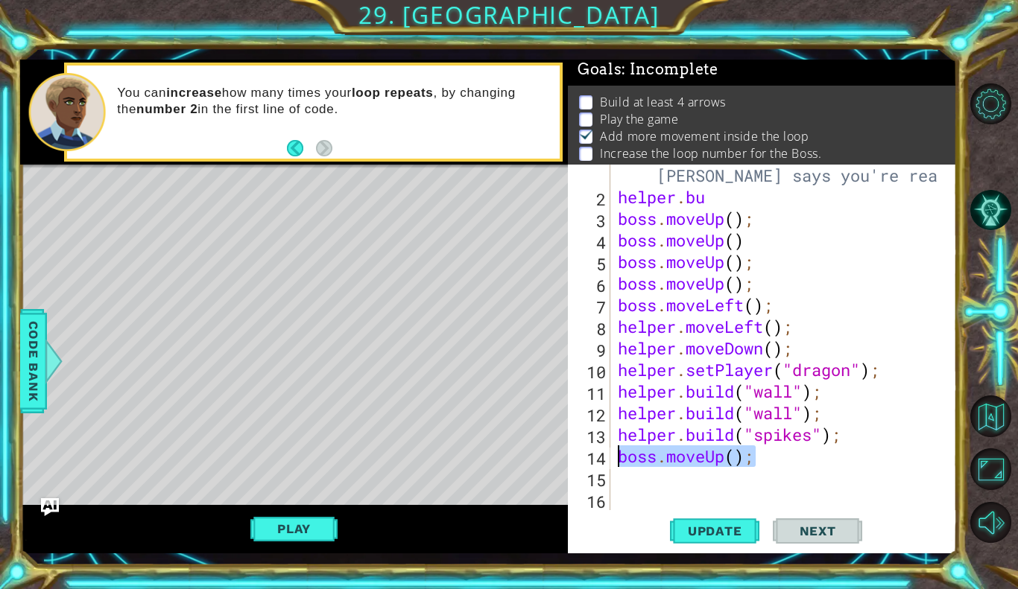
drag, startPoint x: 764, startPoint y: 462, endPoint x: 619, endPoint y: 459, distance: 144.6
click at [619, 459] on div "// Don't touch the boss code until Vega says you're rea helper . bu boss . move…" at bounding box center [788, 348] width 346 height 411
type textarea "boss.moveUp();"
click at [276, 525] on button "Play" at bounding box center [293, 529] width 87 height 28
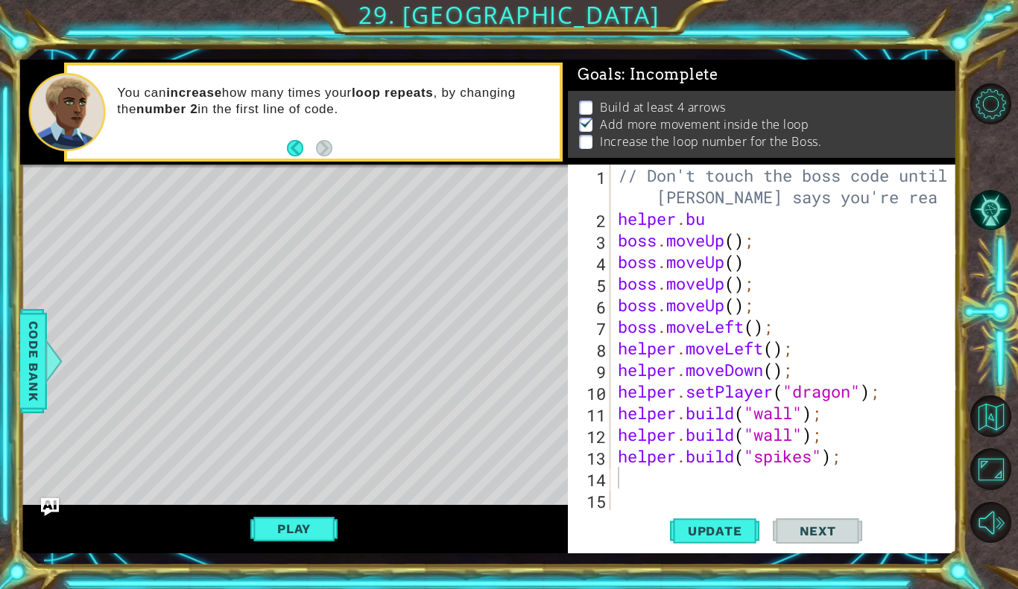
scroll to position [0, 0]
click at [857, 200] on div "// Don't touch the boss code until Vega says you're rea helper . bu boss . move…" at bounding box center [788, 370] width 346 height 411
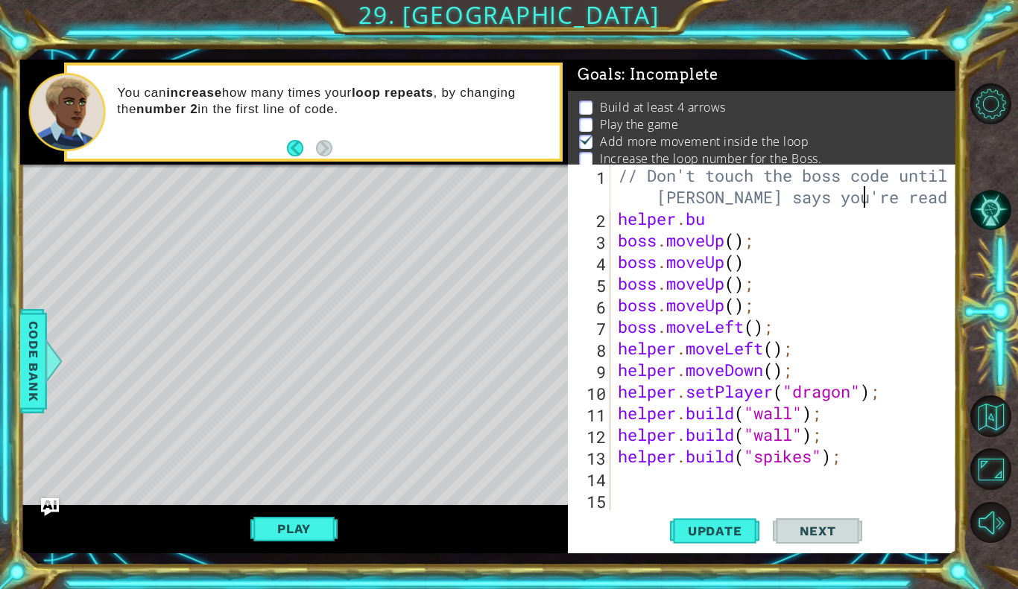
type textarea "// Don't touch the boss code until [PERSON_NAME] says you're ready"
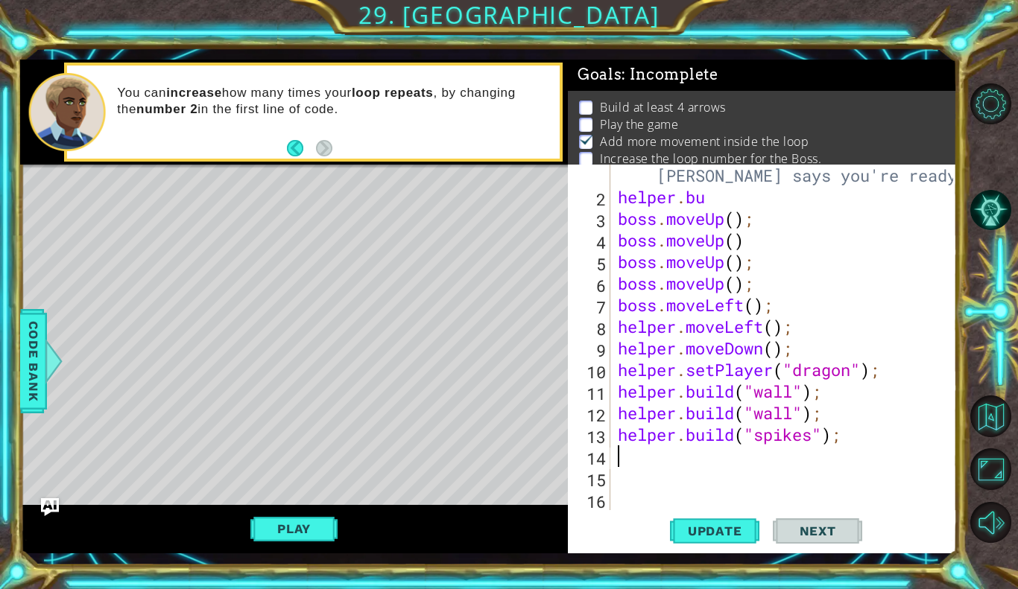
click at [633, 457] on div "// Don't touch the boss code until Vega says you're ready helper . bu boss . mo…" at bounding box center [788, 348] width 346 height 411
click at [729, 526] on span "Update" at bounding box center [715, 531] width 84 height 15
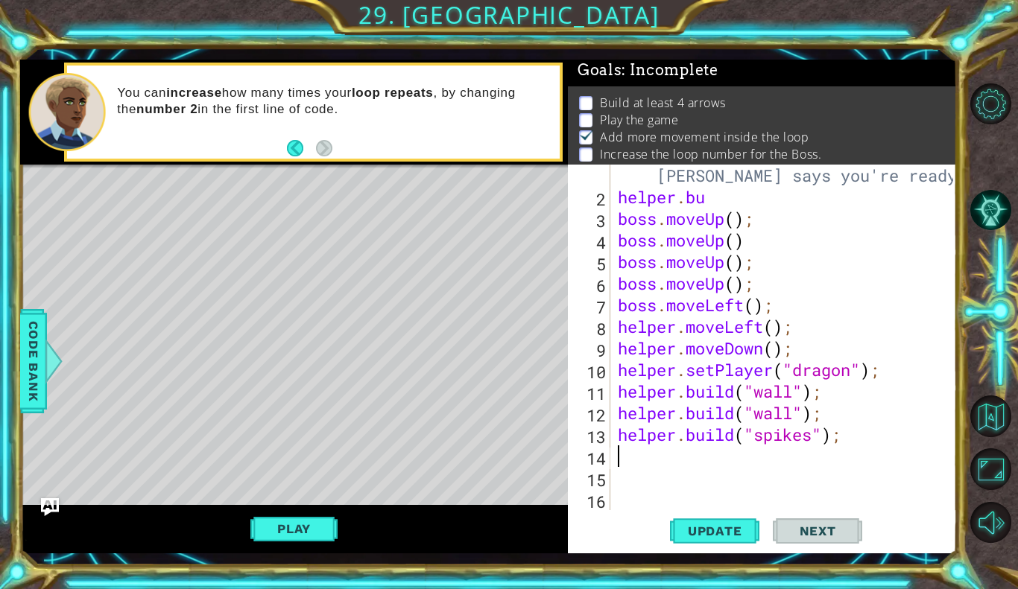
scroll to position [5, 0]
click at [282, 531] on button "Play" at bounding box center [293, 529] width 87 height 28
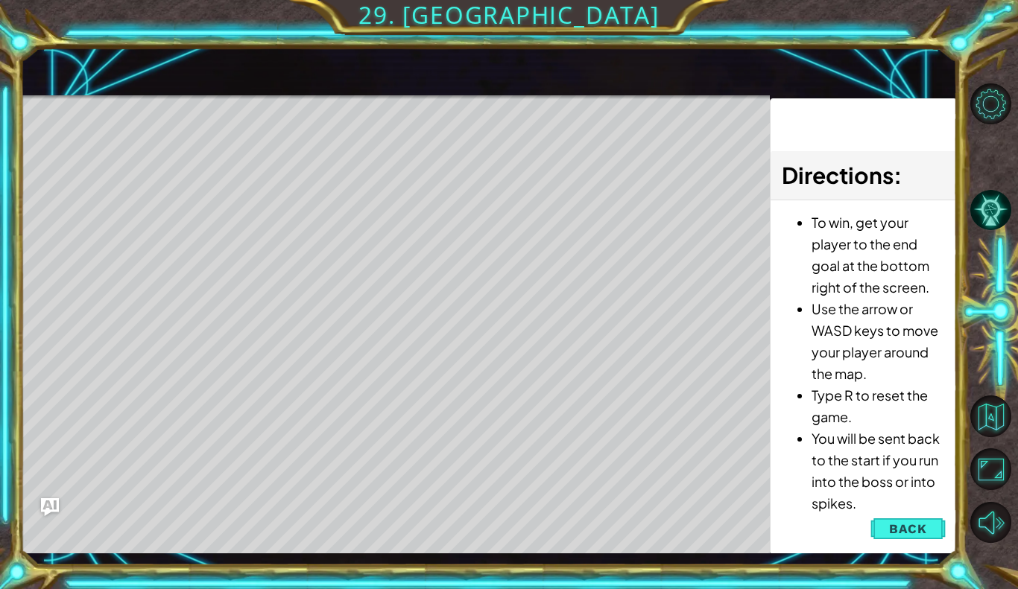
scroll to position [0, 0]
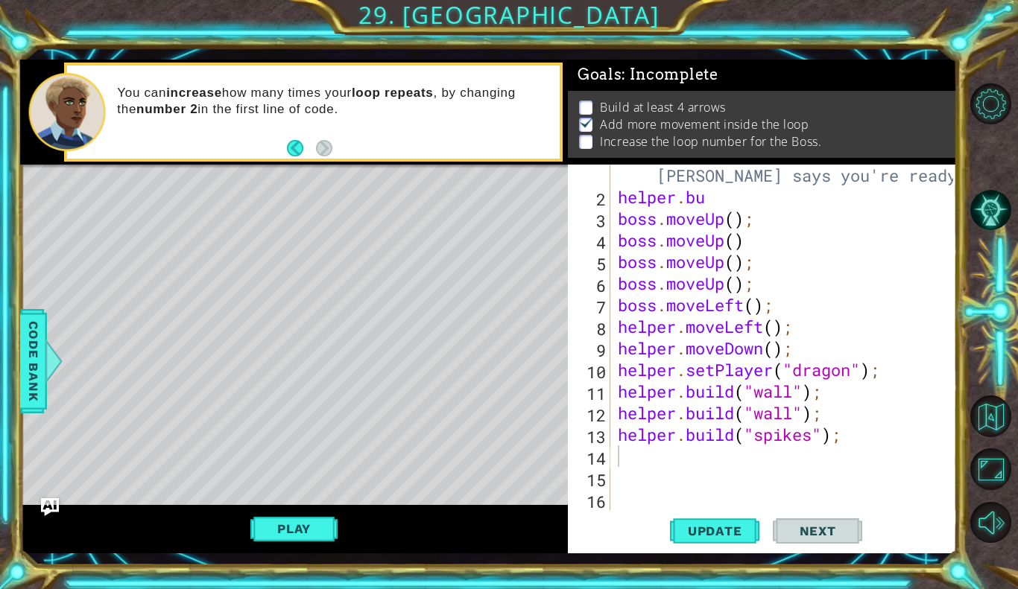
click at [732, 223] on div "// Don't touch the boss code until Vega says you're ready helper . bu boss . mo…" at bounding box center [788, 348] width 346 height 411
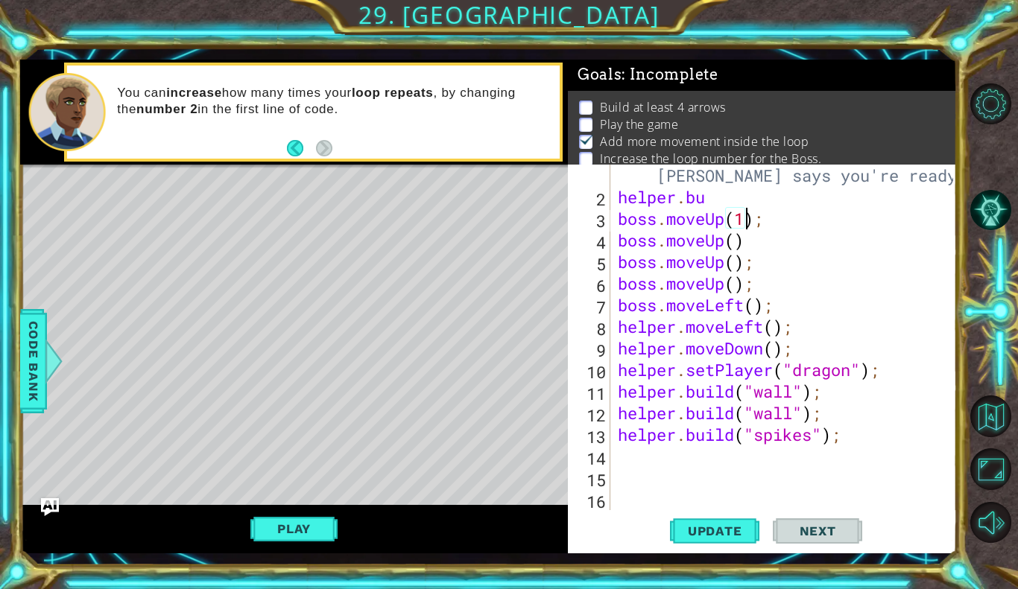
scroll to position [0, 5]
click at [732, 250] on div "// Don't touch the boss code until Vega says you're ready helper . bu boss . mo…" at bounding box center [788, 348] width 346 height 411
click at [735, 273] on div "// Don't touch the boss code until Vega says you're ready helper . bu boss . mo…" at bounding box center [788, 348] width 346 height 411
click at [764, 319] on div "// Don't touch the boss code until Vega says you're ready helper . bu boss . mo…" at bounding box center [788, 348] width 346 height 411
click at [760, 311] on div "// Don't touch the boss code until Vega says you're ready helper . bu boss . mo…" at bounding box center [788, 348] width 346 height 411
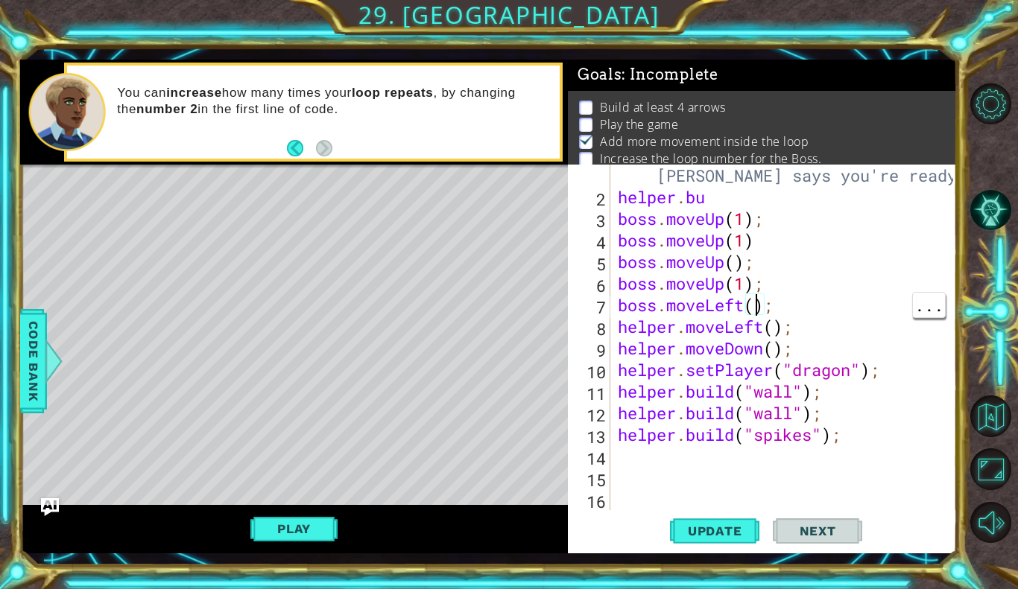
scroll to position [0, 7]
click at [785, 335] on div "// Don't touch the boss code until Vega says you're ready helper . bu boss . mo…" at bounding box center [788, 348] width 346 height 411
click at [777, 337] on div "// Don't touch the boss code until Vega says you're ready helper . bu boss . mo…" at bounding box center [788, 348] width 346 height 411
click at [780, 352] on div "// Don't touch the boss code until Vega says you're ready helper . bu boss . mo…" at bounding box center [788, 348] width 346 height 411
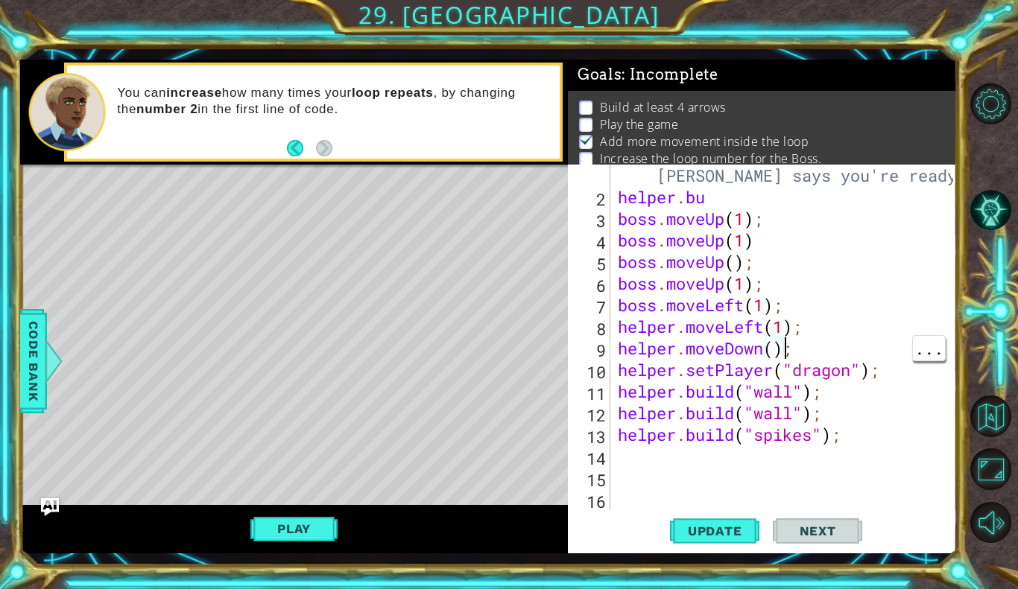
click at [772, 357] on div "// Don't touch the boss code until Vega says you're ready helper . bu boss . mo…" at bounding box center [788, 348] width 346 height 411
click at [703, 545] on button "Update" at bounding box center [714, 531] width 89 height 39
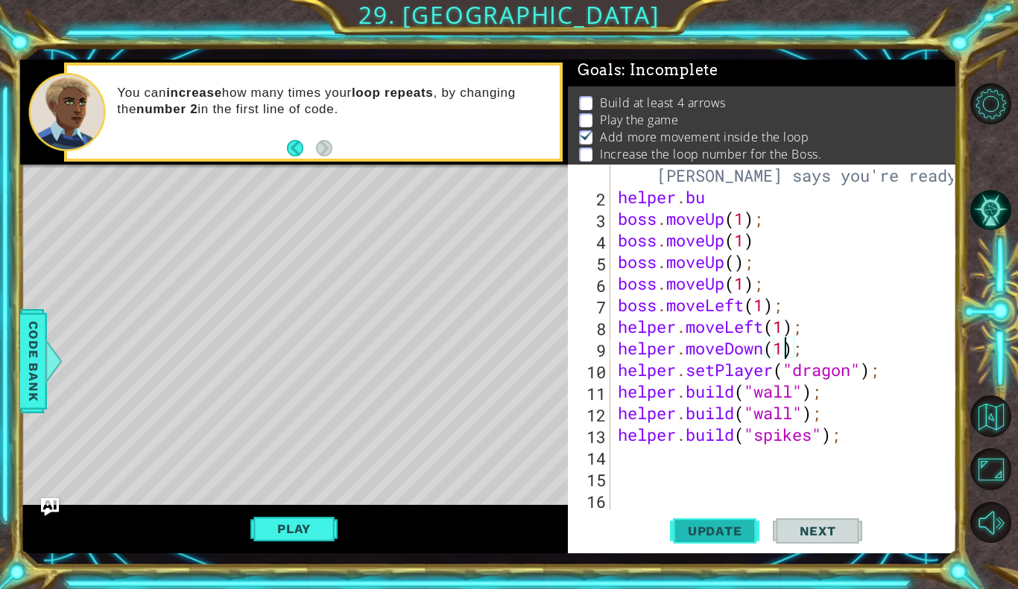
scroll to position [5, 0]
click at [281, 536] on button "Play" at bounding box center [293, 529] width 87 height 28
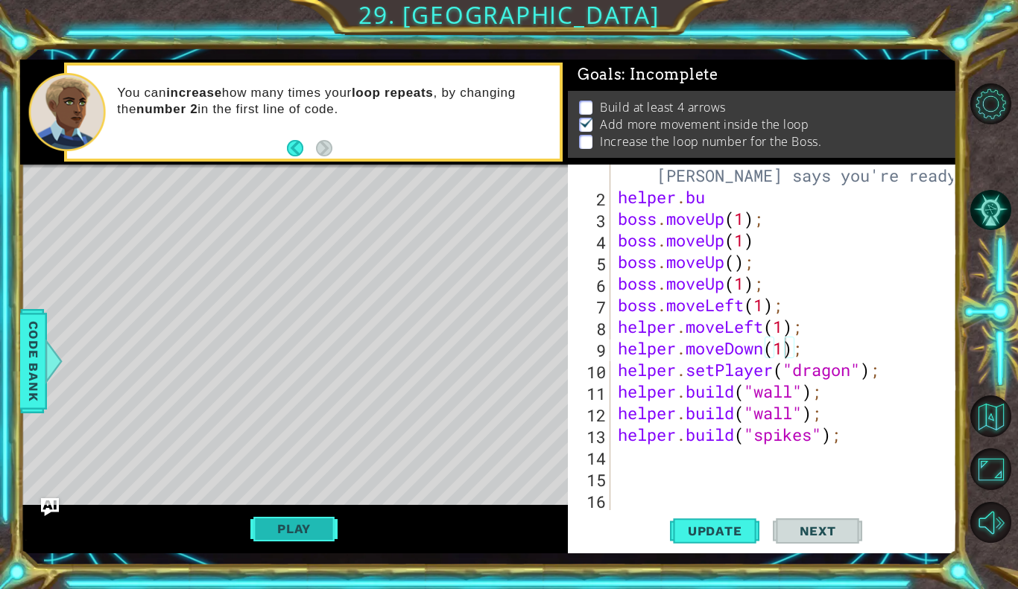
scroll to position [0, 0]
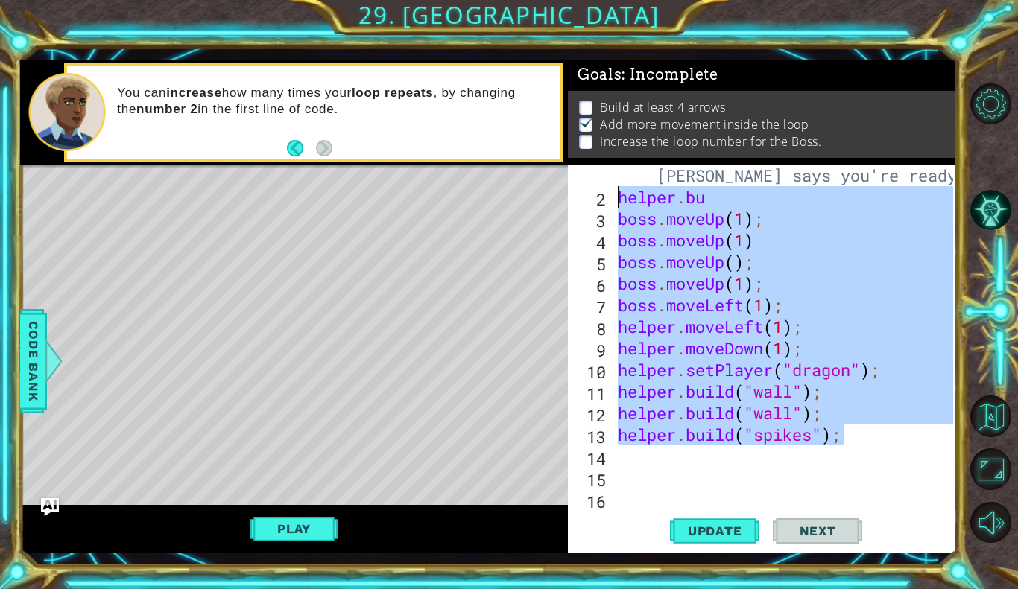
drag, startPoint x: 869, startPoint y: 441, endPoint x: 587, endPoint y: 199, distance: 371.4
click at [587, 199] on div "helper.build("spikes"); 1 2 3 4 5 6 7 8 9 10 11 12 13 14 15 16 // Don't touch t…" at bounding box center [760, 338] width 385 height 346
type textarea "helper.bu boss.moveUp(1);"
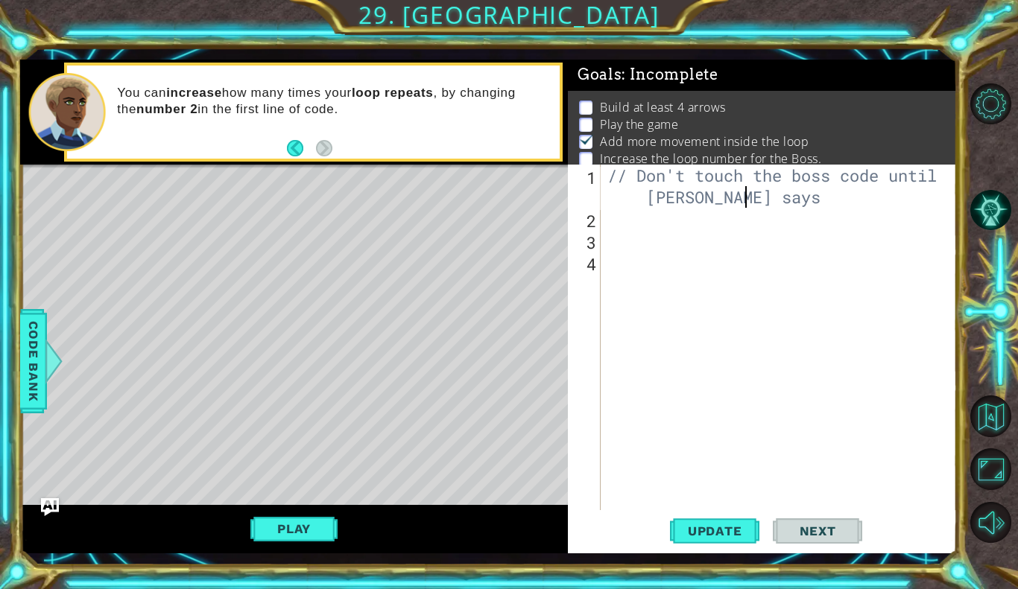
click at [680, 177] on div "// Don't touch the boss code until Vega says" at bounding box center [782, 370] width 356 height 411
click at [680, 177] on div "// Don't touch the boss code until Vega says" at bounding box center [778, 338] width 349 height 346
click at [680, 177] on div "// Don't touch the boss code until Vega says" at bounding box center [782, 370] width 356 height 411
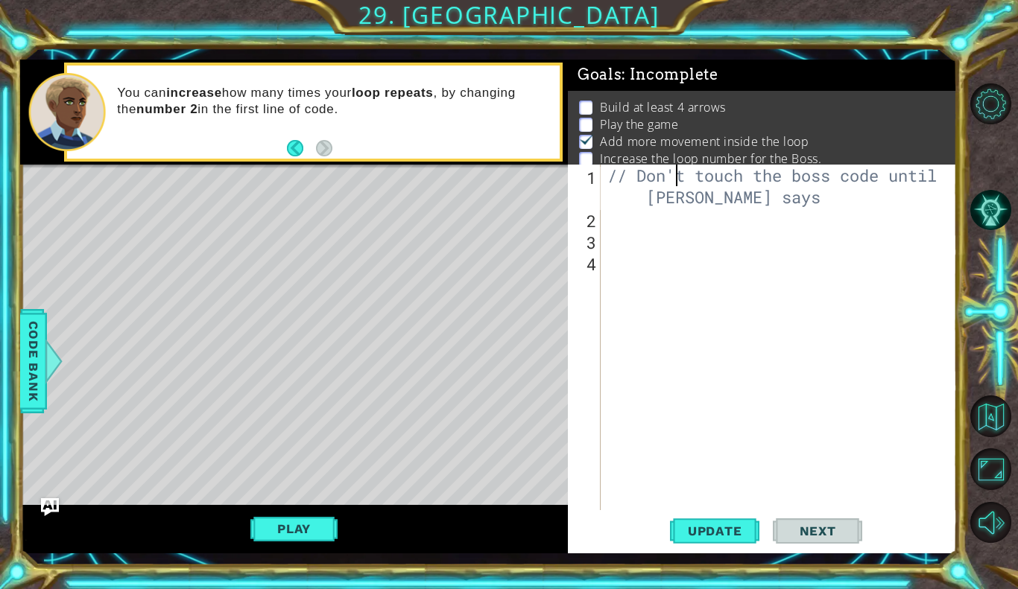
click at [680, 177] on div "// Don't touch the boss code until Vega says" at bounding box center [782, 370] width 356 height 411
type textarea "// Don't touch the boss code until Vega says"
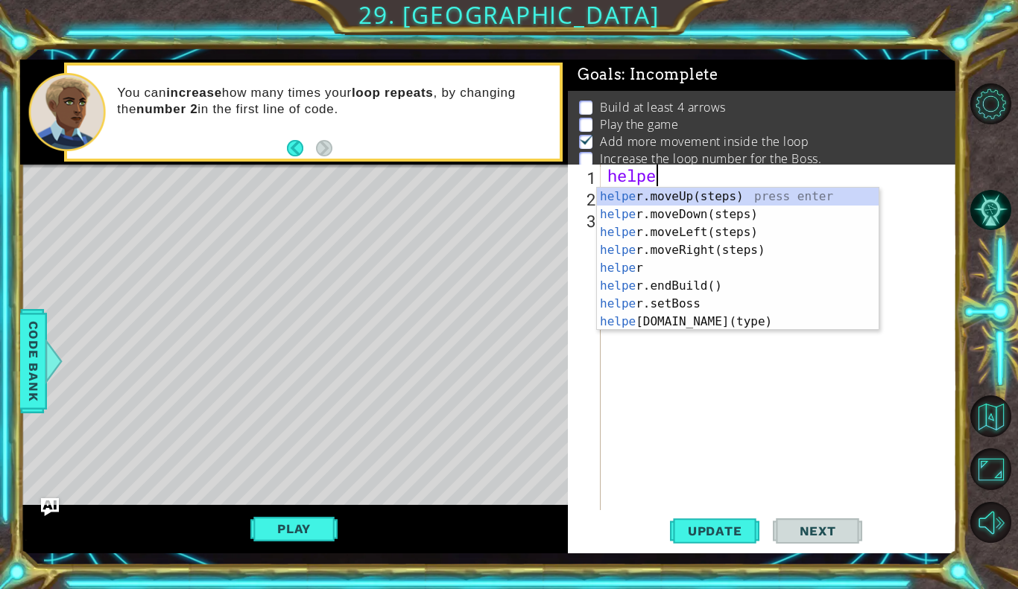
scroll to position [0, 1]
type textarea "helper"
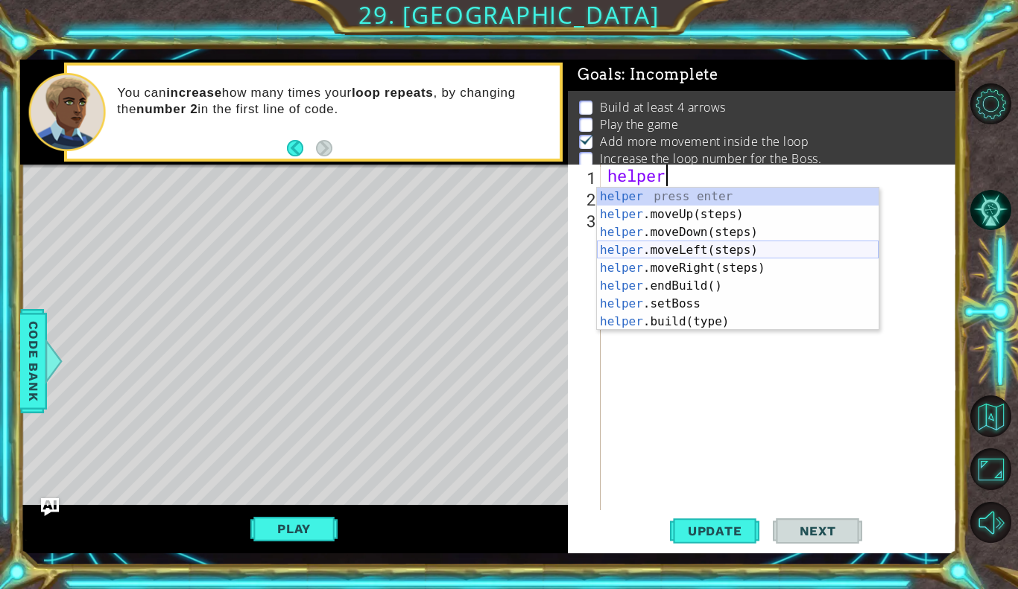
click at [607, 378] on div "helper" at bounding box center [782, 359] width 356 height 389
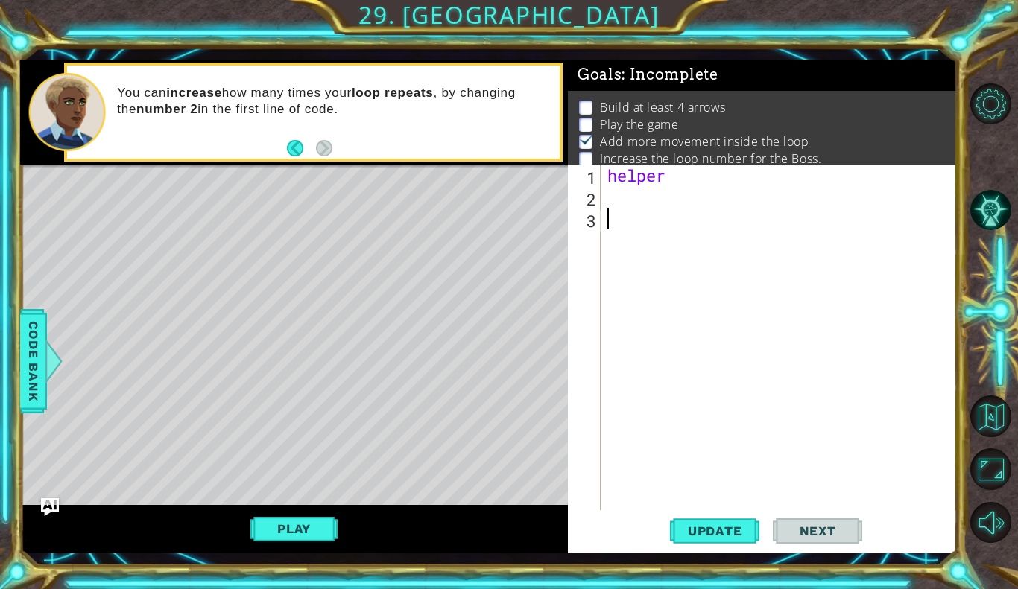
scroll to position [0, 0]
click at [713, 177] on div "helper" at bounding box center [782, 359] width 356 height 389
type textarea "helperm"
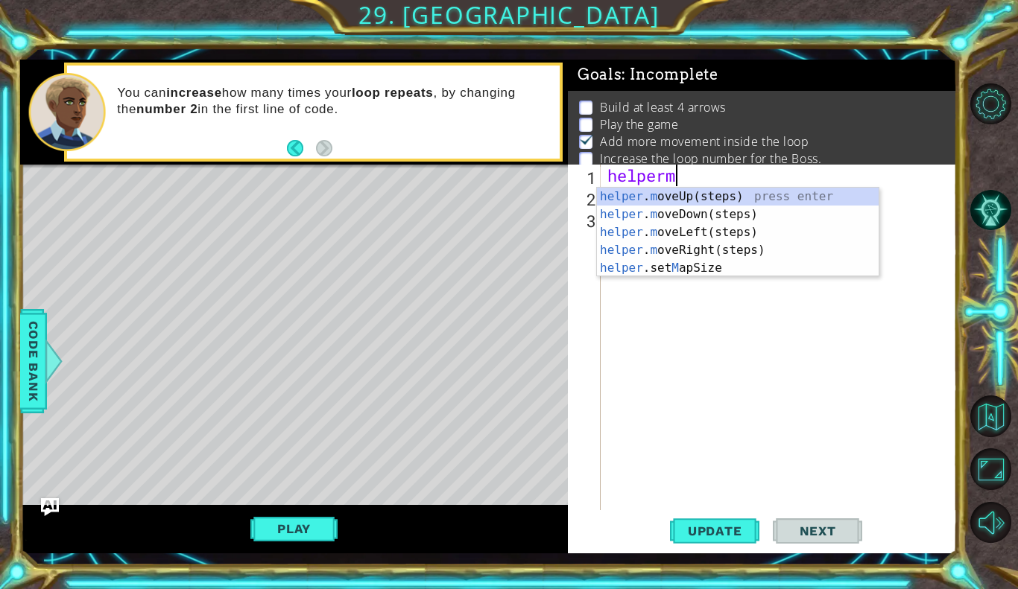
scroll to position [0, 2]
click at [736, 250] on div "helper . m oveUp(steps) press enter helper . m oveDown(steps) press enter helpe…" at bounding box center [738, 250] width 282 height 125
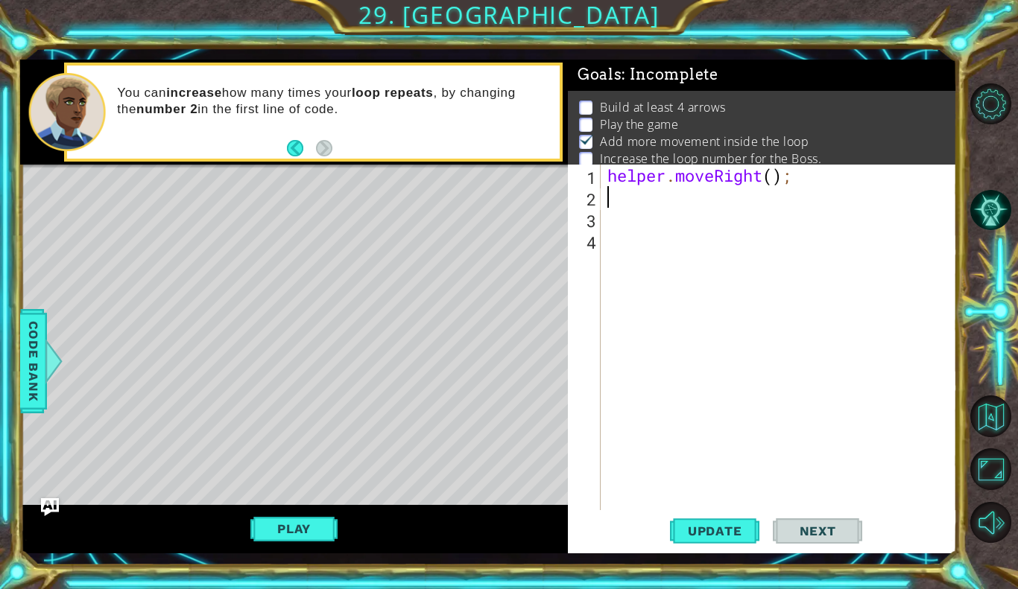
scroll to position [0, 0]
